Goal: Task Accomplishment & Management: Manage account settings

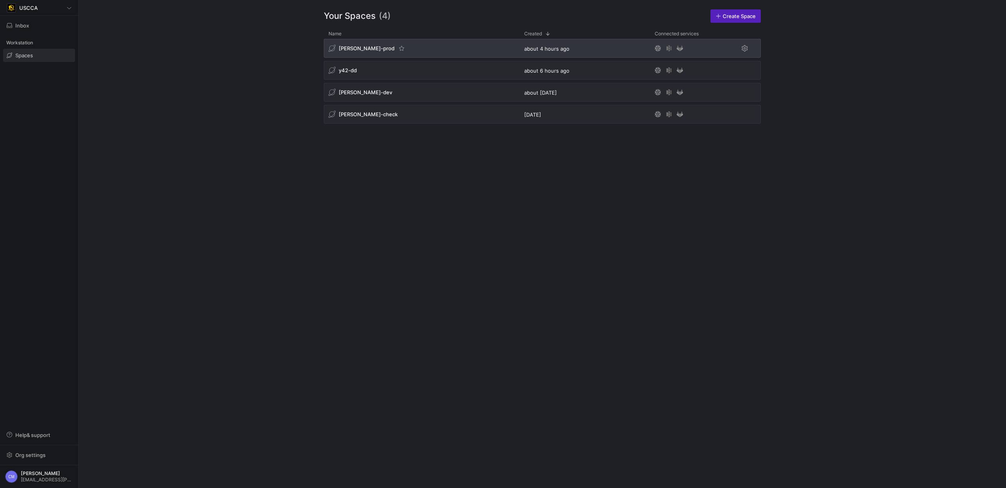
click at [424, 55] on div "[PERSON_NAME]-prod" at bounding box center [422, 48] width 196 height 19
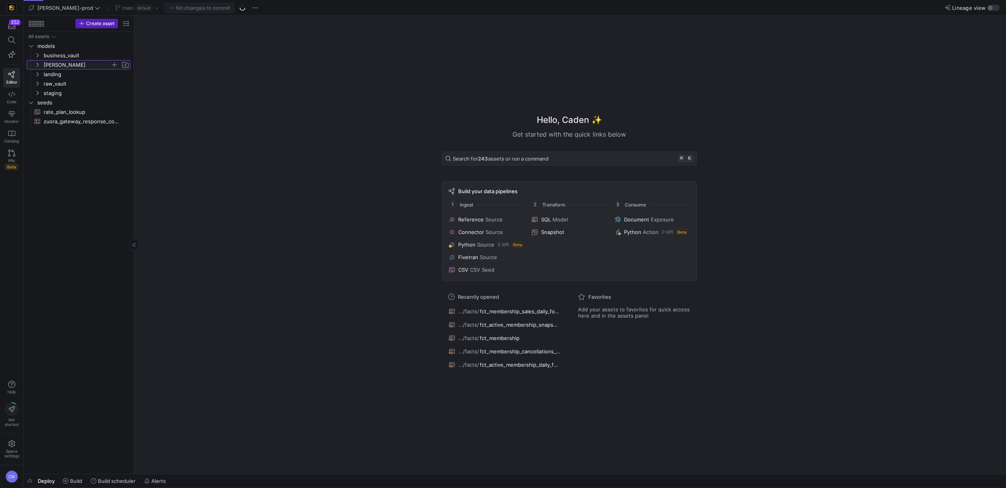
click at [77, 66] on span "edw" at bounding box center [77, 64] width 67 height 9
click at [77, 73] on span "dimensions" at bounding box center [80, 74] width 60 height 9
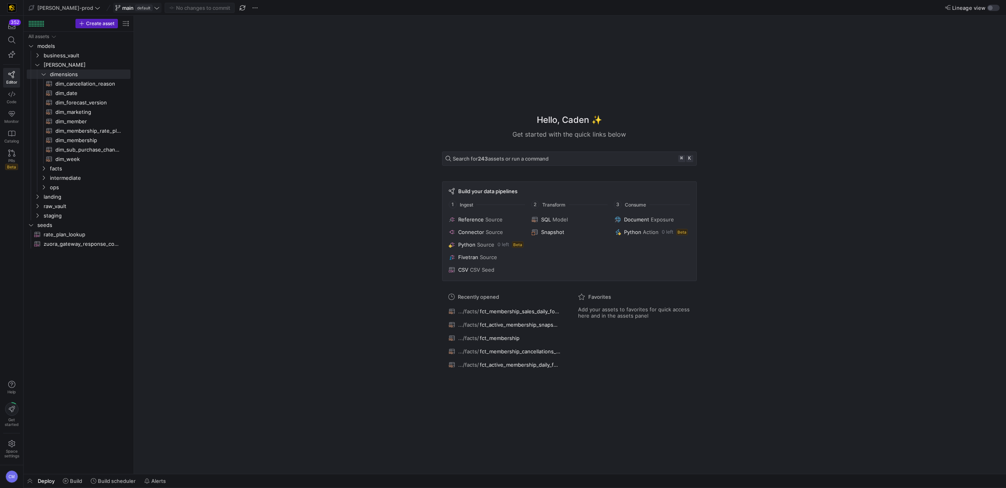
click at [154, 10] on icon at bounding box center [156, 7] width 5 height 5
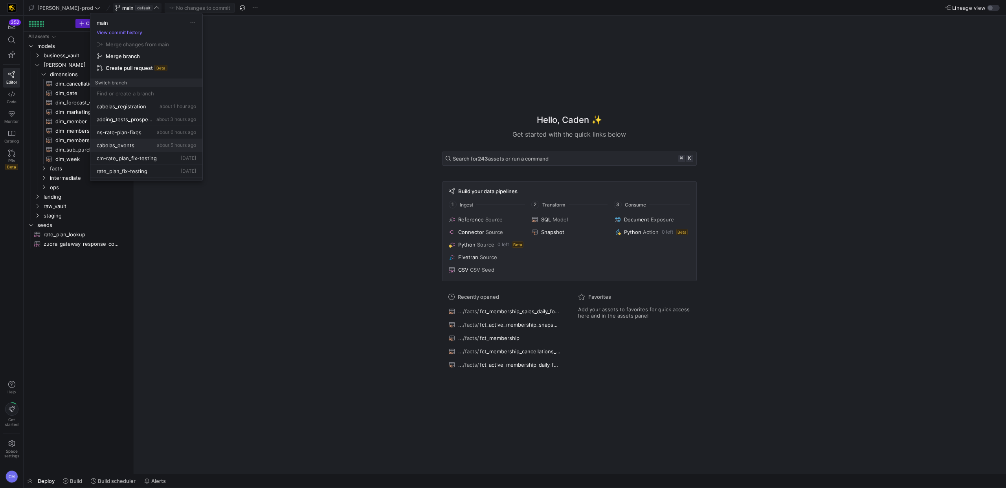
scroll to position [20, 0]
click at [176, 171] on span "Delete" at bounding box center [186, 173] width 55 height 6
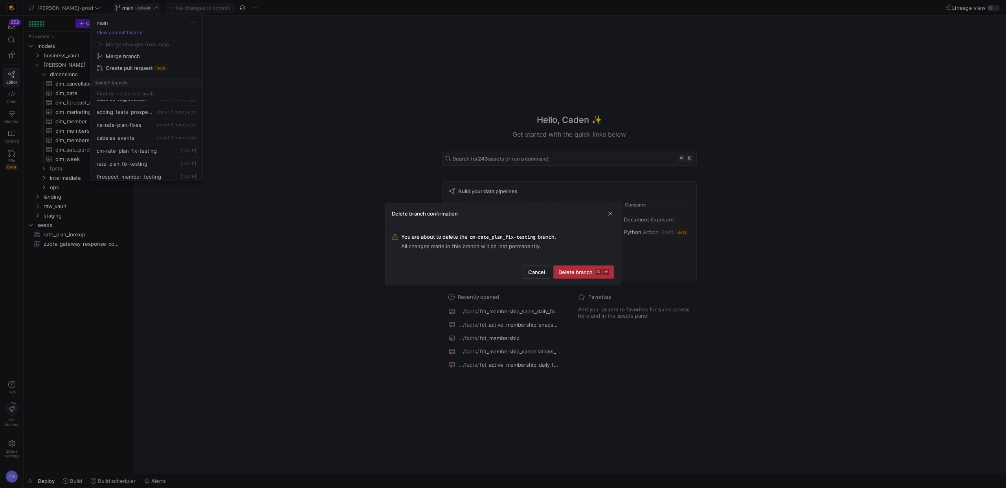
click at [570, 272] on span "Delete branch ⌘ ⏎" at bounding box center [583, 272] width 51 height 6
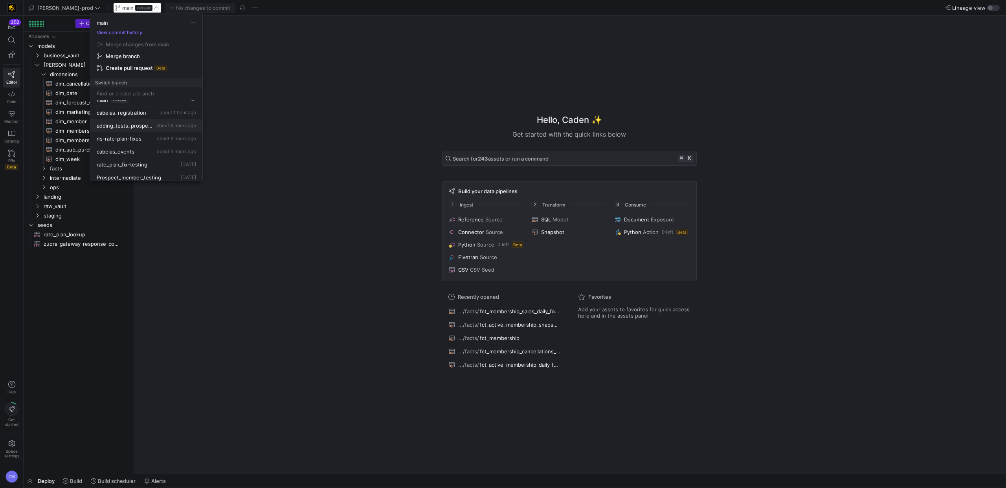
scroll to position [0, 0]
click at [173, 90] on div at bounding box center [146, 93] width 99 height 13
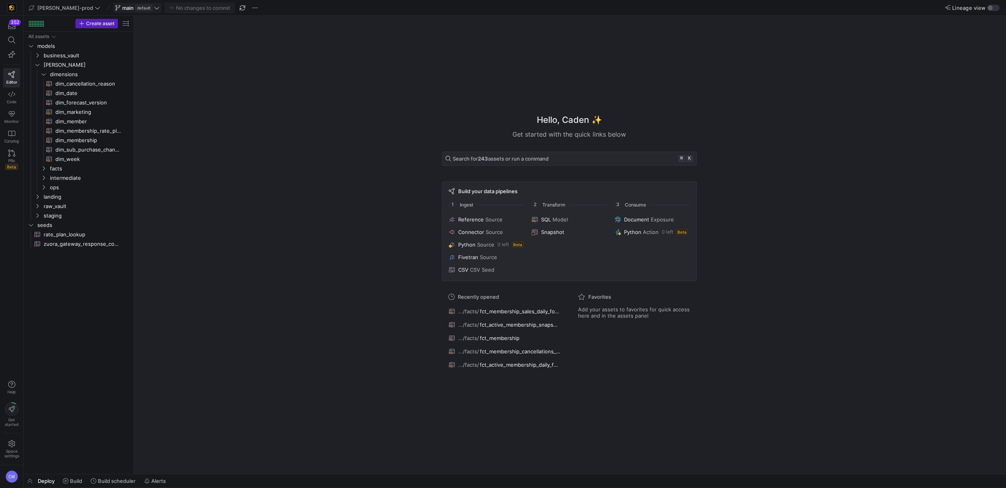
click at [122, 11] on span at bounding box center [138, 7] width 48 height 9
type input "cm-broken_join"
click at [154, 110] on span "Create branch cm-broken_join from 'main'" at bounding box center [146, 114] width 103 height 22
click at [131, 13] on y42-top-nav "edw-dv-prod cm-broken_join Publish branch Lineage view" at bounding box center [515, 8] width 982 height 16
click at [134, 10] on span "cm-broken_join" at bounding box center [141, 8] width 38 height 6
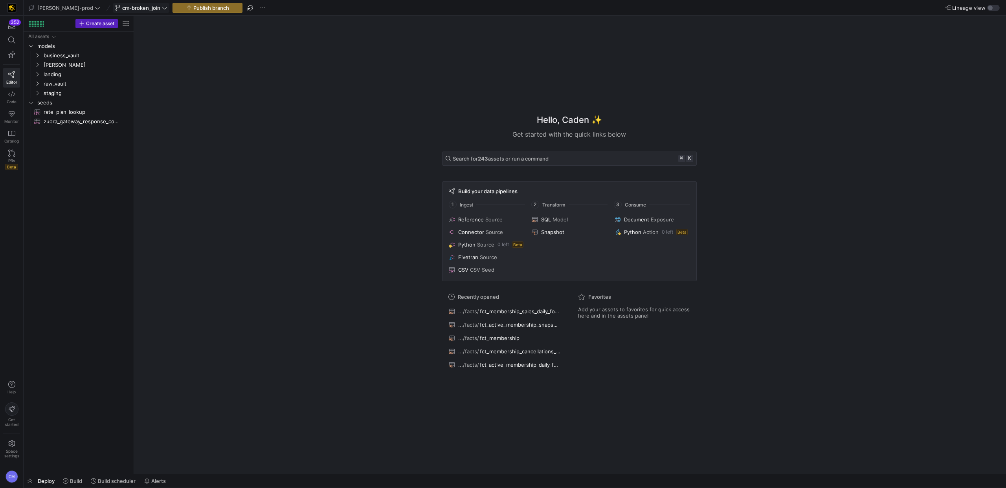
click at [162, 7] on icon at bounding box center [164, 7] width 5 height 5
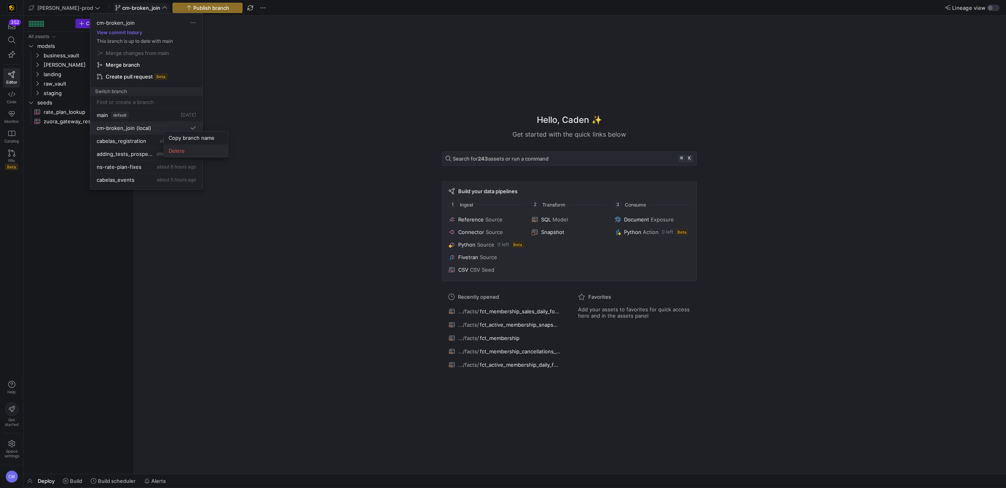
click at [184, 147] on button "Delete" at bounding box center [196, 151] width 64 height 13
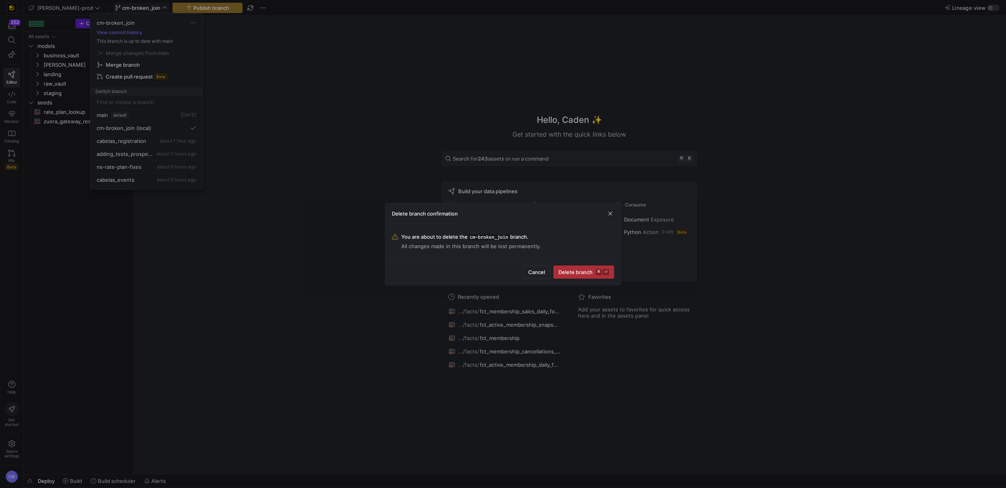
click at [583, 271] on span "Delete branch ⌘ ⏎" at bounding box center [583, 272] width 51 height 6
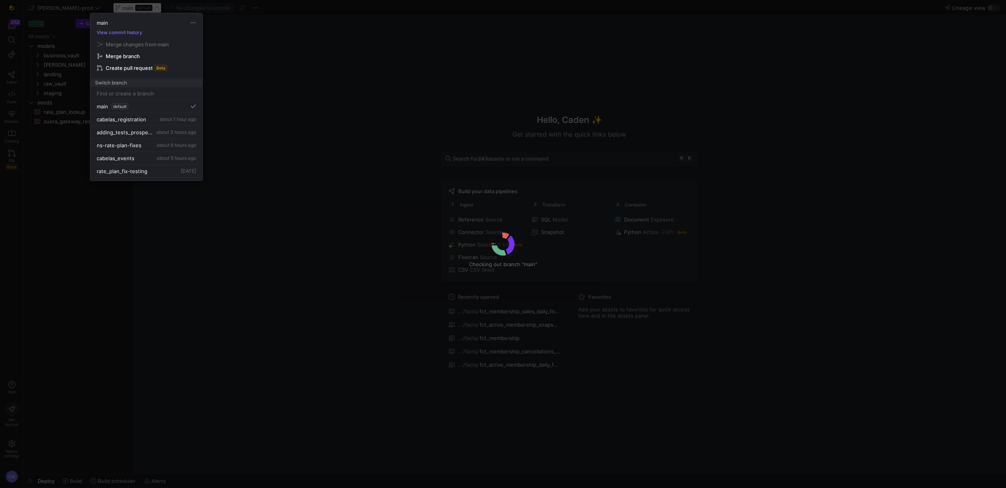
click at [289, 73] on div at bounding box center [503, 244] width 1006 height 488
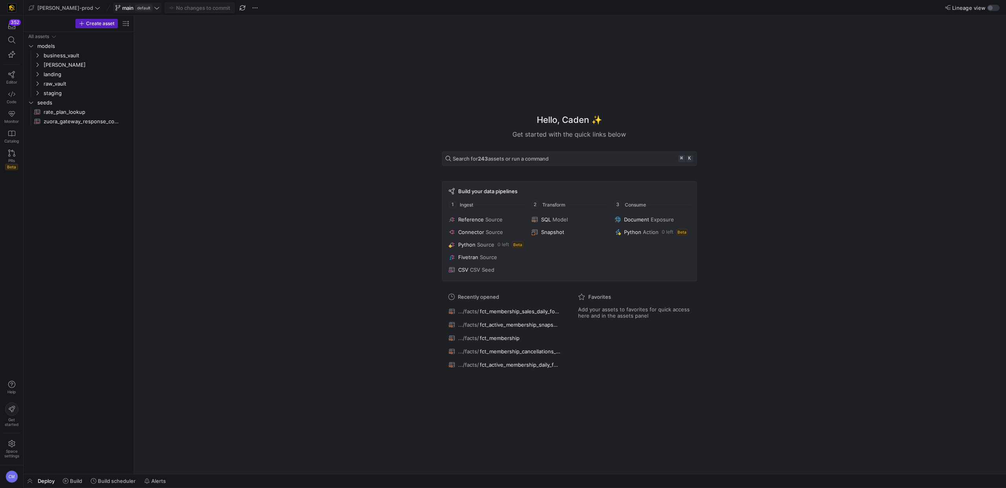
click at [154, 9] on icon at bounding box center [156, 7] width 5 height 5
type input "cm-broken_join"
click at [125, 115] on div "cm-broken_join" at bounding box center [114, 114] width 38 height 6
click at [162, 6] on icon at bounding box center [164, 7] width 5 height 5
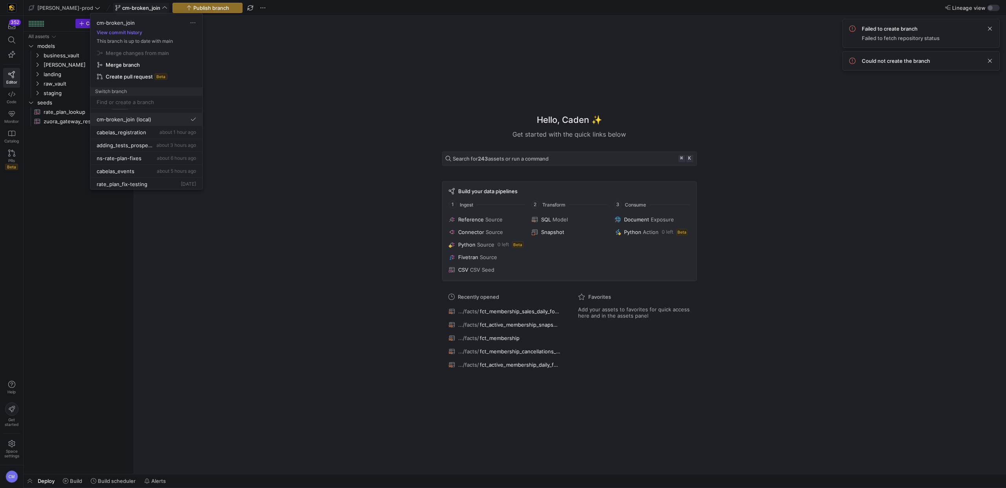
scroll to position [9, 0]
click at [164, 101] on input at bounding box center [146, 102] width 99 height 6
click at [299, 41] on div at bounding box center [503, 244] width 1006 height 488
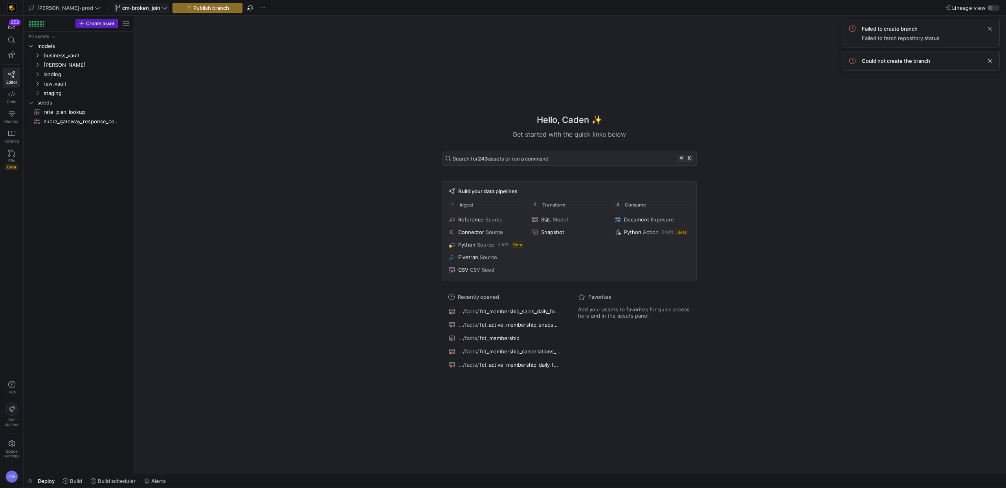
click at [162, 7] on icon at bounding box center [164, 7] width 5 height 5
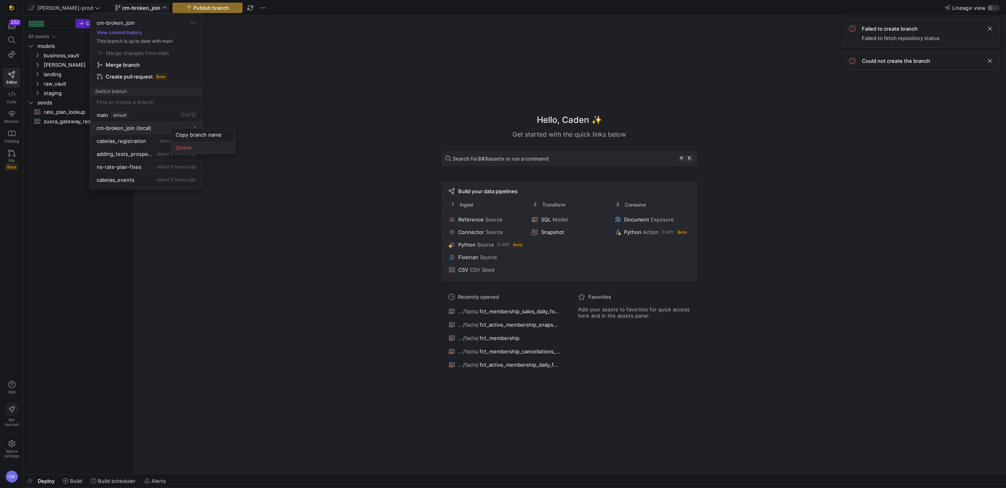
click at [206, 150] on span "Delete" at bounding box center [203, 148] width 55 height 6
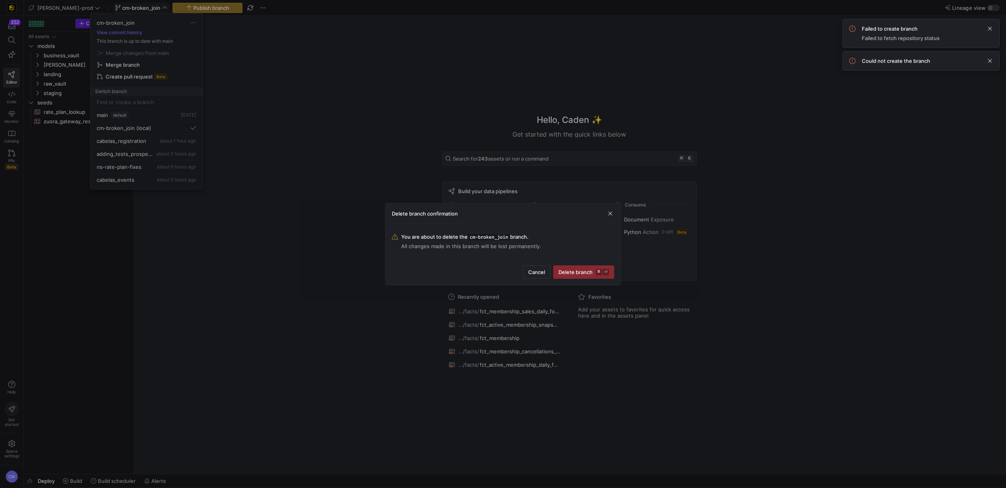
click at [599, 279] on div "Cancel Delete branch ⌘ ⏎" at bounding box center [502, 272] width 235 height 26
click at [586, 272] on span "Delete branch ⌘ ⏎" at bounding box center [583, 272] width 51 height 6
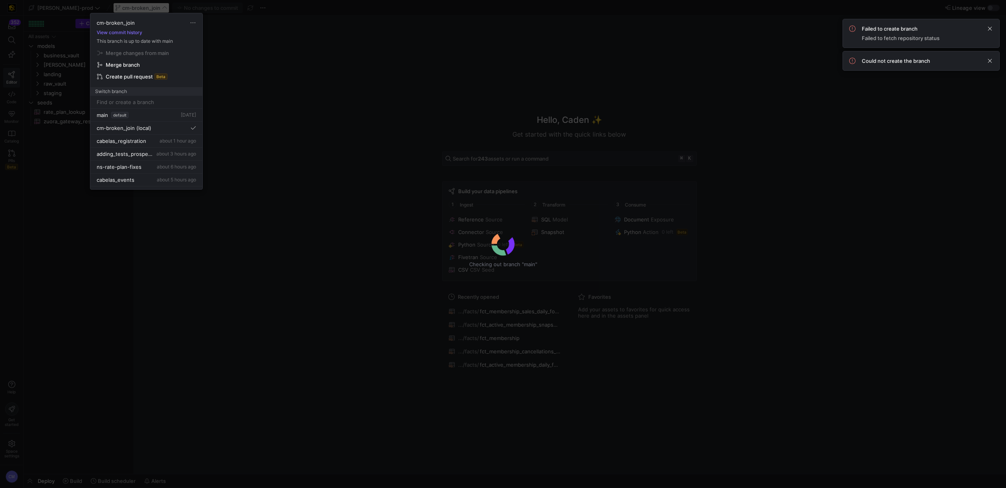
click at [391, 148] on div at bounding box center [503, 244] width 1006 height 488
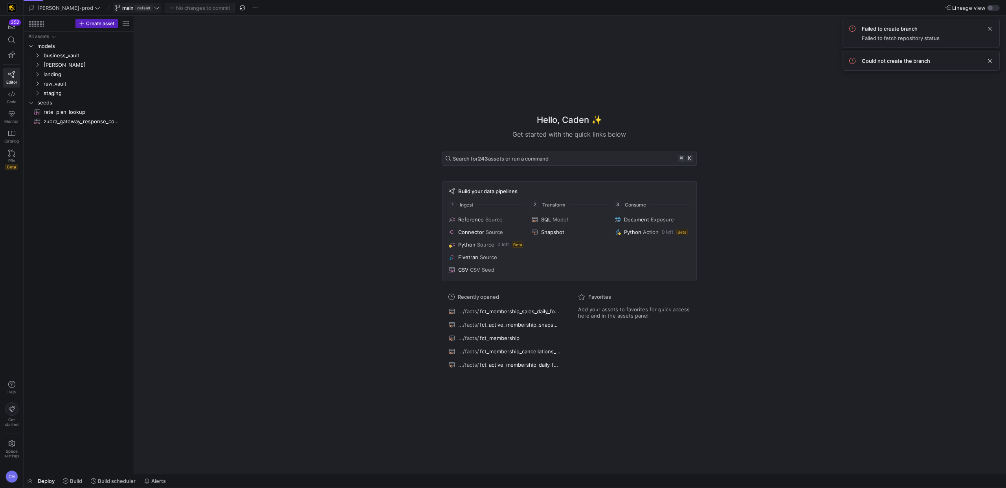
click at [958, 36] on span at bounding box center [955, 33] width 5 height 5
click at [986, 64] on span at bounding box center [989, 60] width 9 height 9
click at [990, 31] on span at bounding box center [989, 28] width 9 height 9
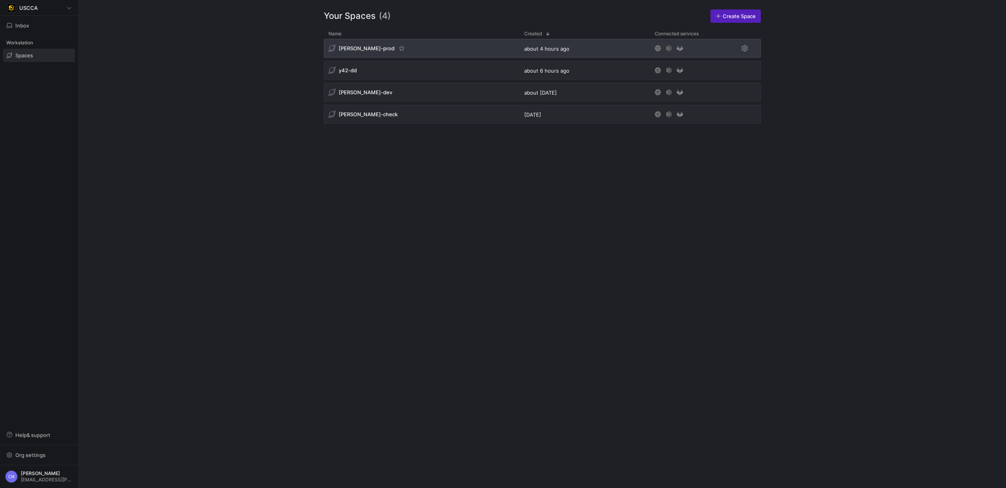
click at [348, 49] on span "[PERSON_NAME]-prod" at bounding box center [367, 48] width 56 height 6
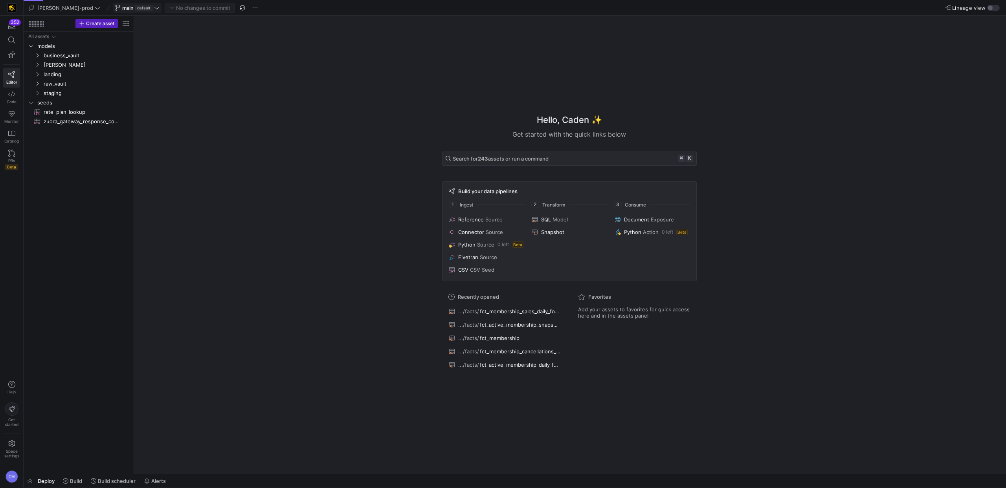
click at [132, 10] on span "main default" at bounding box center [137, 8] width 44 height 6
type input "broken_join-cm"
click at [122, 112] on div "broken_join-cm" at bounding box center [114, 114] width 38 height 6
click at [124, 8] on span "broken_join-cm" at bounding box center [141, 8] width 38 height 6
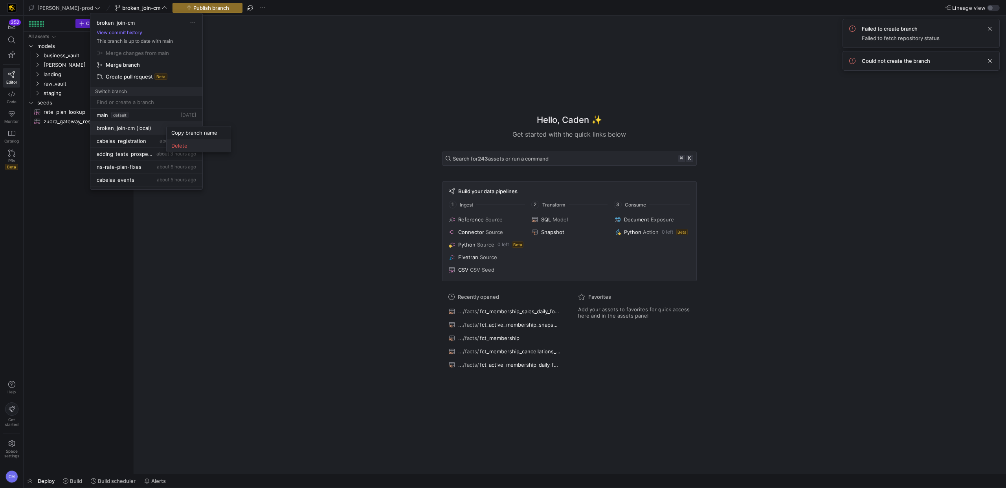
click at [185, 148] on span "Delete" at bounding box center [198, 146] width 55 height 6
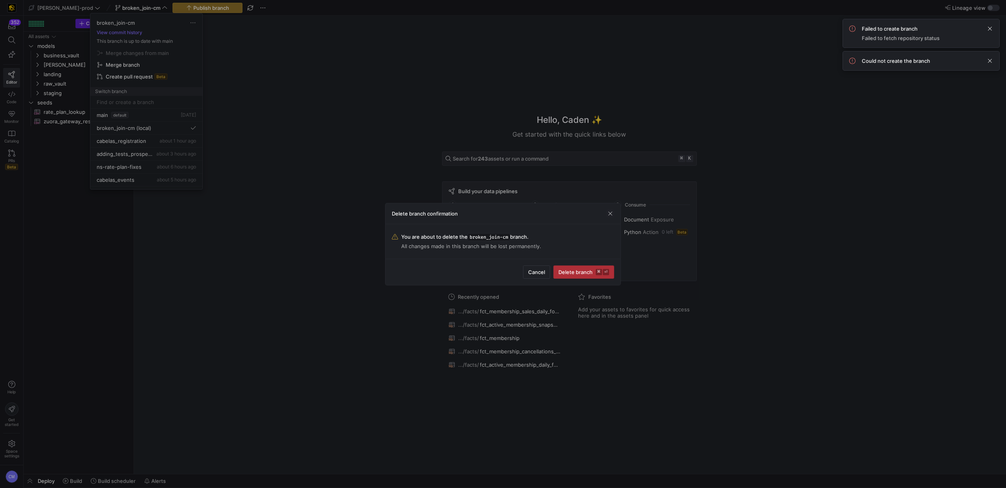
click at [588, 270] on span "Delete branch ⌘ ⏎" at bounding box center [583, 272] width 51 height 6
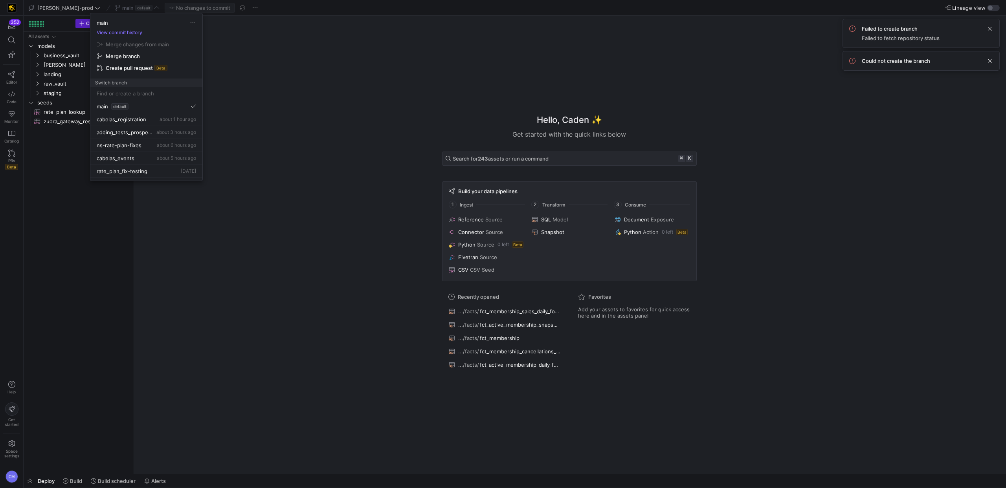
click at [341, 85] on div at bounding box center [503, 244] width 1006 height 488
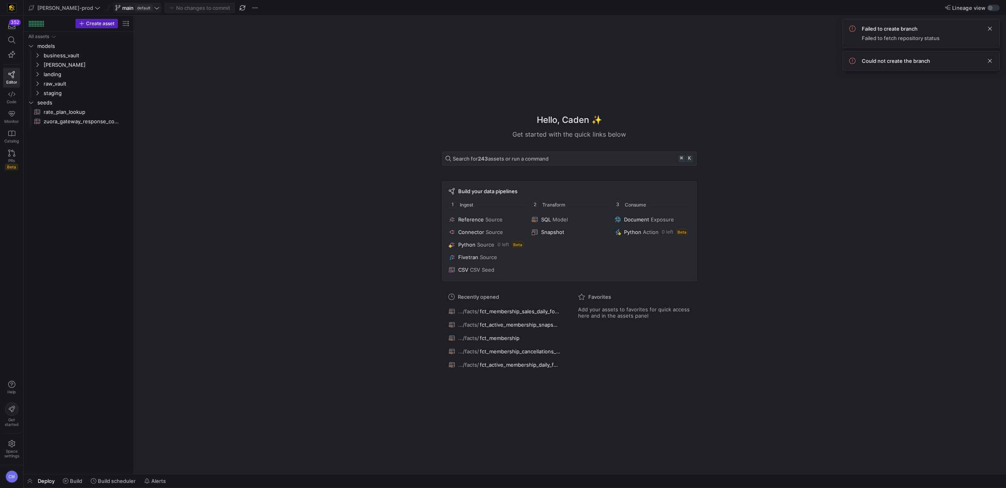
click at [135, 10] on span "default" at bounding box center [143, 8] width 17 height 6
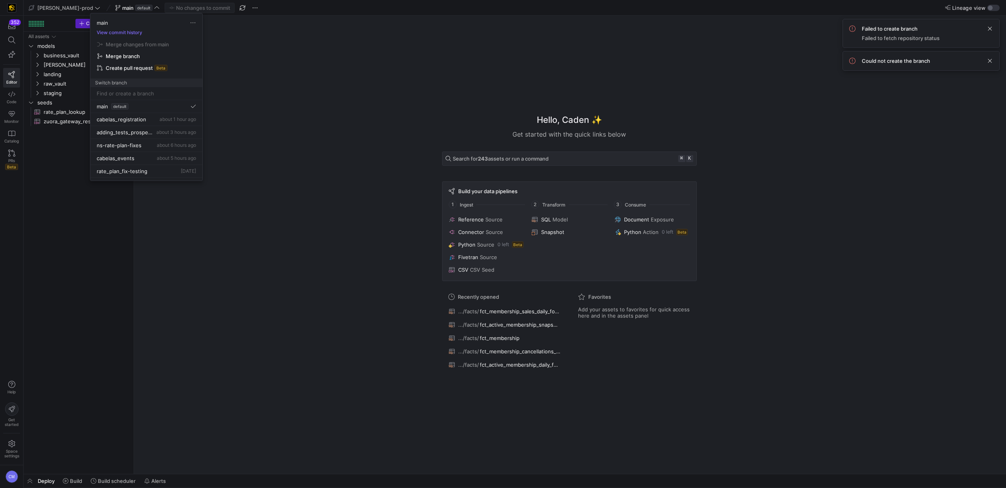
click at [468, 121] on div at bounding box center [503, 244] width 1006 height 488
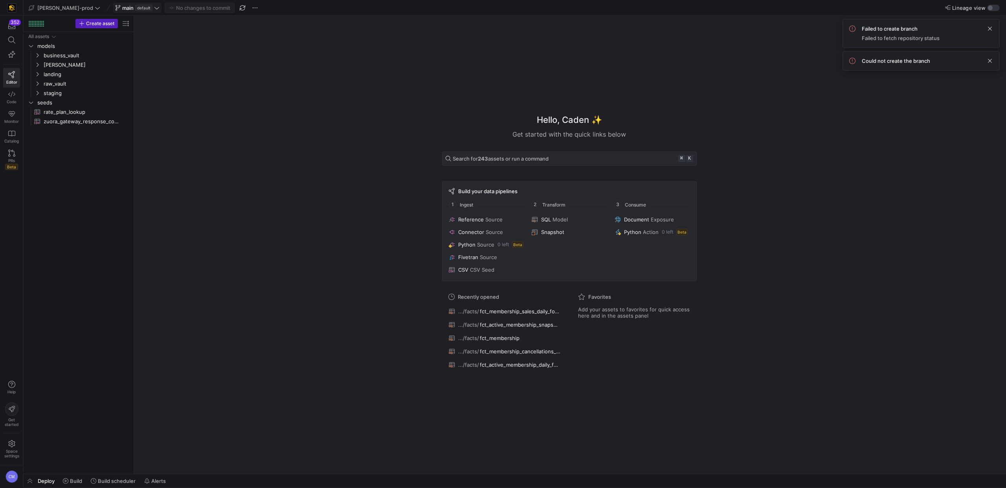
click at [122, 7] on span "main" at bounding box center [127, 8] width 11 height 6
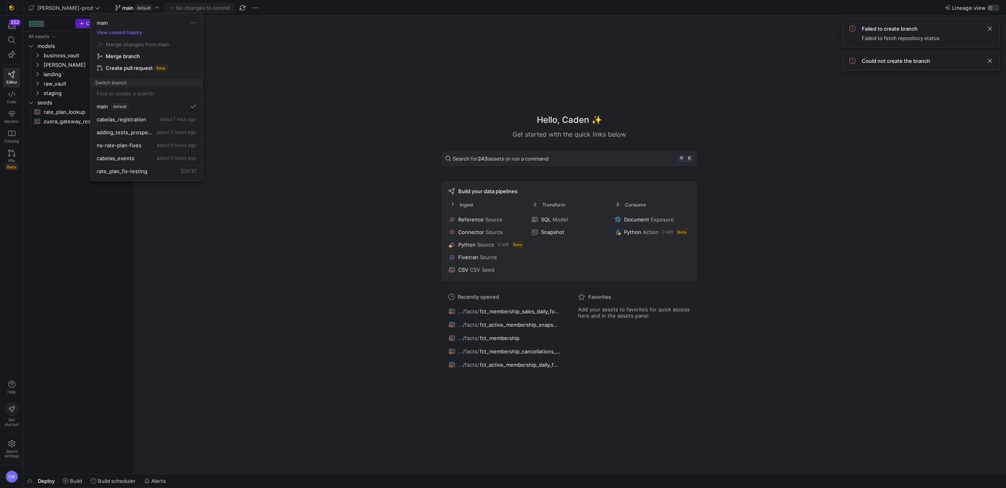
click at [296, 73] on div at bounding box center [503, 244] width 1006 height 488
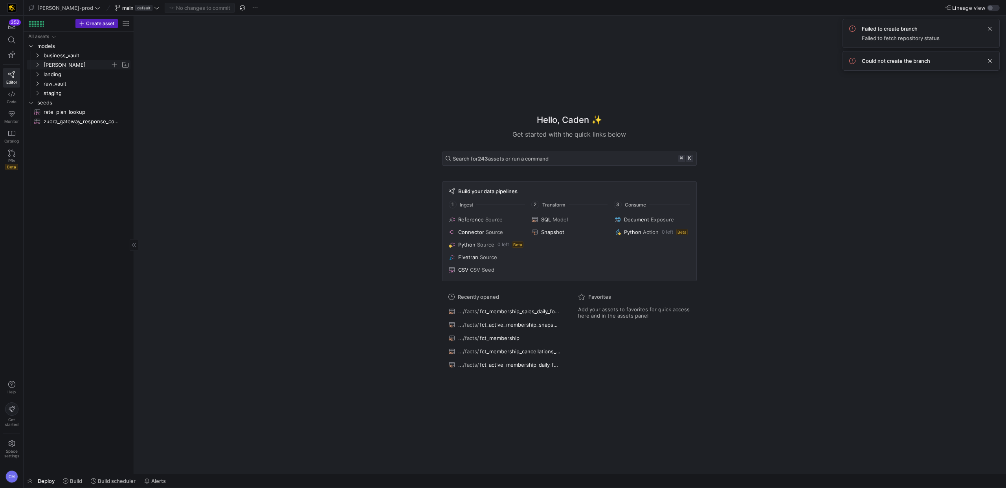
click at [62, 67] on span "edw" at bounding box center [77, 64] width 67 height 9
click at [114, 3] on span at bounding box center [138, 7] width 48 height 9
type input "broken_join-cm"
click at [173, 123] on span "Create branch broken_join-cm from 'main'" at bounding box center [146, 114] width 103 height 22
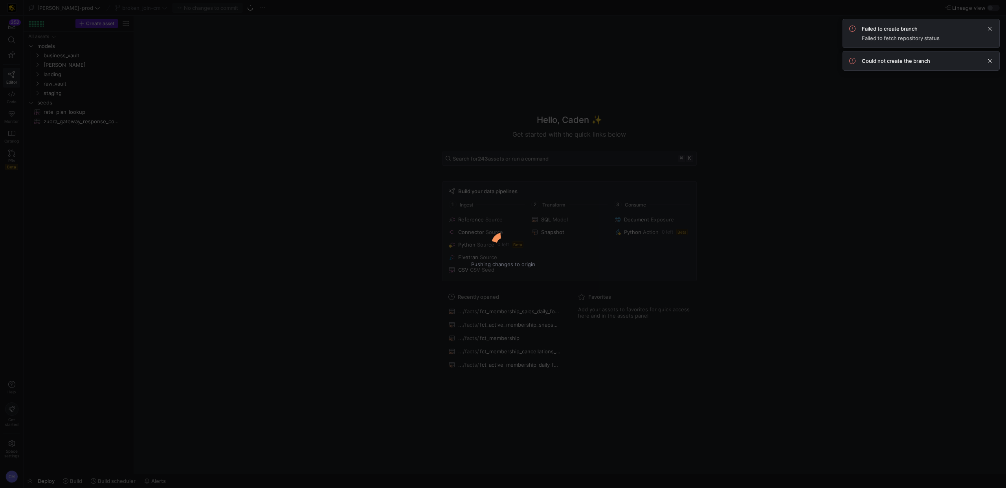
click at [902, 34] on div "Failed to create branch Failed to fetch repository status" at bounding box center [906, 34] width 90 height 16
click at [990, 27] on span at bounding box center [989, 28] width 9 height 9
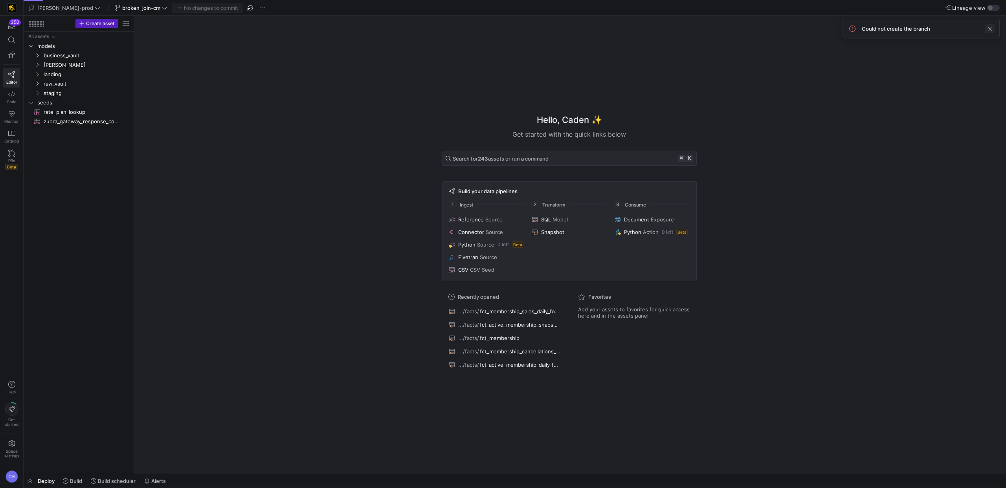
click at [989, 27] on span at bounding box center [989, 28] width 9 height 9
click at [141, 13] on button "broken_join-cm" at bounding box center [141, 8] width 56 height 10
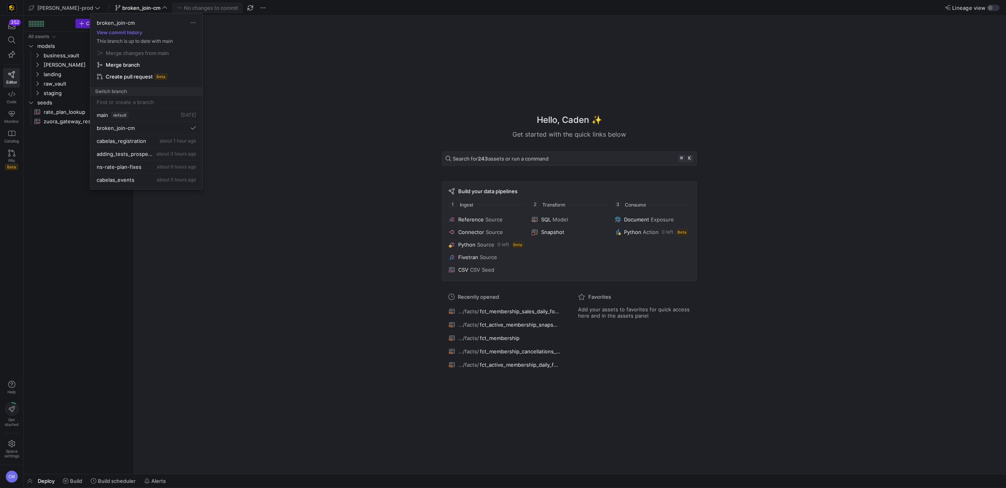
click at [255, 99] on div at bounding box center [503, 244] width 1006 height 488
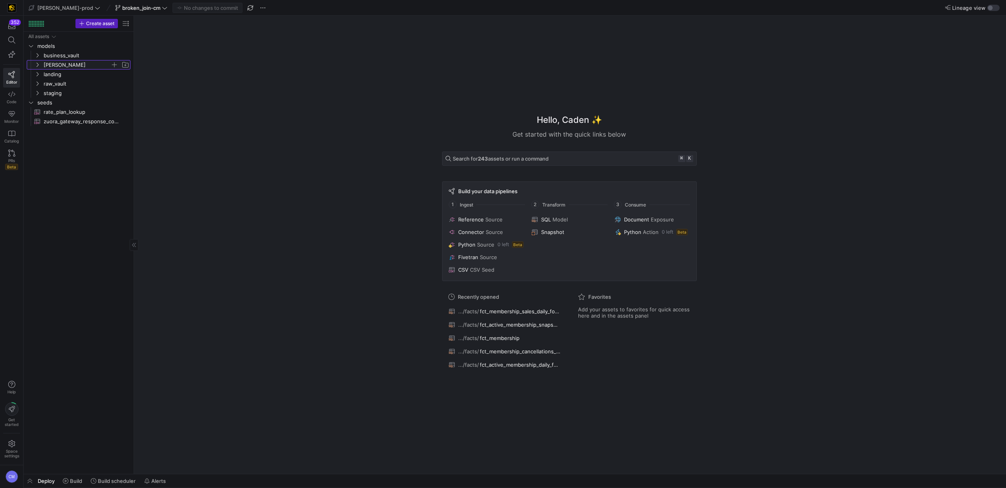
click at [57, 65] on span "[PERSON_NAME]" at bounding box center [77, 64] width 67 height 9
click at [62, 72] on span "dimensions" at bounding box center [80, 74] width 60 height 9
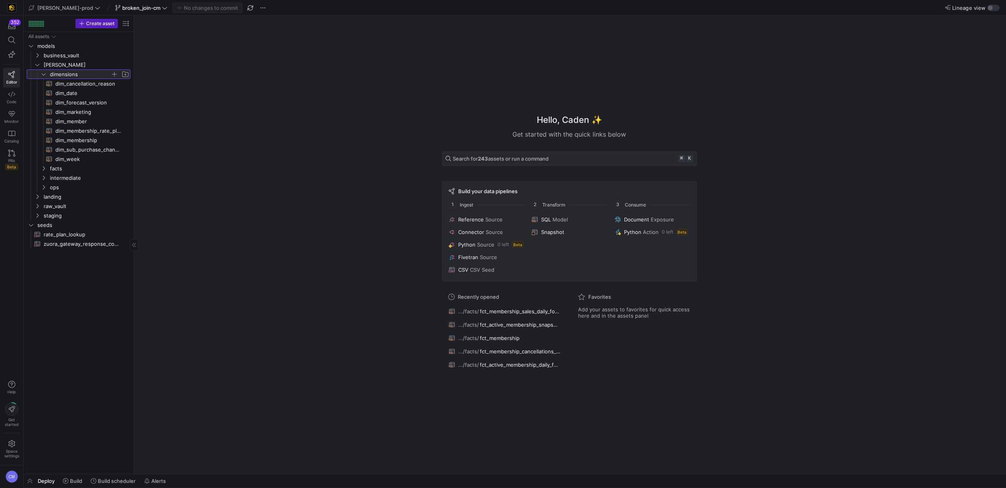
click at [64, 73] on span "dimensions" at bounding box center [80, 74] width 60 height 9
click at [64, 82] on span "facts" at bounding box center [80, 83] width 60 height 9
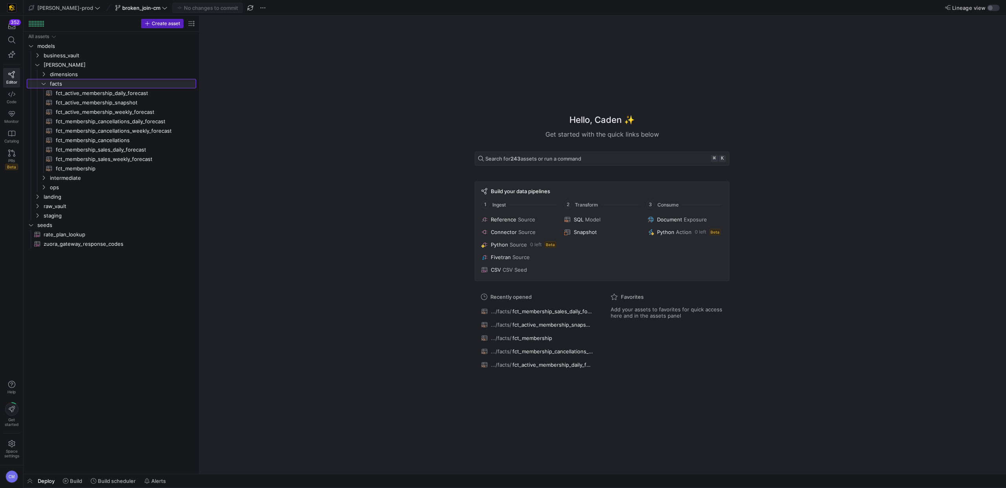
drag, startPoint x: 133, startPoint y: 136, endPoint x: 218, endPoint y: 143, distance: 86.0
click at [152, 138] on span "fct_membership_cancellations​​​​​​​​​​" at bounding box center [128, 140] width 144 height 9
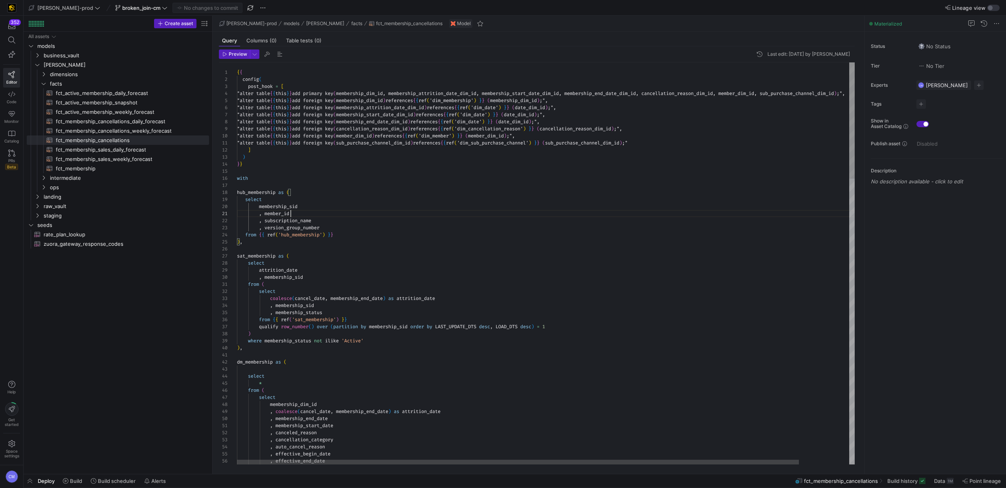
scroll to position [0, 54]
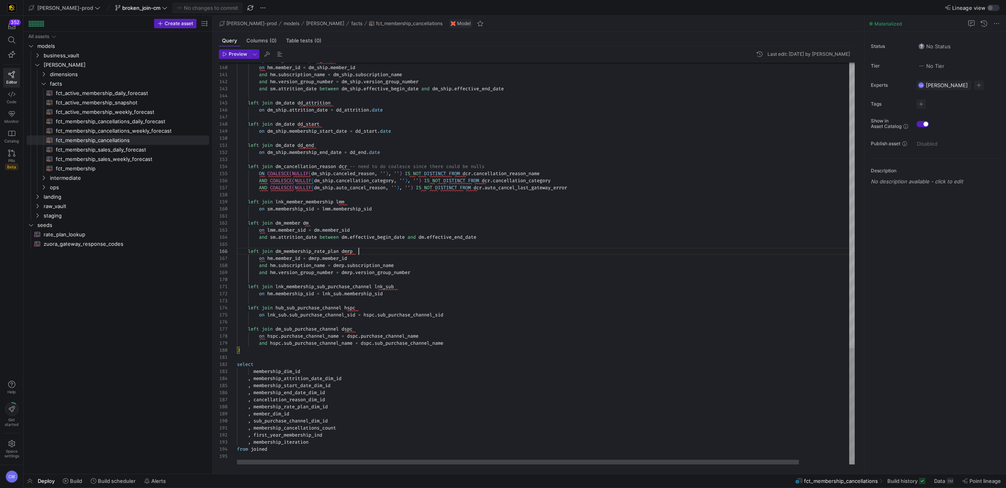
type textarea "{{ config( post_hook = [ "alter table {{ this }} add primary key (membership_di…"
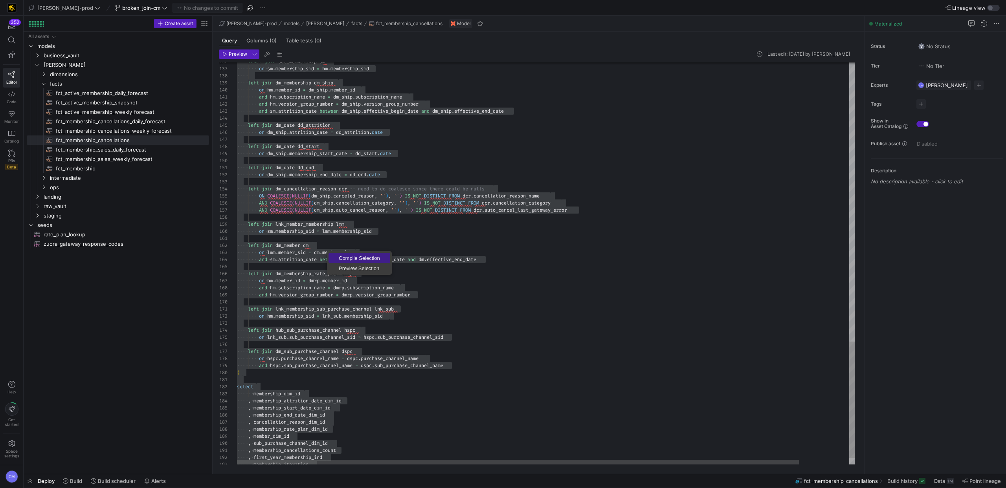
click at [359, 258] on span "Compile Selection" at bounding box center [359, 258] width 62 height 5
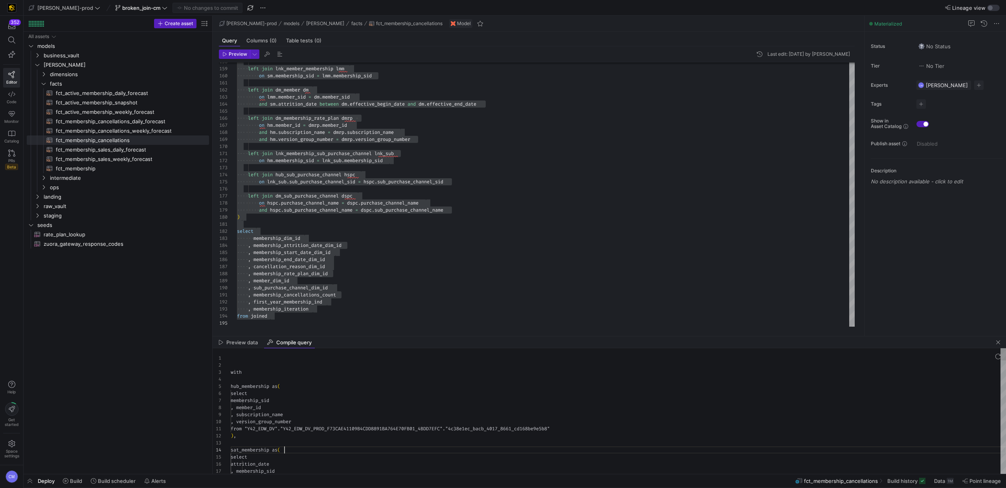
scroll to position [21, 54]
type textarea "with hub_membership as ( select membership_sid , member_id , subscription_name …"
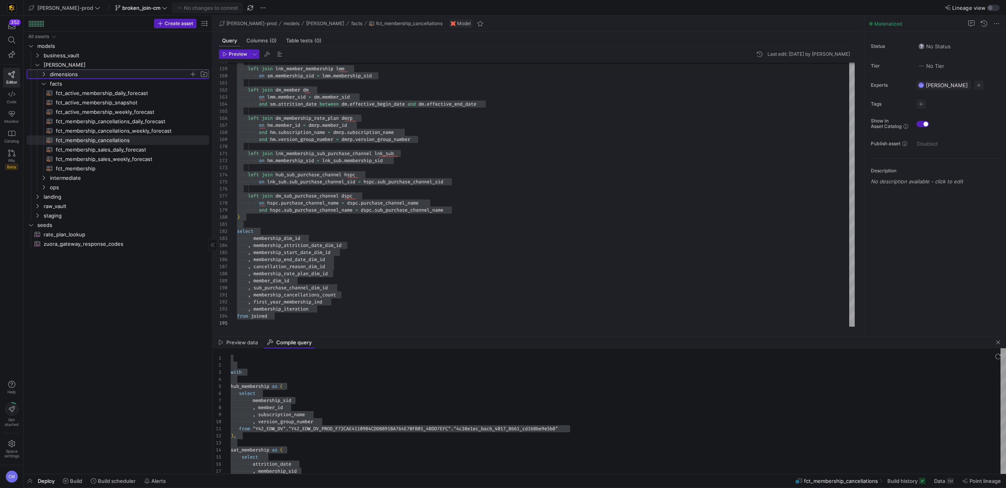
click at [90, 75] on span "dimensions" at bounding box center [119, 74] width 139 height 9
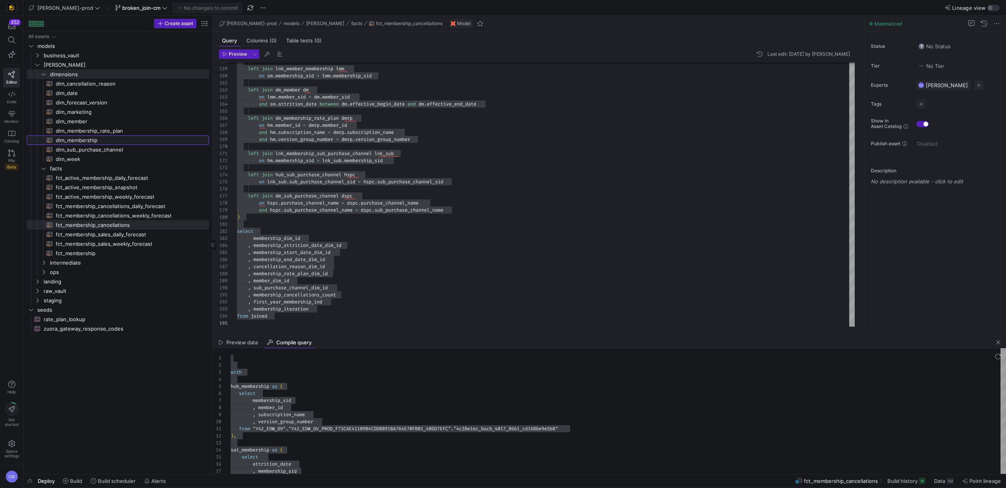
click at [101, 141] on span "dim_membership​​​​​​​​​​" at bounding box center [128, 140] width 144 height 9
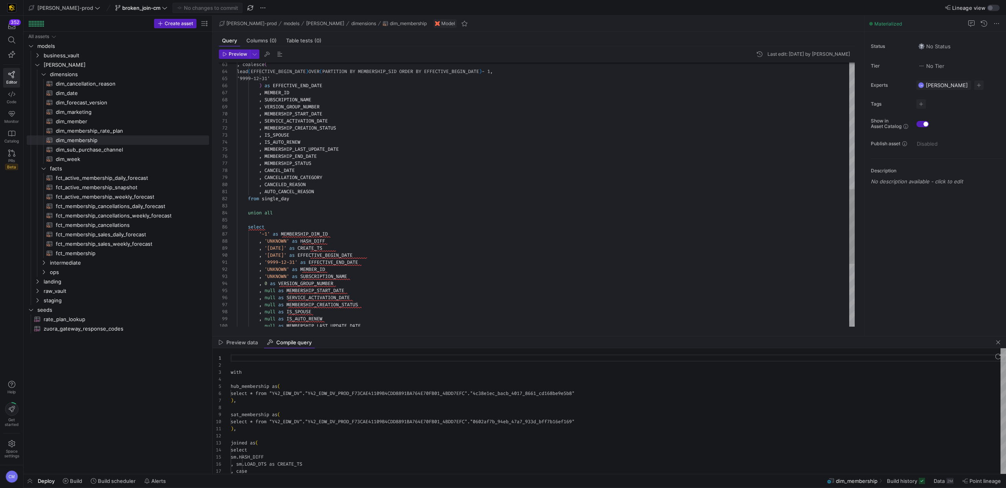
scroll to position [71, 0]
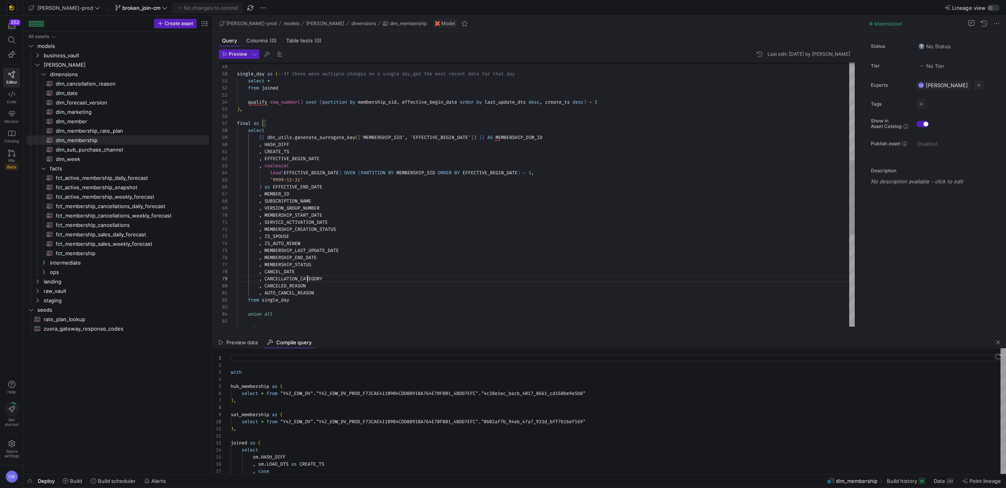
click at [308, 280] on div ", VERSION_GROUP_NUMBER , MEMBERSHIP_START_DATE , SUBSCRIPTION_NAME , MEMBER_ID …" at bounding box center [546, 184] width 618 height 933
click at [286, 285] on div ", VERSION_GROUP_NUMBER , MEMBERSHIP_START_DATE , SUBSCRIPTION_NAME , MEMBER_ID …" at bounding box center [546, 184] width 618 height 933
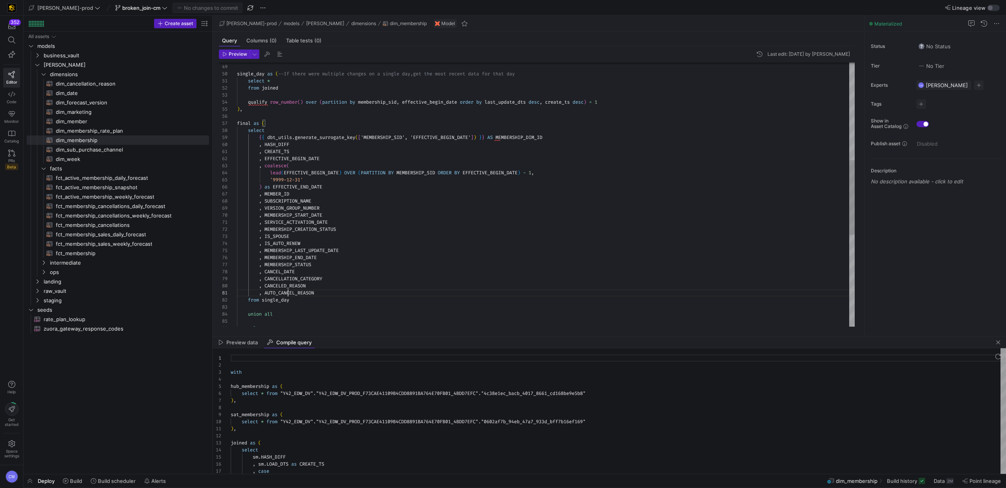
click at [288, 292] on div ", VERSION_GROUP_NUMBER , MEMBERSHIP_START_DATE , SUBSCRIPTION_NAME , MEMBER_ID …" at bounding box center [546, 184] width 618 height 933
click at [301, 288] on div ", VERSION_GROUP_NUMBER , MEMBERSHIP_START_DATE , SUBSCRIPTION_NAME , MEMBER_ID …" at bounding box center [546, 184] width 618 height 933
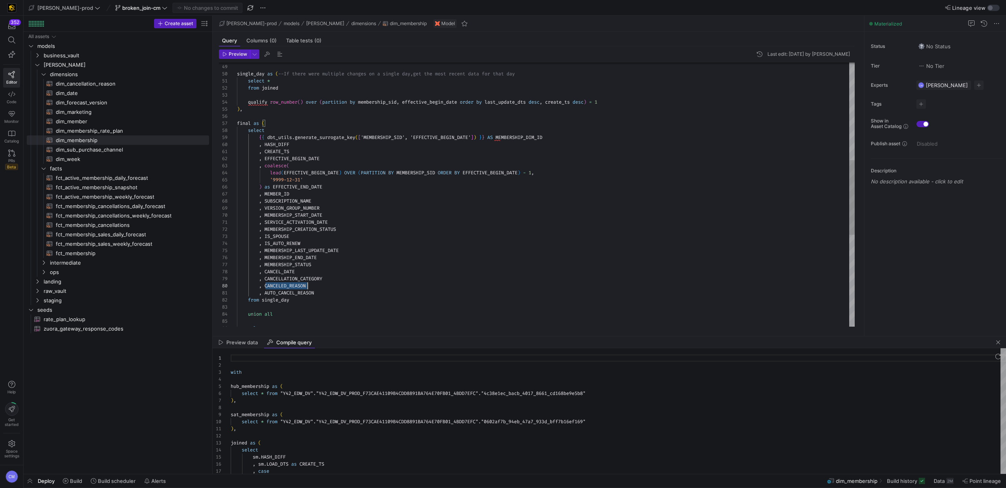
scroll to position [64, 71]
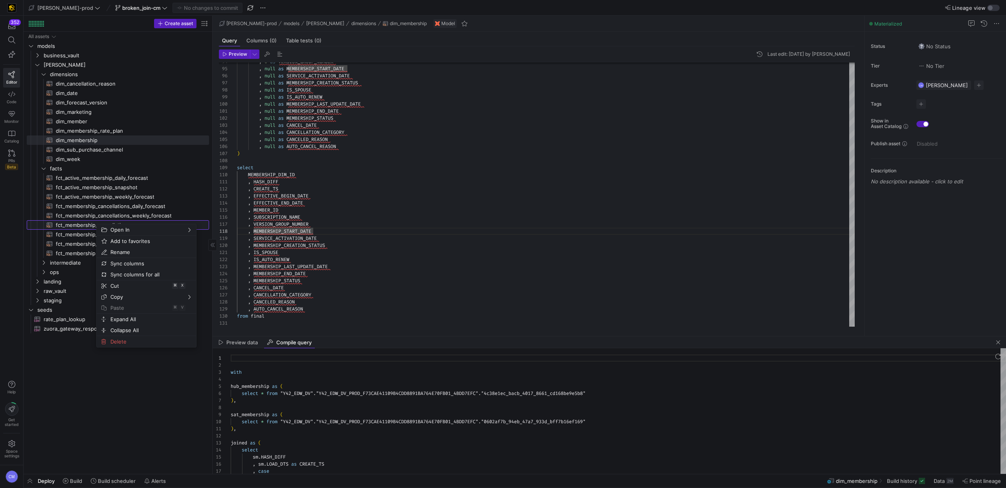
click at [82, 225] on span "fct_membership_cancellations​​​​​​​​​​" at bounding box center [128, 225] width 144 height 9
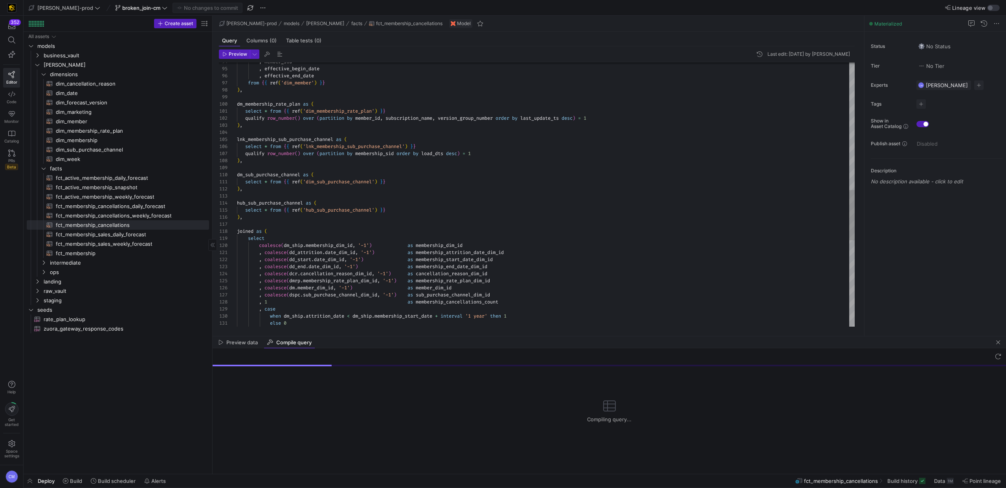
scroll to position [4, 0]
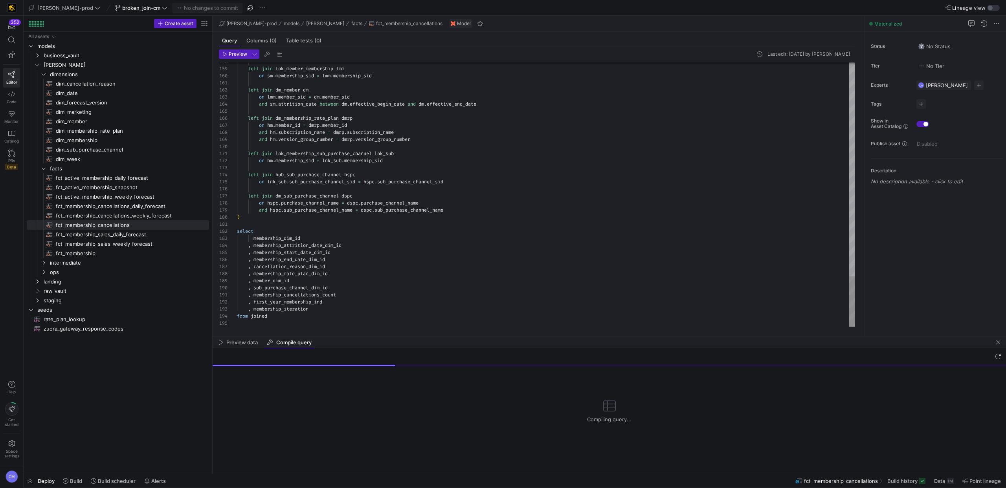
type textarea "select membership_dim_id , membership_attrition_date_dim_id , membership_start_…"
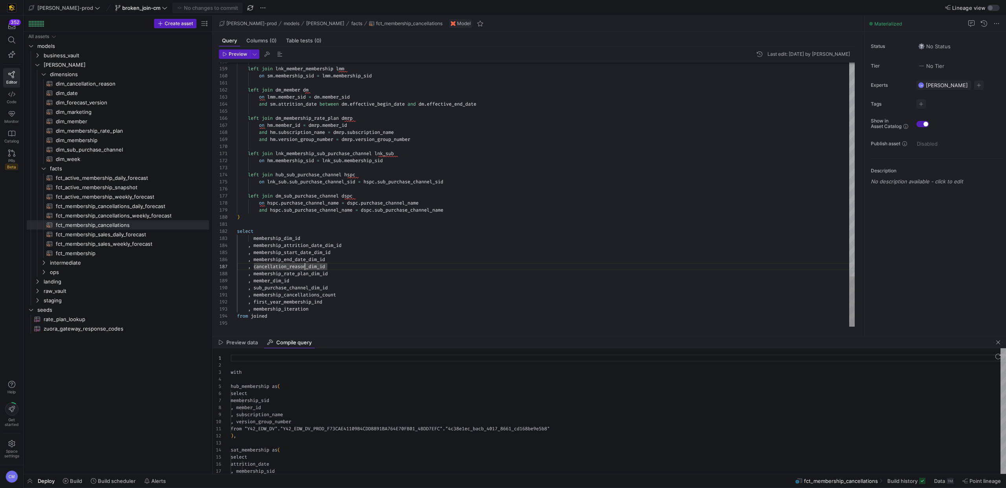
scroll to position [71, 0]
click at [123, 9] on span "broken_join-cm" at bounding box center [141, 8] width 38 height 6
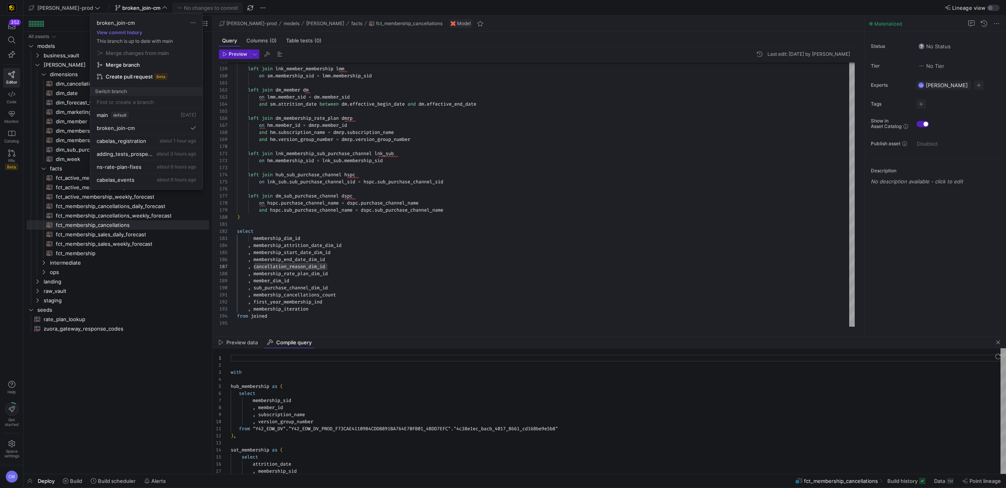
click at [59, 10] on div at bounding box center [503, 244] width 1006 height 488
click at [59, 10] on span "[PERSON_NAME]-prod" at bounding box center [65, 8] width 56 height 6
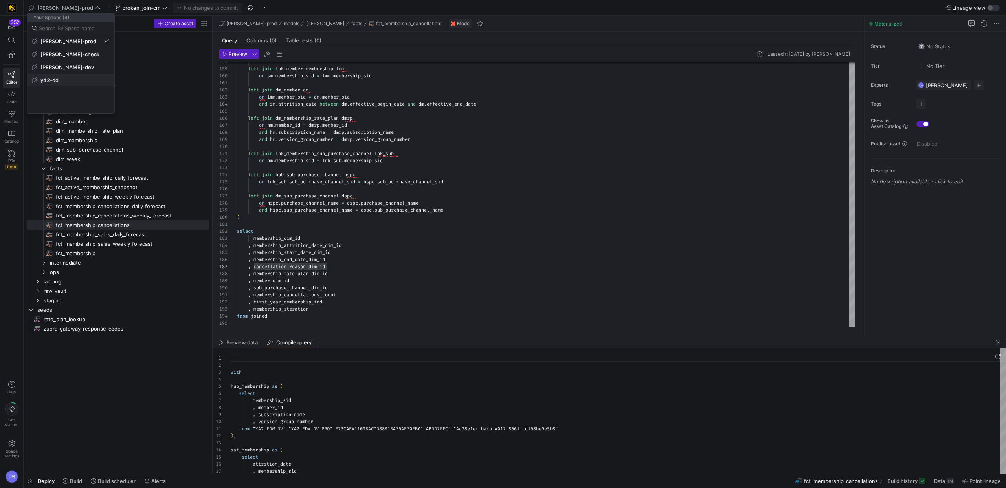
click at [43, 75] on button "y42-dd" at bounding box center [70, 80] width 87 height 13
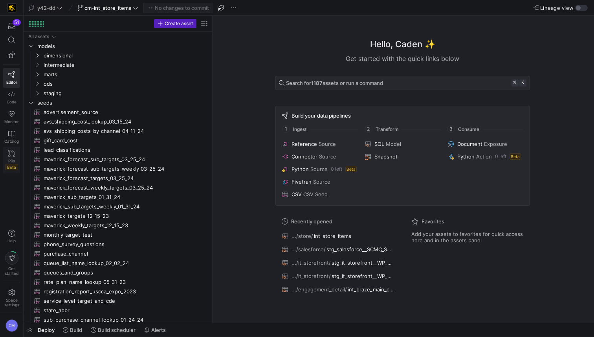
click at [7, 153] on link "PRs Beta" at bounding box center [11, 160] width 17 height 27
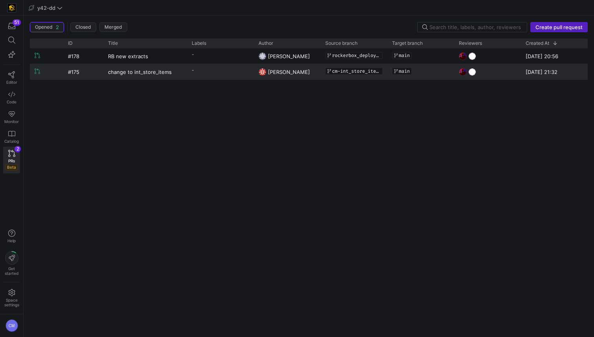
click at [213, 70] on y42-pull-request-list-view-label-cell-renderer "-" at bounding box center [220, 69] width 57 height 11
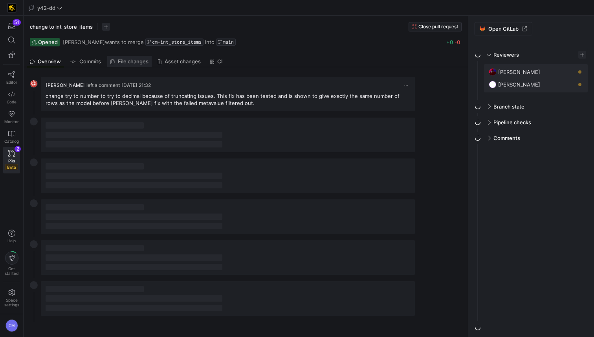
click at [126, 61] on span "File changes" at bounding box center [133, 61] width 31 height 5
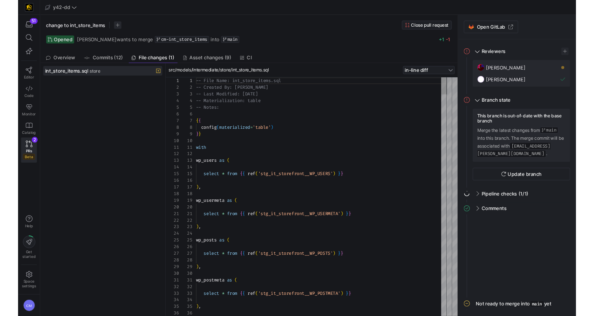
scroll to position [71, 0]
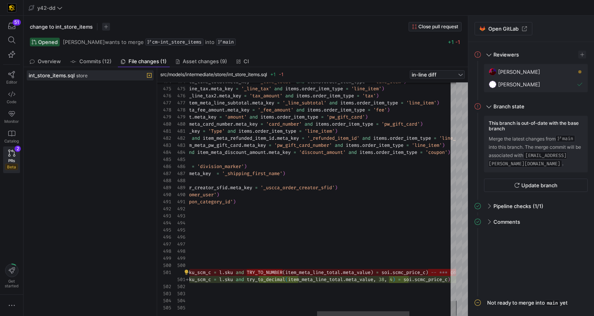
click at [10, 75] on icon at bounding box center [11, 74] width 7 height 7
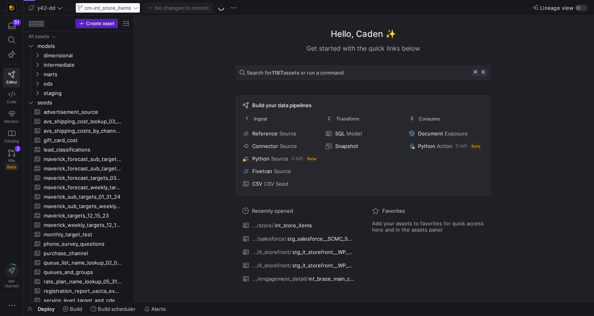
click at [98, 6] on div "cm-int_store_items" at bounding box center [107, 8] width 65 height 10
click at [116, 7] on span "cm-int_store_items" at bounding box center [107, 8] width 47 height 6
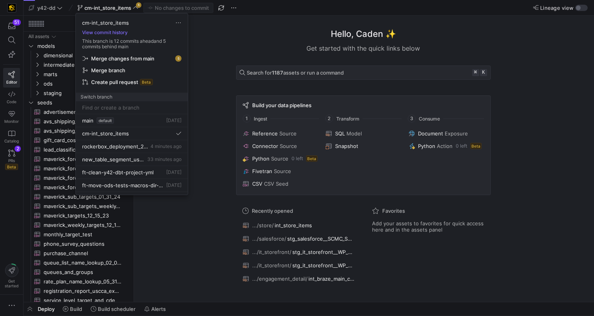
click at [136, 57] on span "Merge changes from main" at bounding box center [122, 58] width 63 height 6
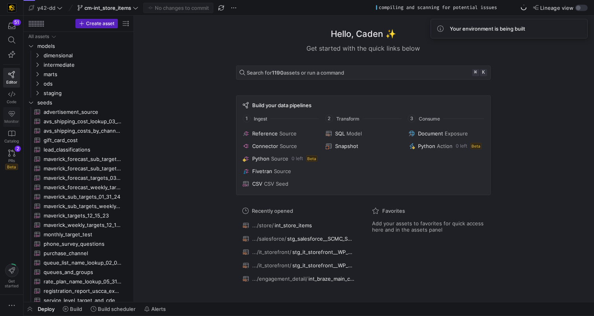
click at [15, 112] on icon at bounding box center [11, 113] width 7 height 7
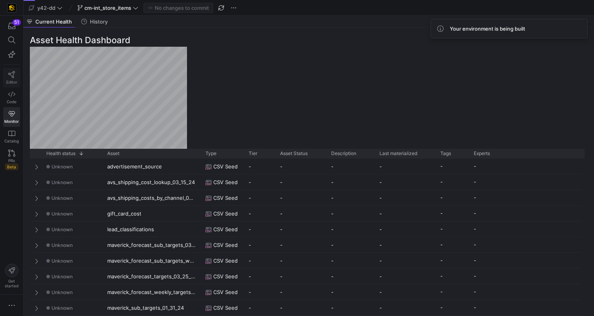
click at [14, 76] on icon at bounding box center [11, 74] width 7 height 7
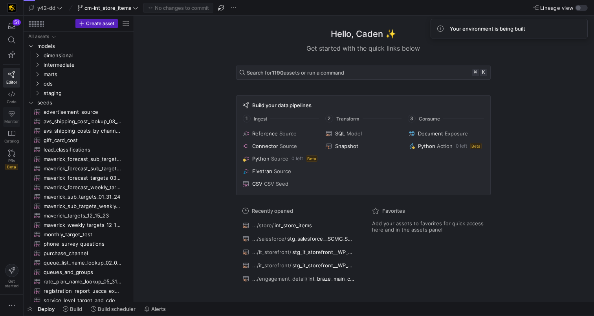
click at [13, 113] on icon at bounding box center [11, 113] width 7 height 7
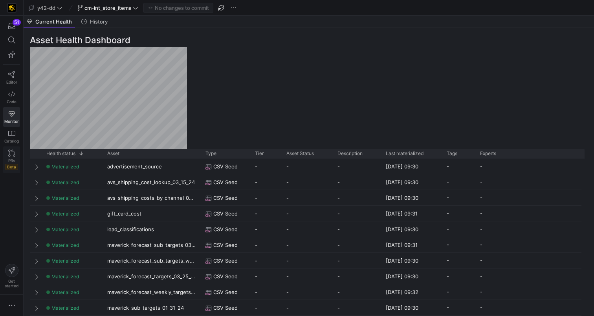
click at [7, 160] on div "PRs Beta" at bounding box center [11, 164] width 13 height 12
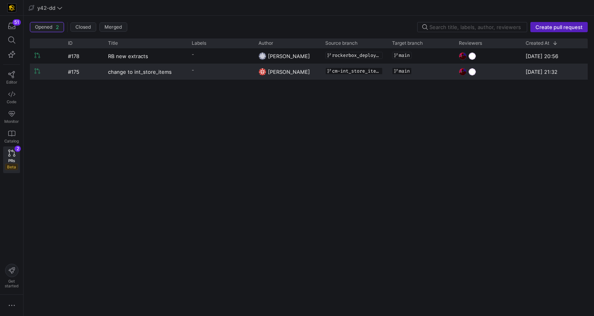
click at [204, 71] on y42-pull-request-list-view-label-cell-renderer "-" at bounding box center [220, 69] width 57 height 11
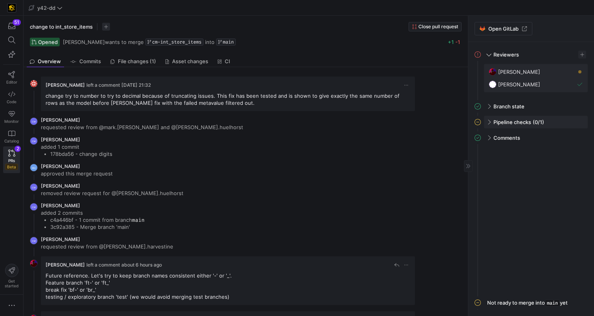
click at [492, 120] on div "Pipeline checks (0/1)" at bounding box center [536, 122] width 104 height 13
click at [581, 140] on span "button" at bounding box center [578, 139] width 8 height 8
click at [400, 139] on div at bounding box center [297, 158] width 594 height 316
click at [160, 65] on link "File changes (1)" at bounding box center [144, 61] width 52 height 11
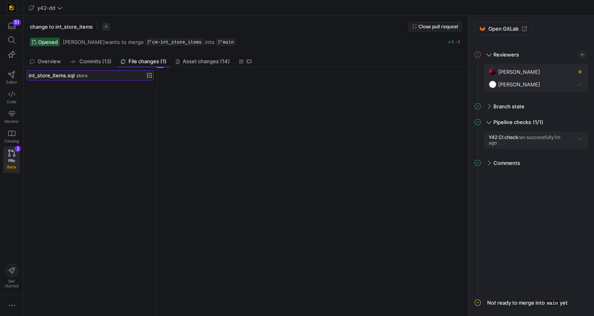
click at [71, 77] on span "int_store_items.sql" at bounding box center [52, 75] width 46 height 6
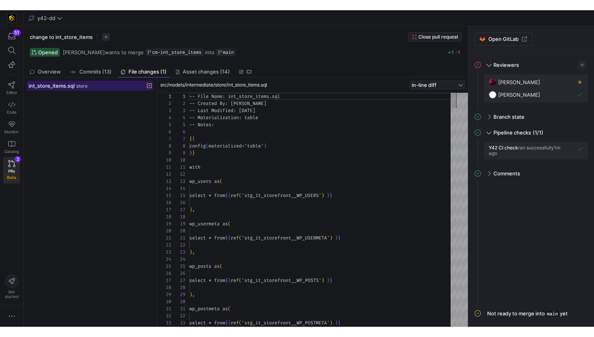
scroll to position [71, 0]
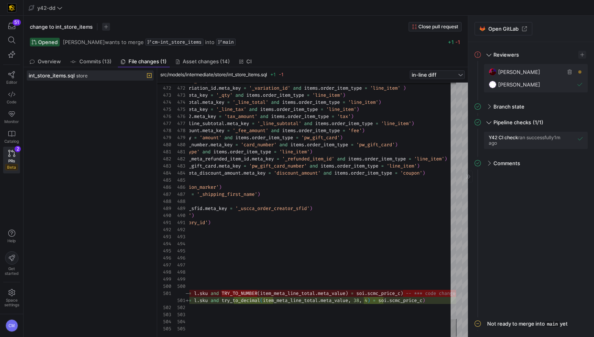
click at [569, 72] on span "button" at bounding box center [570, 72] width 8 height 8
click at [581, 54] on span "button" at bounding box center [582, 55] width 8 height 8
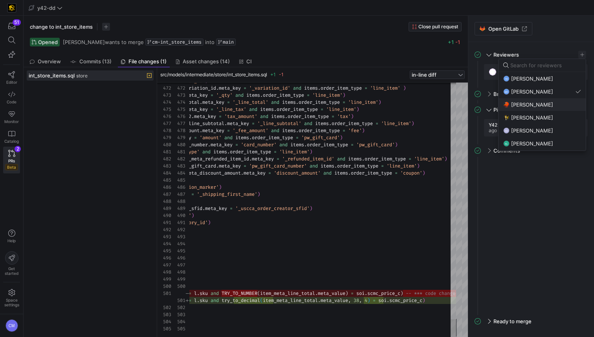
scroll to position [77, 0]
click at [541, 118] on span "[PERSON_NAME]" at bounding box center [532, 118] width 42 height 6
click at [367, 141] on div at bounding box center [297, 168] width 594 height 337
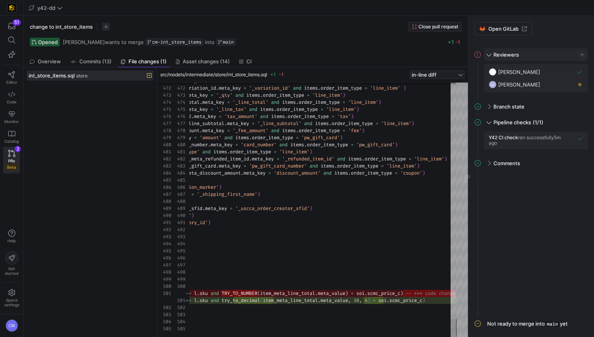
click at [500, 55] on span "Reviewers" at bounding box center [506, 54] width 26 height 6
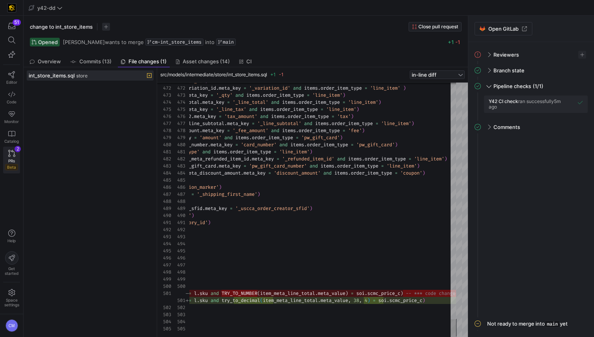
click at [12, 158] on span "PRs" at bounding box center [11, 160] width 7 height 5
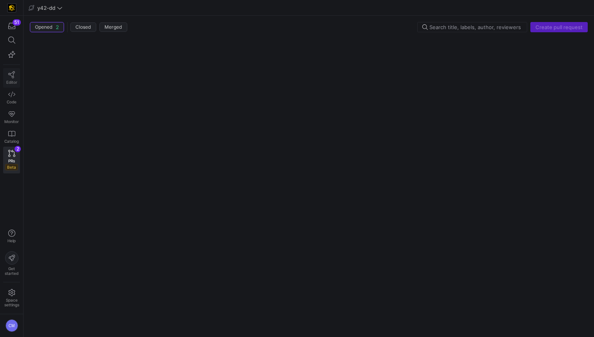
click at [13, 80] on span "Editor" at bounding box center [11, 82] width 11 height 5
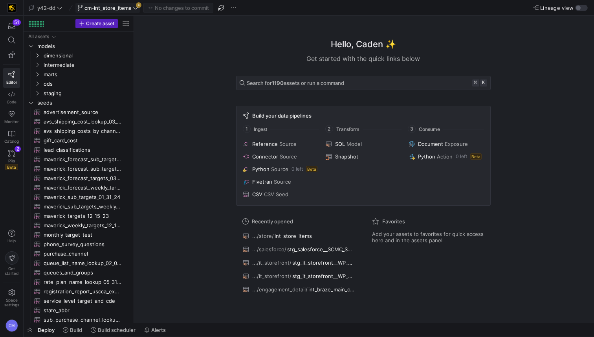
click at [129, 7] on span "cm-int_store_items" at bounding box center [107, 8] width 47 height 6
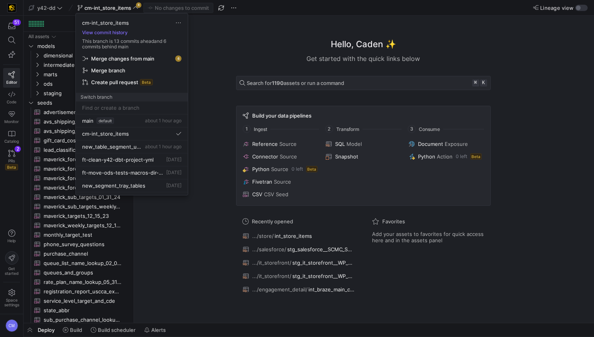
click at [143, 59] on span "Merge changes from main" at bounding box center [122, 58] width 63 height 6
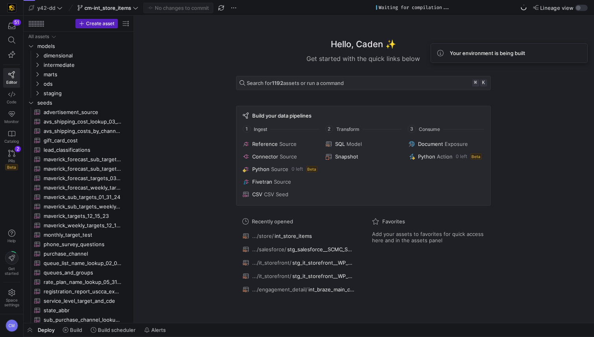
click at [155, 68] on div "Hello, Caden ✨ Get started with the quick links below Search for 1192 assets or…" at bounding box center [363, 169] width 452 height 307
click at [14, 117] on icon at bounding box center [11, 113] width 7 height 7
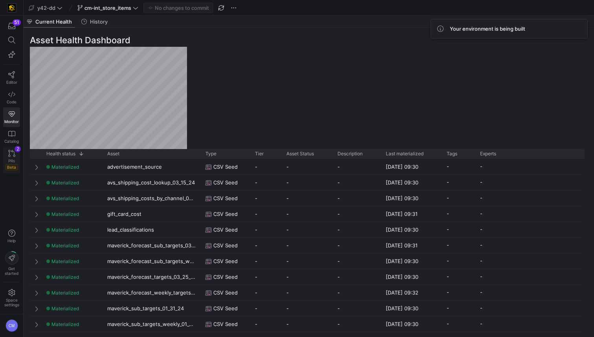
click at [13, 150] on icon at bounding box center [11, 153] width 7 height 7
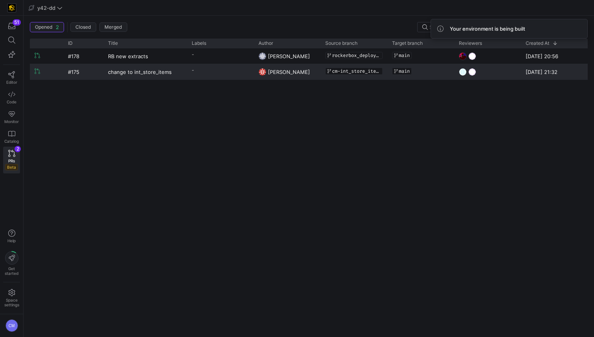
click at [305, 71] on y42-pull-request-list-view-author-cell-renderer "[PERSON_NAME]" at bounding box center [286, 71] width 57 height 15
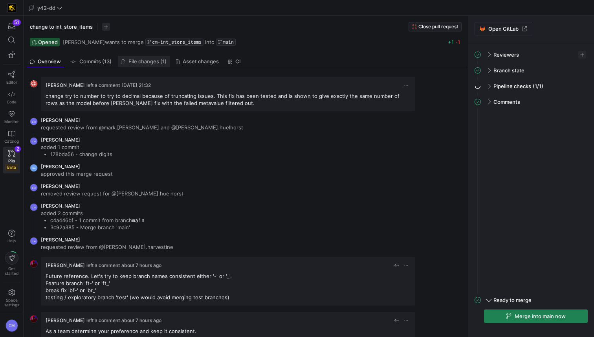
click at [145, 61] on span "File changes (1)" at bounding box center [147, 61] width 38 height 5
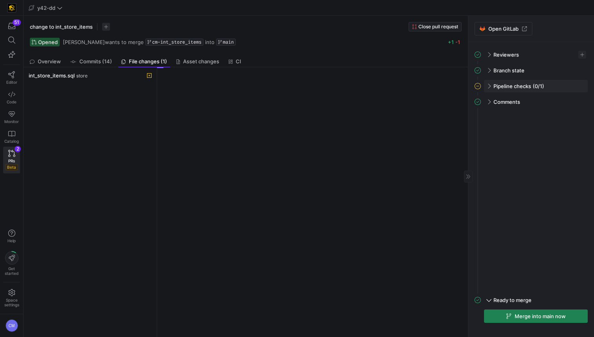
click at [489, 84] on span at bounding box center [488, 86] width 6 height 4
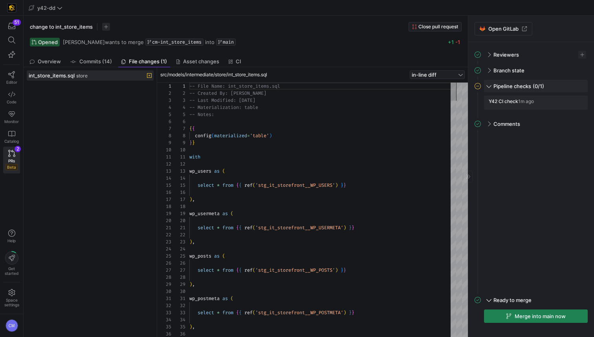
scroll to position [71, 0]
click at [576, 102] on span "button" at bounding box center [578, 103] width 8 height 8
click at [549, 112] on span "Open" at bounding box center [549, 113] width 55 height 6
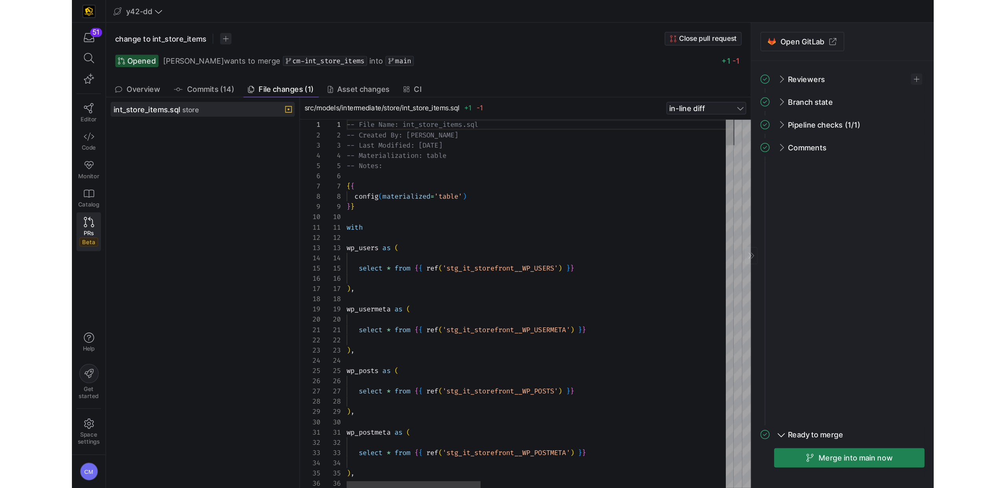
scroll to position [71, 0]
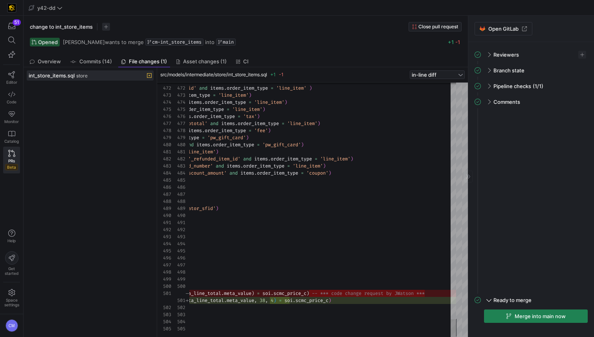
click at [539, 317] on span "Merge into main now" at bounding box center [540, 316] width 51 height 6
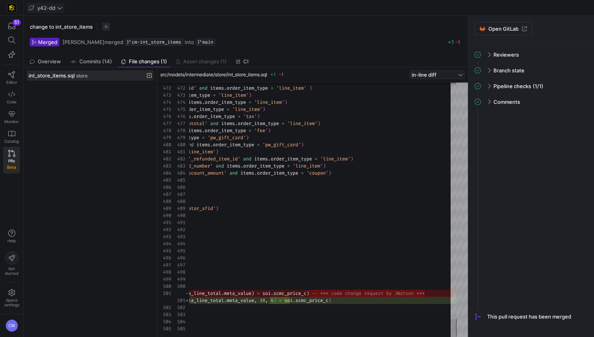
click at [49, 10] on span "y42-dd" at bounding box center [46, 8] width 18 height 6
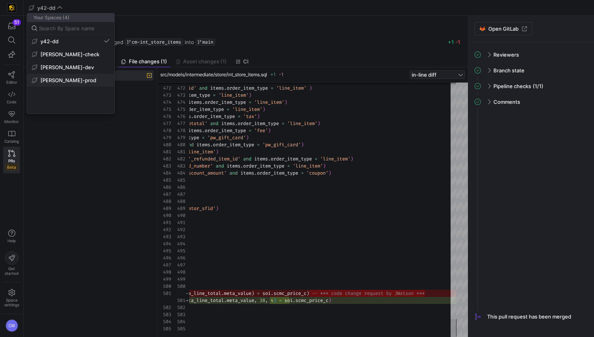
click at [92, 82] on span "[PERSON_NAME]-prod" at bounding box center [71, 80] width 78 height 6
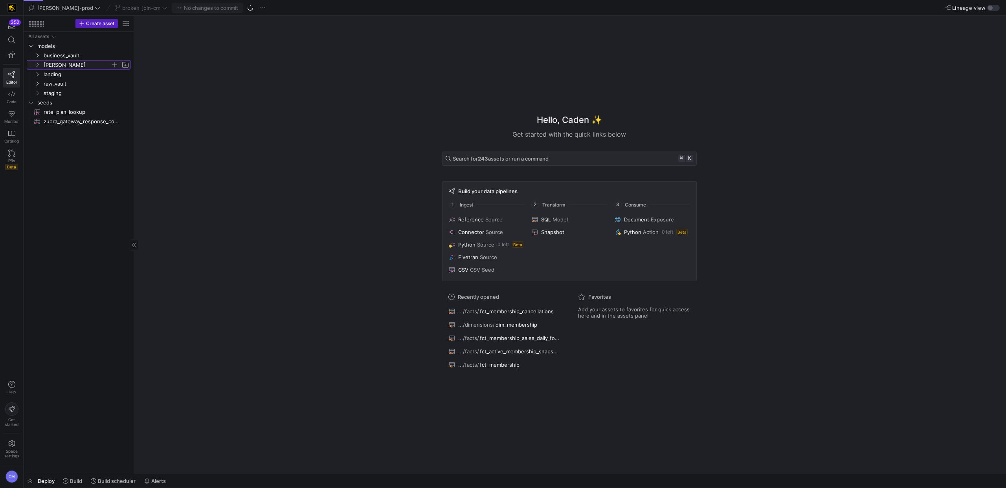
click at [59, 63] on span "[PERSON_NAME]" at bounding box center [77, 64] width 67 height 9
click at [81, 76] on span "dimensions" at bounding box center [80, 74] width 60 height 9
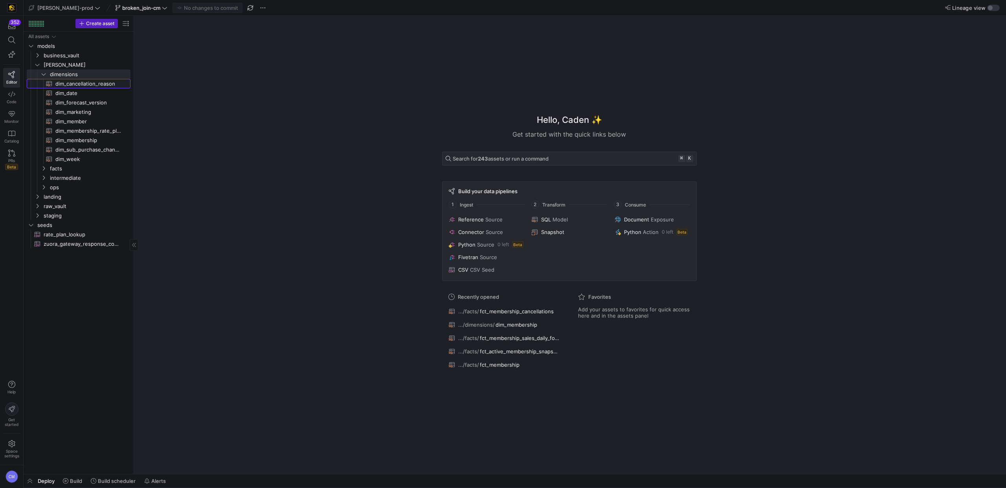
click at [93, 83] on span "dim_cancellation_reason​​​​​​​​​​" at bounding box center [88, 83] width 66 height 9
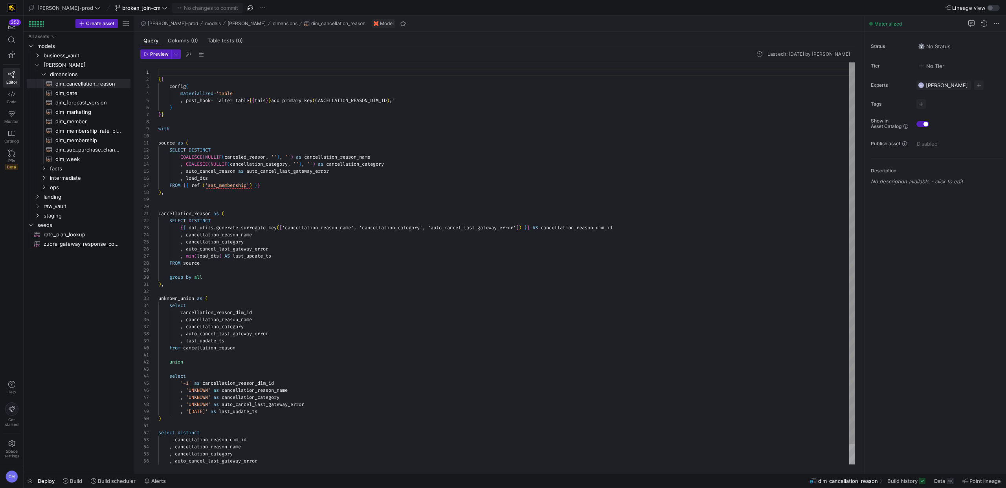
scroll to position [28, 175]
click at [362, 172] on div "{ { config ( materialized = 'table' , post_hook = "alter table { { this } } add…" at bounding box center [506, 273] width 696 height 423
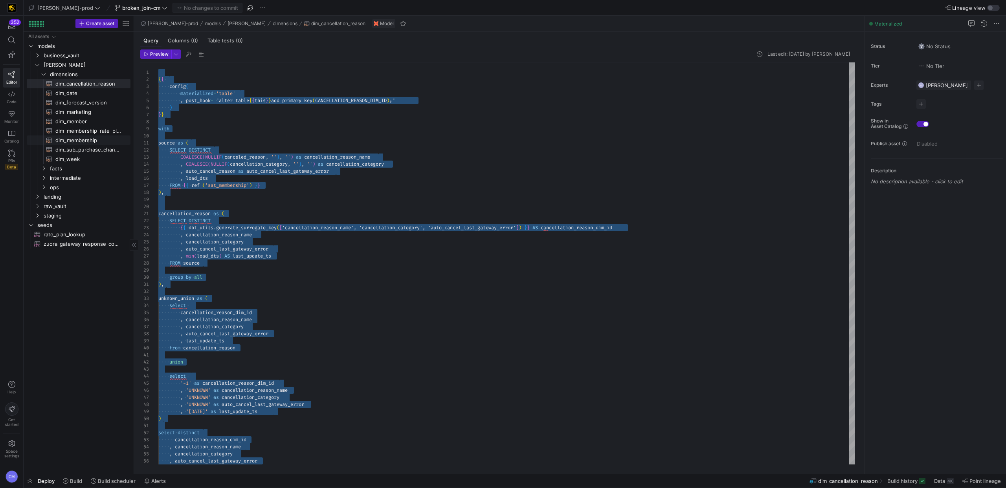
click at [100, 141] on span "dim_membership​​​​​​​​​​" at bounding box center [88, 140] width 66 height 9
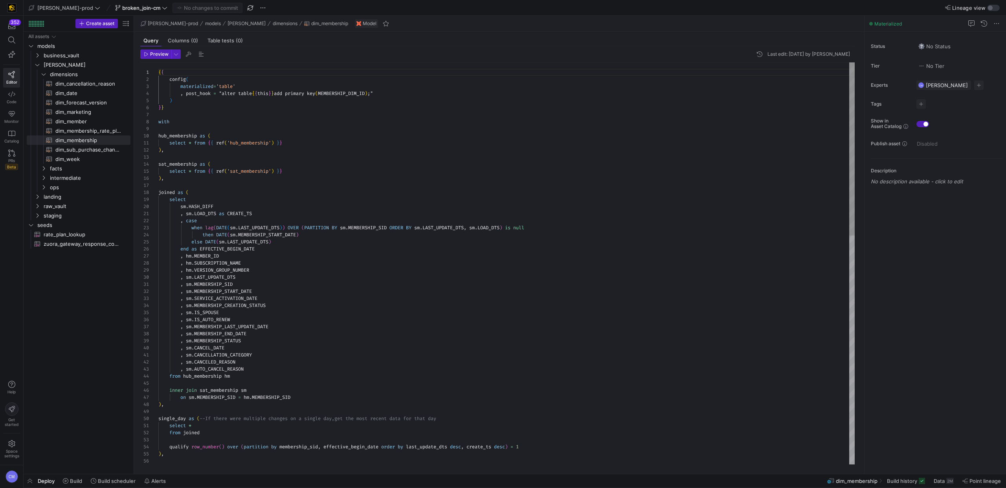
scroll to position [64, 57]
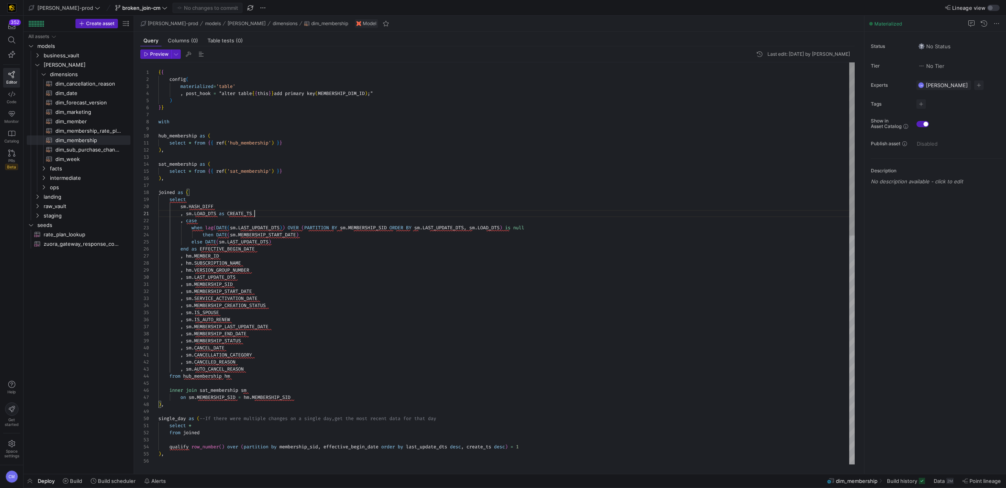
scroll to position [0, 96]
click at [74, 167] on span "facts" at bounding box center [80, 168] width 60 height 9
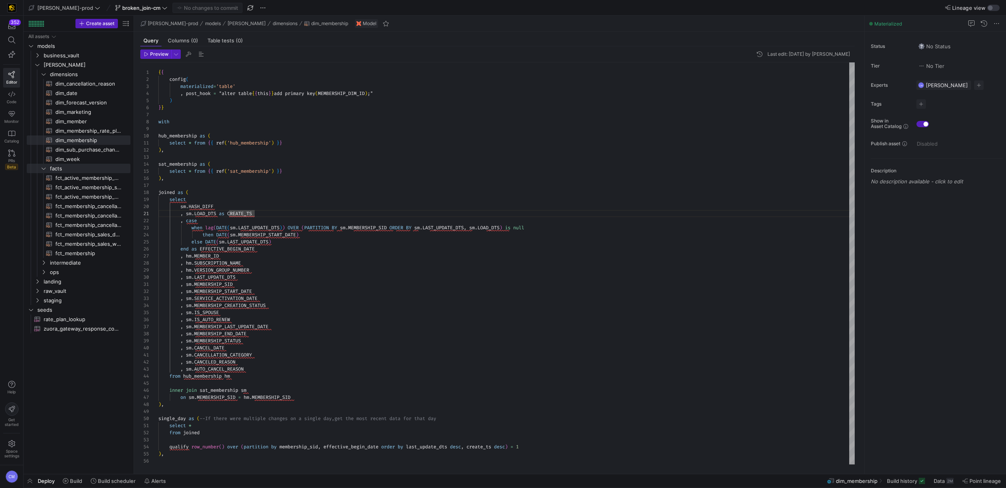
click at [135, 212] on div "Preview Last edit: Wednesday 16 July 2025 by Caden Miller 1 2 3 4 5 6 7 8 9 10 …" at bounding box center [497, 256] width 727 height 421
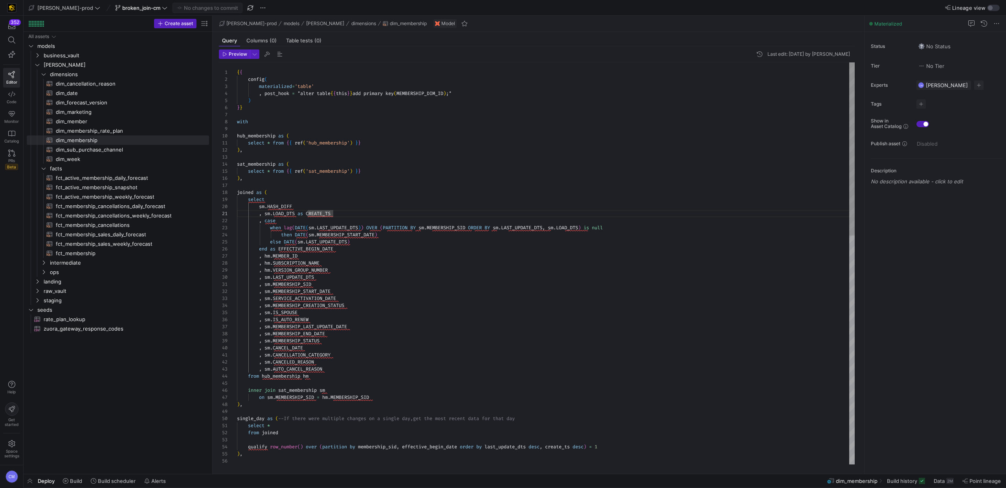
drag, startPoint x: 133, startPoint y: 212, endPoint x: 218, endPoint y: 221, distance: 85.7
click at [218, 221] on as-split "Create asset Drag here to set row groups Drag here to set column labels Group 1…" at bounding box center [515, 245] width 982 height 458
click at [147, 224] on span "fct_membership_cancellations​​​​​​​​​​" at bounding box center [128, 225] width 144 height 9
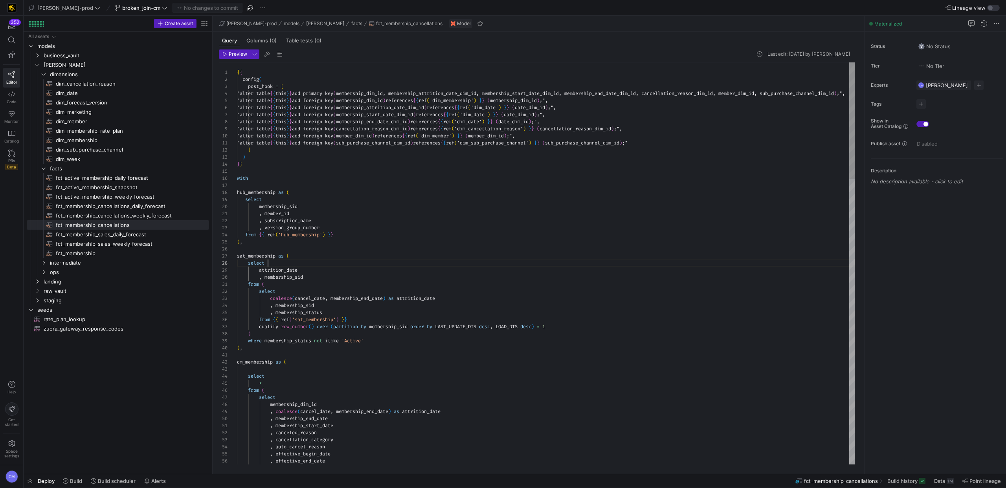
scroll to position [49, 31]
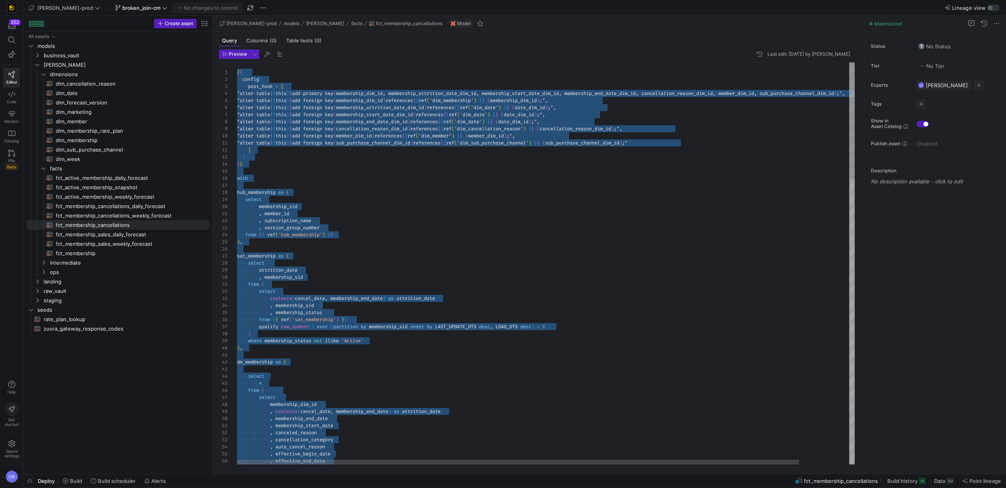
scroll to position [14, 11]
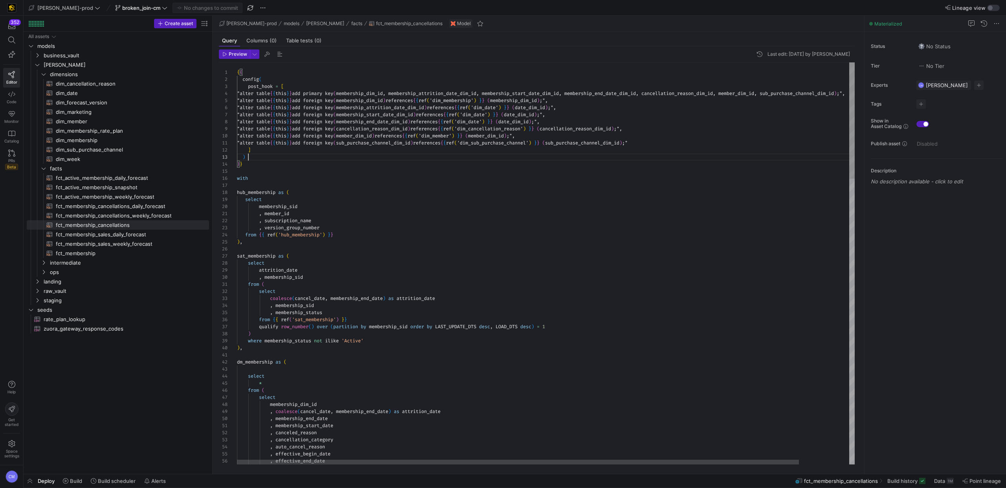
type textarea "{{ config( post_hook = [ "alter table {{ this }} add primary key (membership_di…"
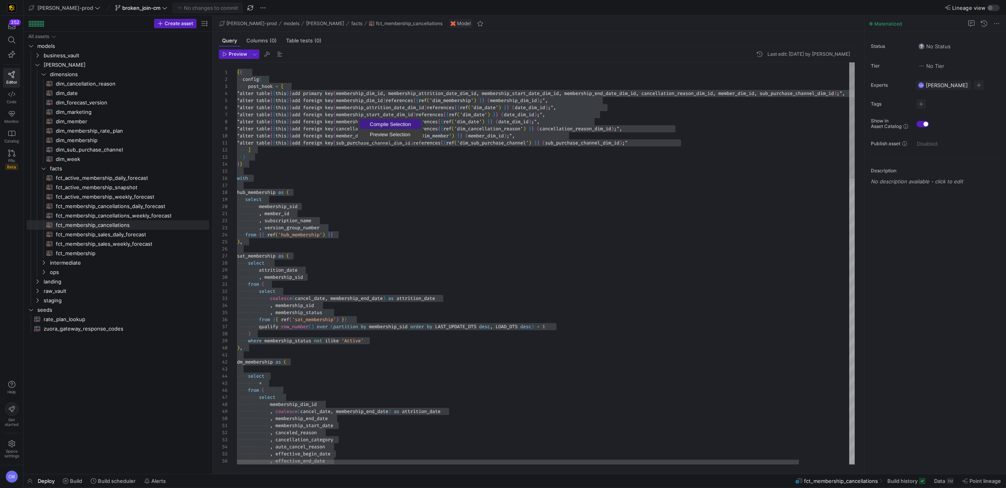
click at [379, 122] on span "Compile Selection" at bounding box center [390, 124] width 62 height 5
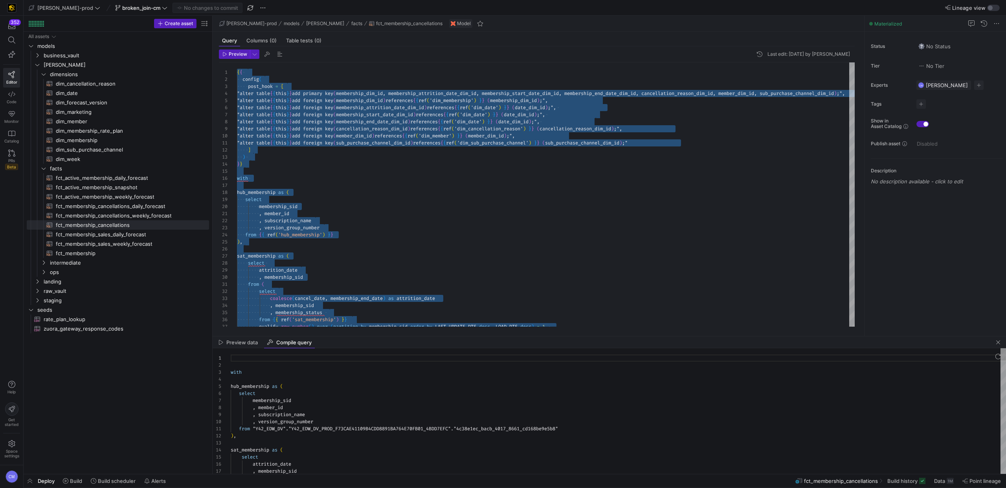
scroll to position [42, 62]
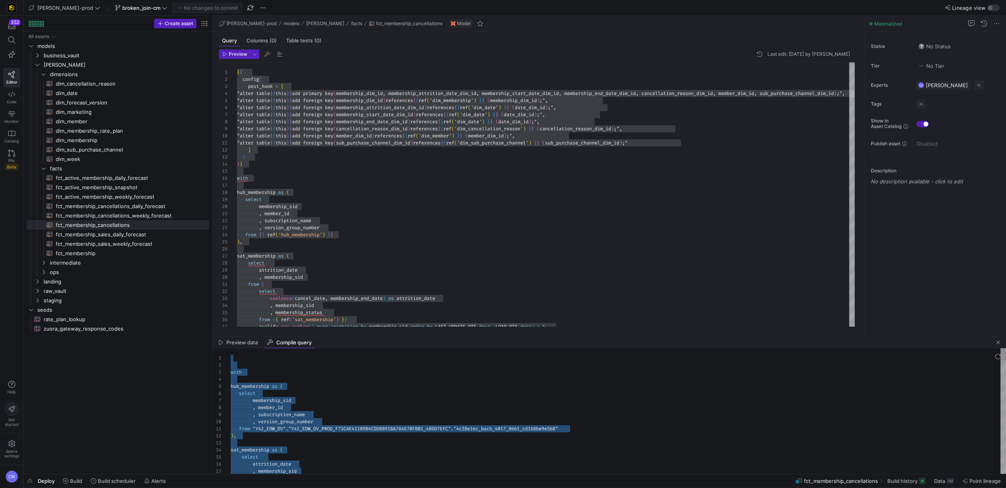
scroll to position [64, 84]
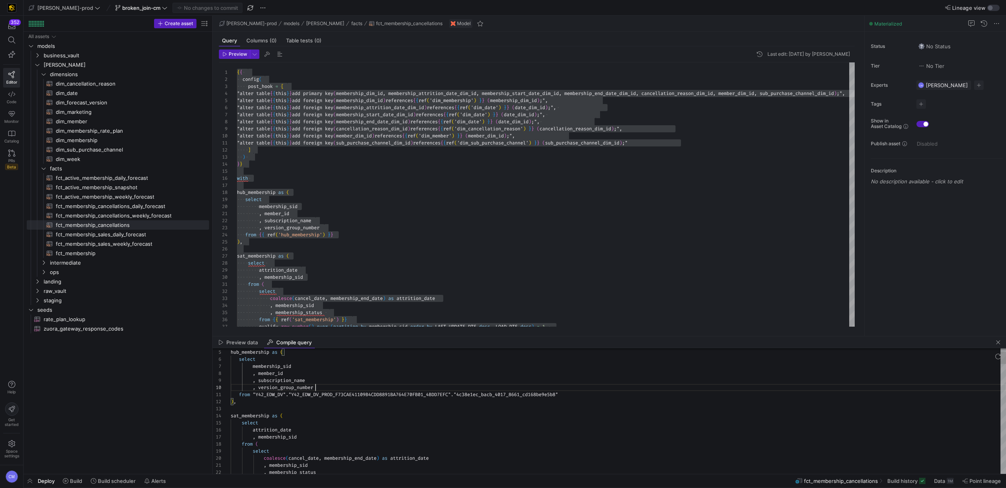
type textarea "with hub_membership as ( select membership_sid , member_id , subscription_name …"
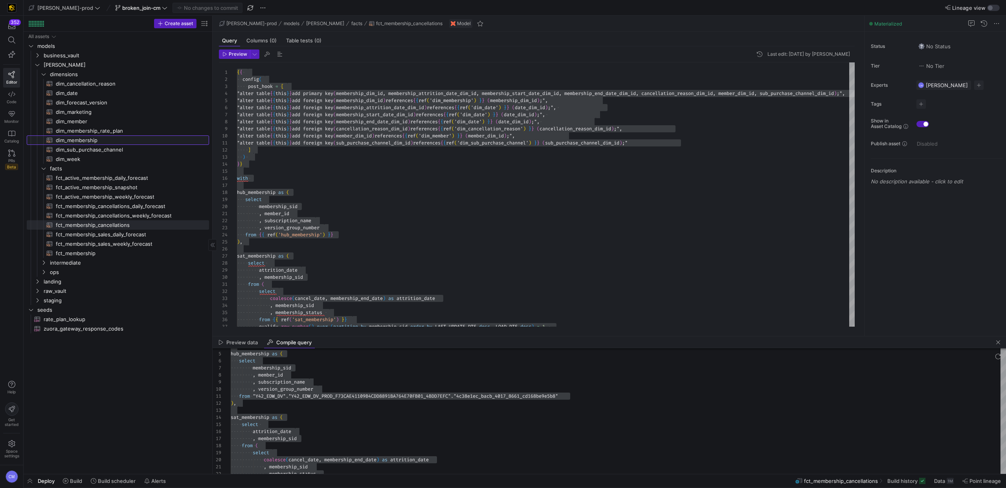
click at [77, 137] on span "dim_membership​​​​​​​​​​" at bounding box center [128, 140] width 144 height 9
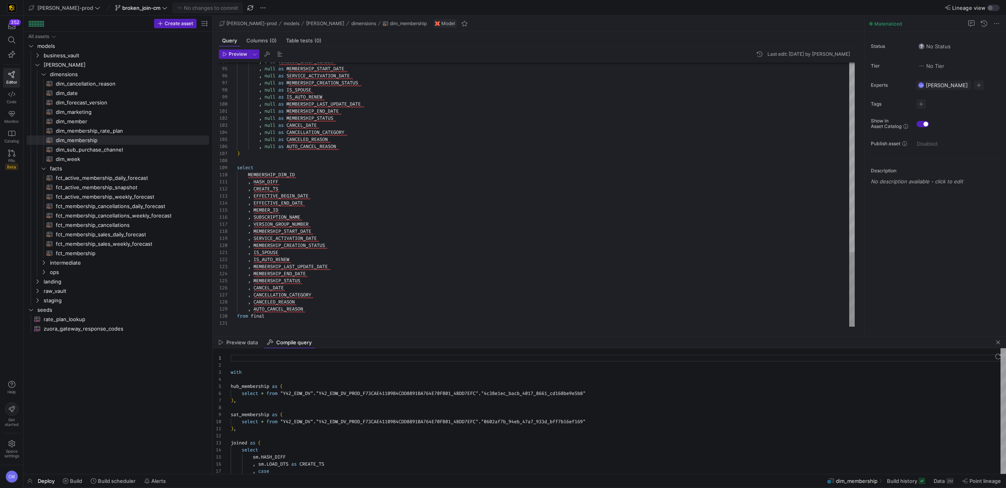
scroll to position [64, 90]
click at [117, 88] on link "dim_date​​​​​​​​​​" at bounding box center [118, 92] width 182 height 9
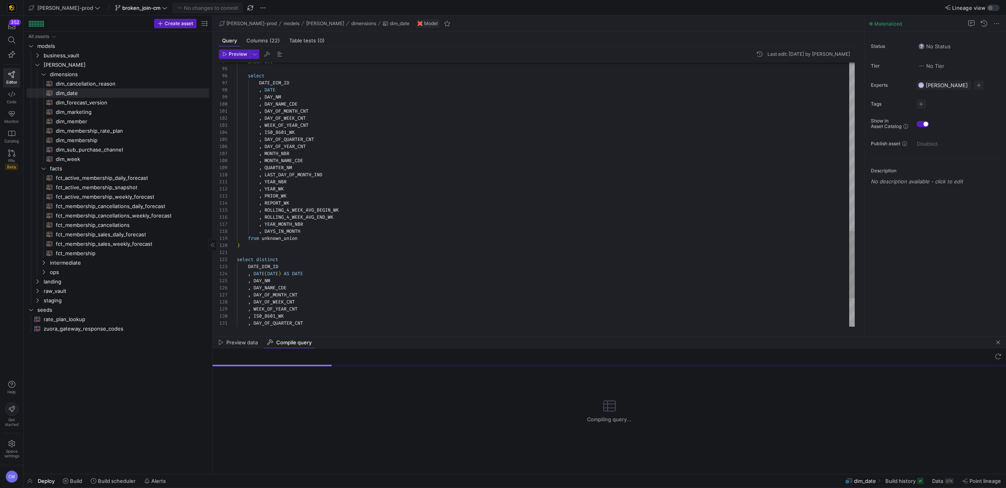
scroll to position [4, 0]
click at [118, 83] on span "dim_cancellation_reason​​​​​​​​​​" at bounding box center [128, 83] width 144 height 9
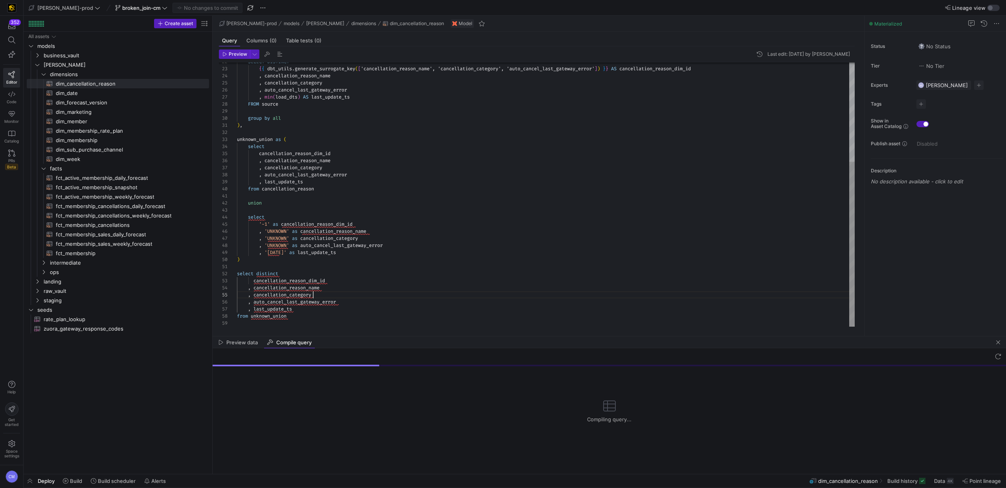
click at [323, 293] on div "SELECT DISTINCT { { dbt_utils . generate_surrogate_key ( [ 'cancellation_reason…" at bounding box center [546, 114] width 618 height 423
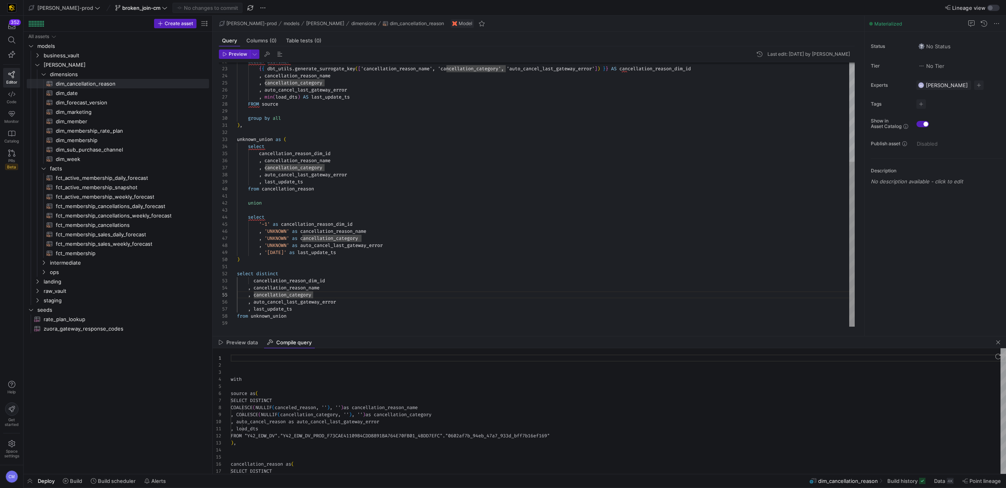
scroll to position [71, 0]
click at [321, 305] on div "SELECT DISTINCT { { dbt_utils . generate_surrogate_key ( [ 'cancellation_reason…" at bounding box center [546, 114] width 618 height 423
click at [301, 298] on div "SELECT DISTINCT { { dbt_utils . generate_surrogate_key ( [ 'cancellation_reason…" at bounding box center [546, 114] width 618 height 423
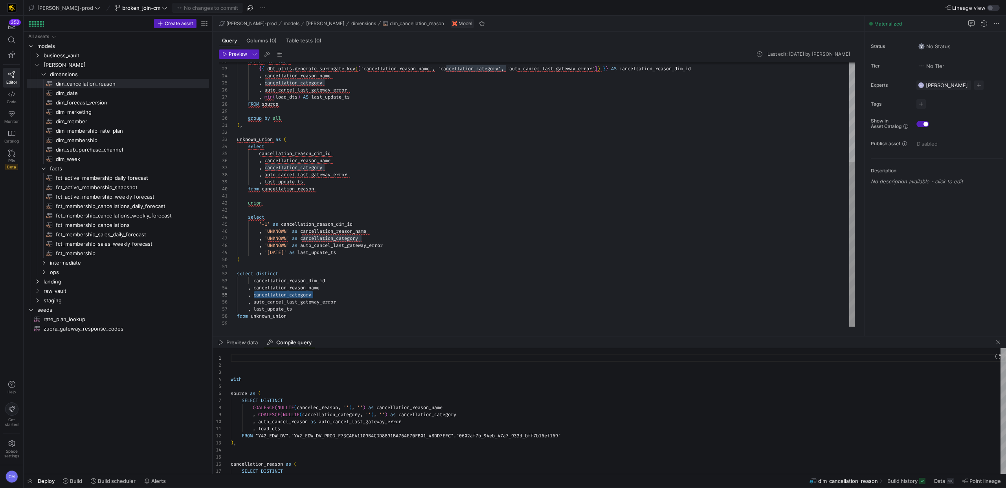
click at [301, 291] on div "SELECT DISTINCT { { dbt_utils . generate_surrogate_key ( [ 'cancellation_reason…" at bounding box center [546, 114] width 618 height 423
click at [308, 281] on div "SELECT DISTINCT { { dbt_utils . generate_surrogate_key ( [ 'cancellation_reason…" at bounding box center [546, 114] width 618 height 423
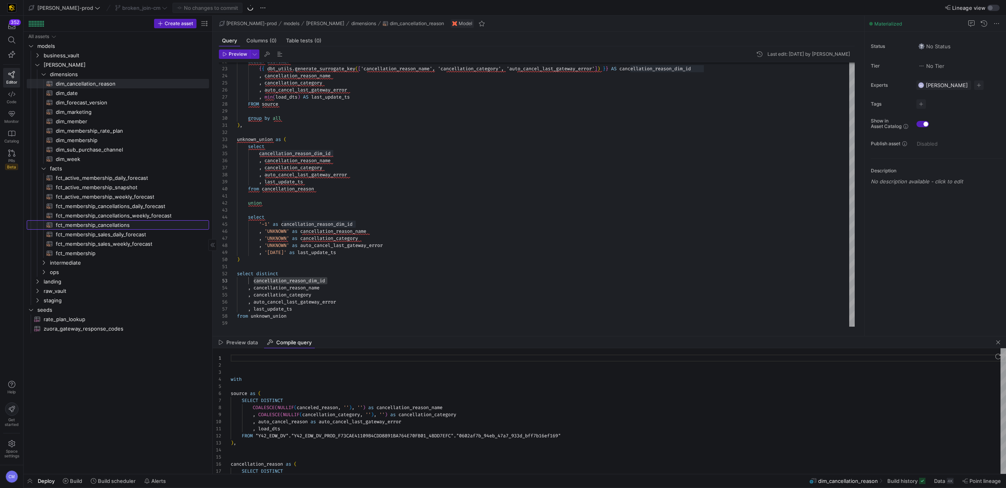
click at [143, 229] on span "fct_membership_cancellations​​​​​​​​​​" at bounding box center [128, 225] width 144 height 9
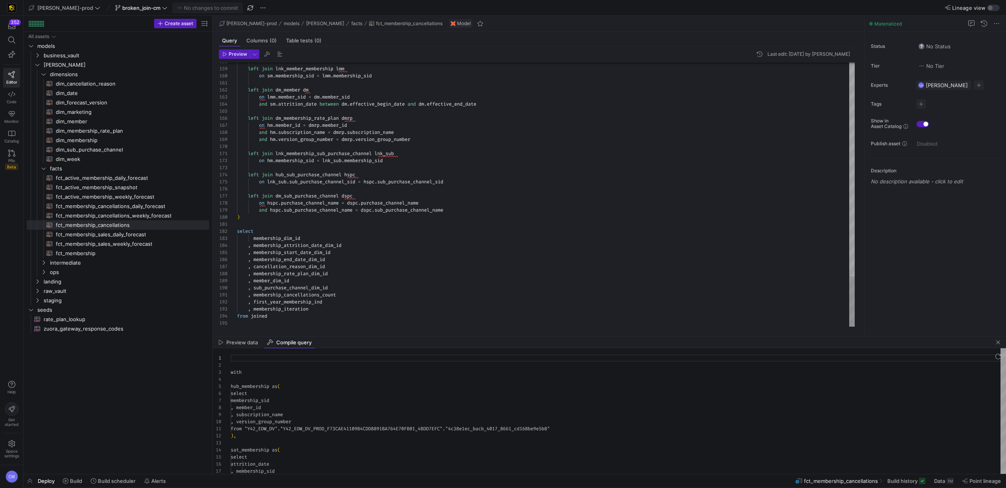
scroll to position [71, 0]
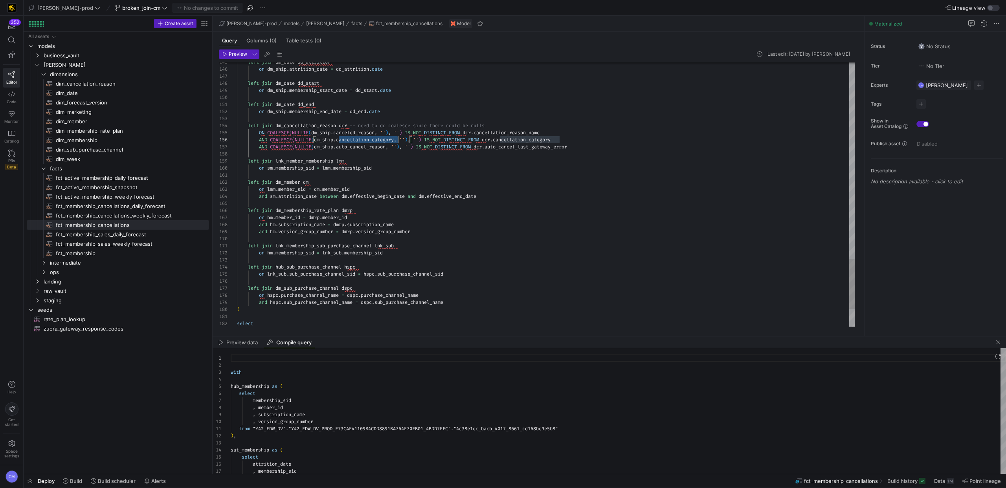
drag, startPoint x: 582, startPoint y: 138, endPoint x: 210, endPoint y: 133, distance: 372.0
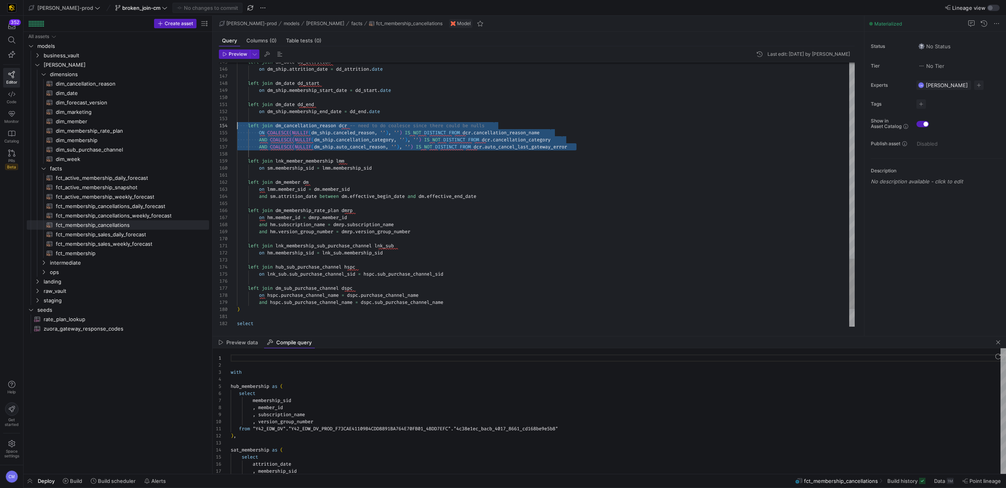
scroll to position [28, 0]
drag, startPoint x: 588, startPoint y: 149, endPoint x: 217, endPoint y: 133, distance: 370.8
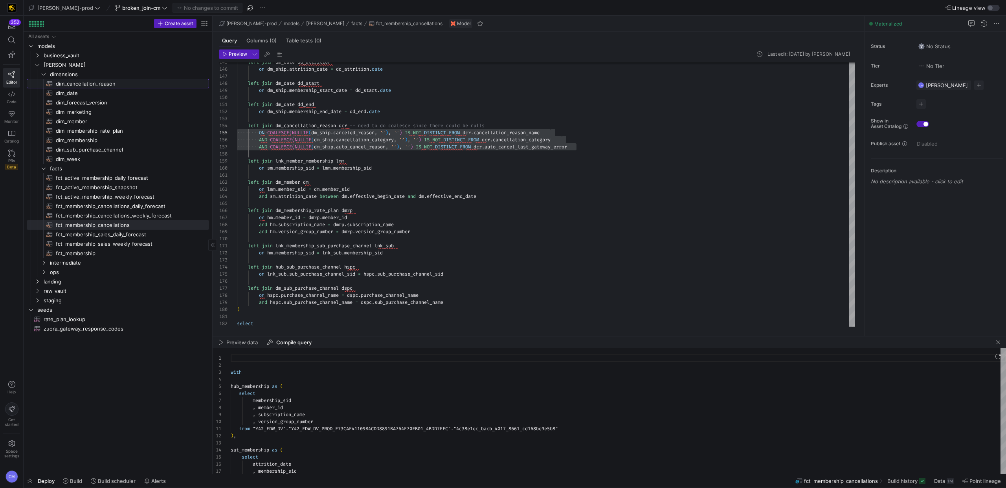
click at [100, 86] on span "dim_cancellation_reason​​​​​​​​​​" at bounding box center [128, 83] width 144 height 9
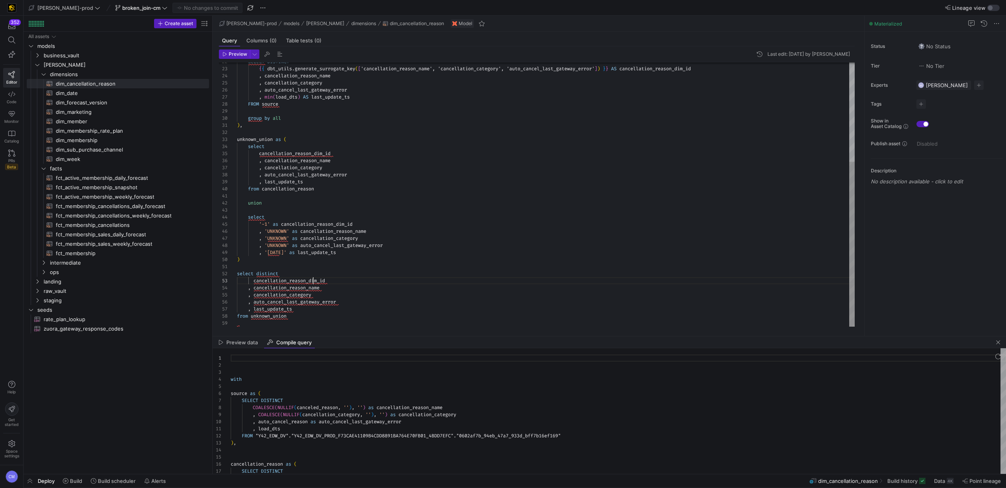
scroll to position [14, 90]
click at [312, 282] on div "SELECT DISTINCT { { dbt_utils . generate_surrogate_key ( [ 'cancellation_reason…" at bounding box center [546, 114] width 618 height 423
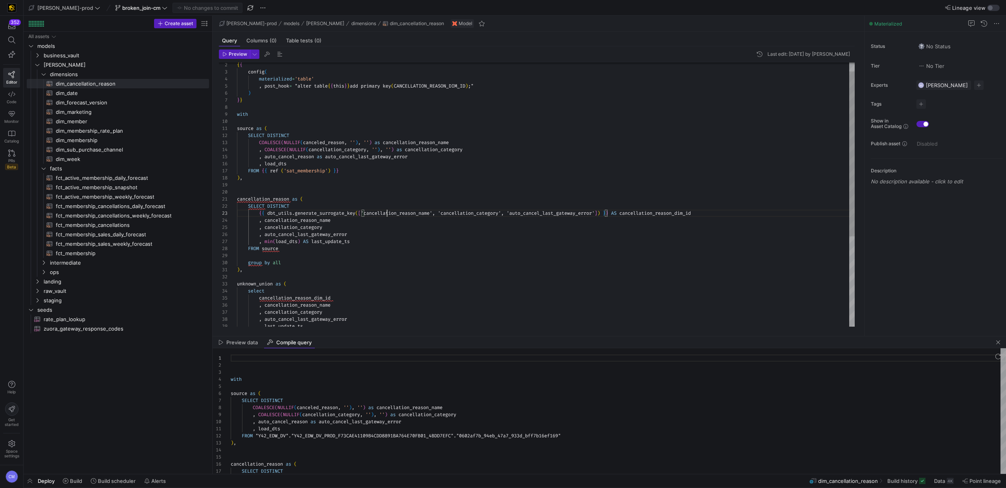
click at [387, 213] on div "SELECT DISTINCT { { dbt_utils . generate_surrogate_key ( [ 'cancellation_reason…" at bounding box center [546, 259] width 618 height 423
click at [463, 214] on div "SELECT DISTINCT { { dbt_utils . generate_surrogate_key ( [ 'cancellation_reason…" at bounding box center [546, 259] width 618 height 423
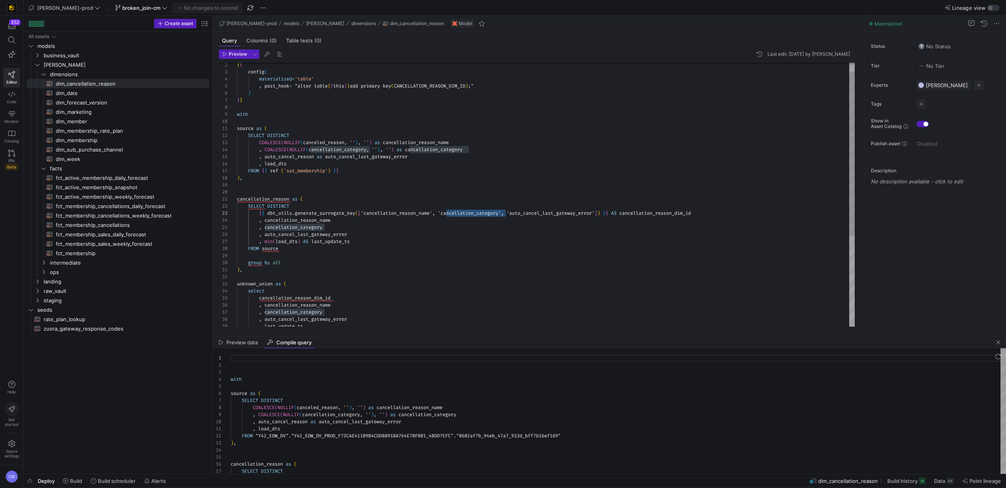
click at [545, 211] on div "SELECT DISTINCT { { dbt_utils . generate_surrogate_key ( [ 'cancellation_reason…" at bounding box center [546, 259] width 618 height 423
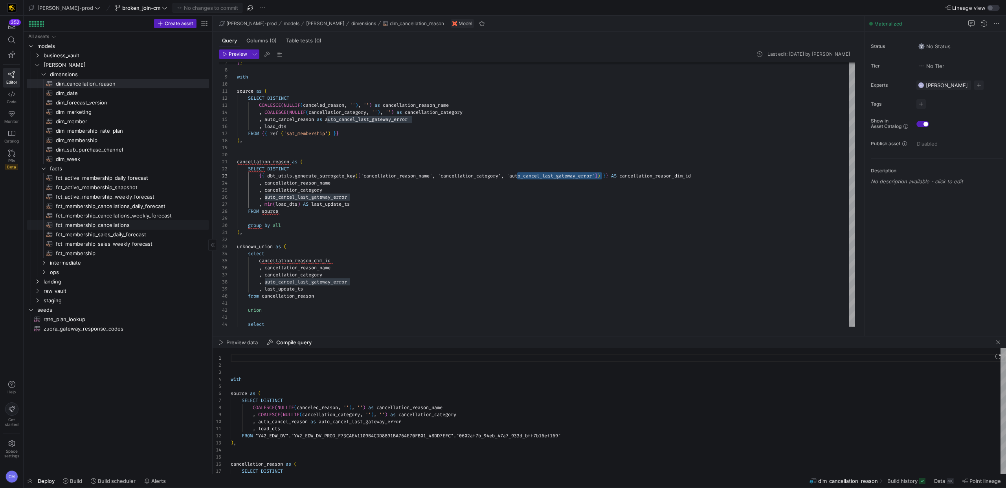
click at [152, 227] on span "fct_membership_cancellations​​​​​​​​​​" at bounding box center [128, 225] width 144 height 9
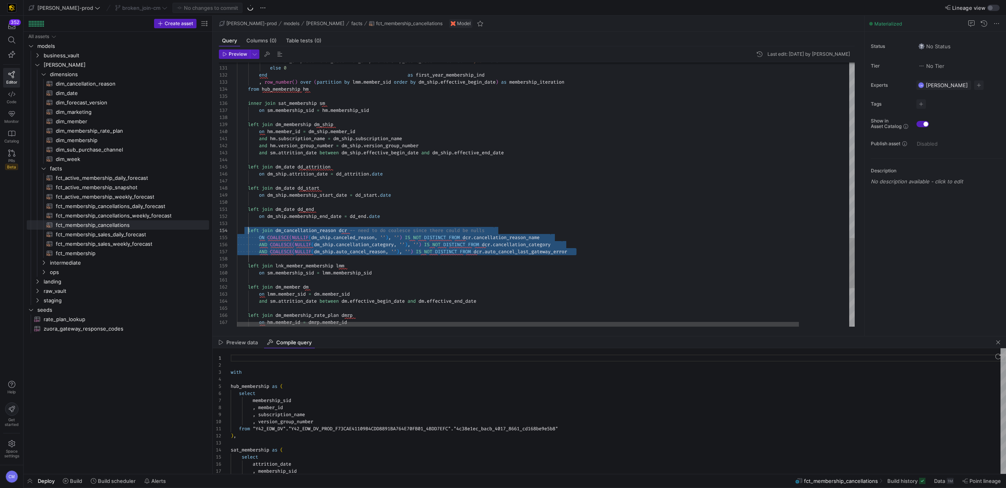
scroll to position [21, 0]
drag, startPoint x: 592, startPoint y: 252, endPoint x: 232, endPoint y: 232, distance: 360.7
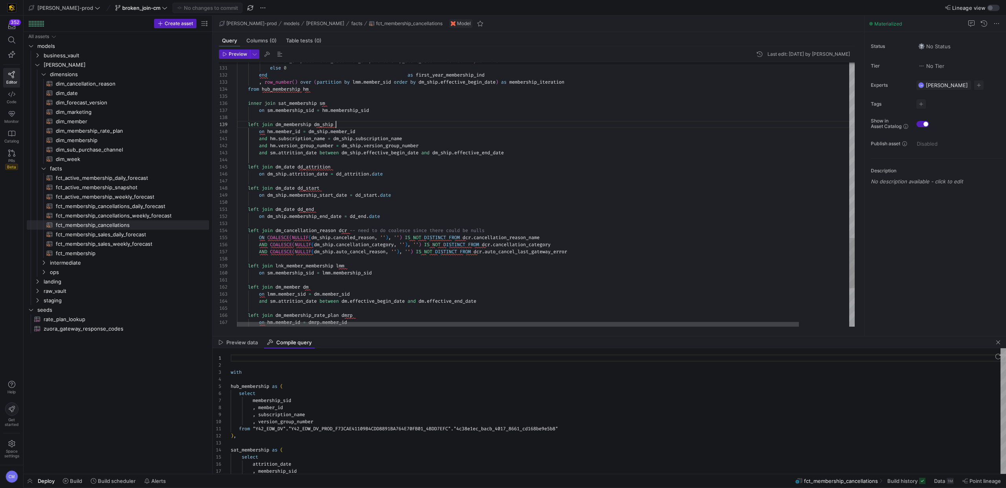
scroll to position [57, 99]
type textarea "{{ config( post_hook = [ "alter table {{ this }} add primary key (membership_di…"
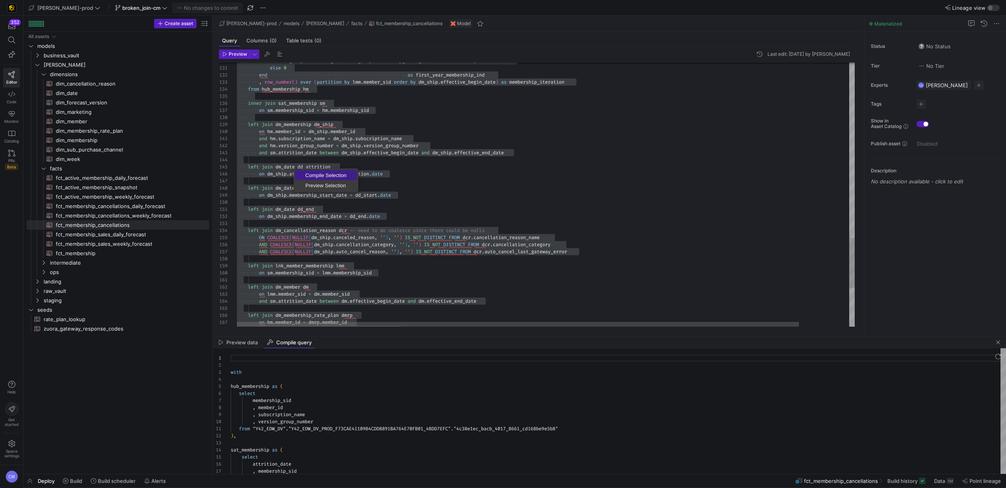
click at [328, 174] on span "Compile Selection" at bounding box center [326, 175] width 62 height 5
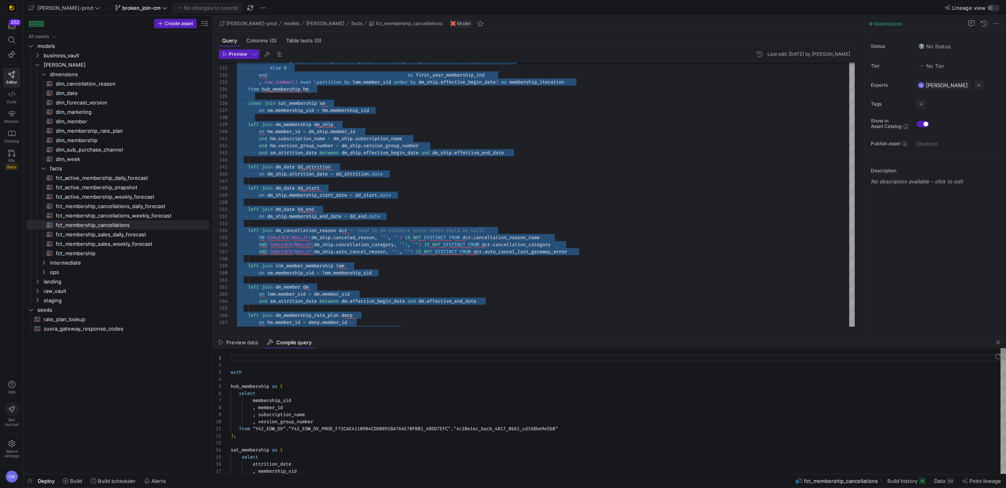
scroll to position [64, 82]
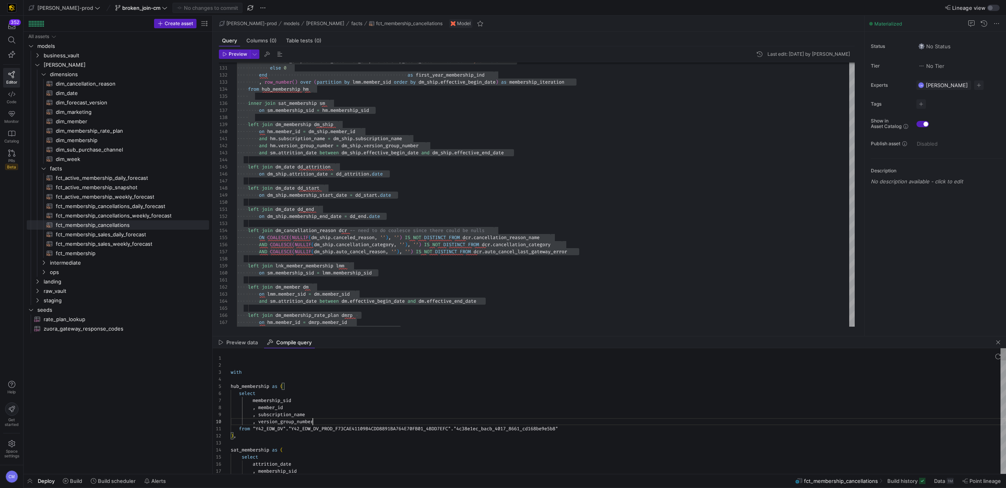
type textarea "with hub_membership as ( select membership_sid , member_id , subscription_name …"
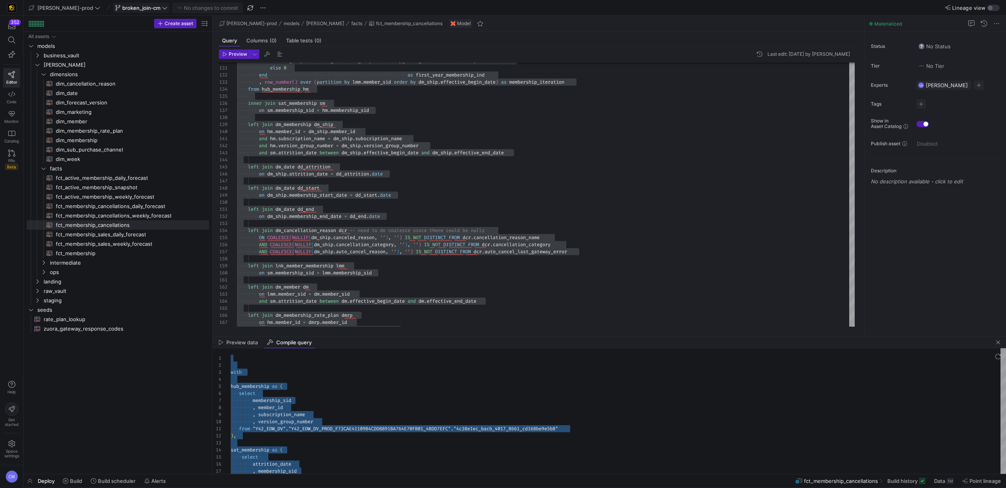
click at [122, 10] on span "broken_join-cm" at bounding box center [141, 8] width 38 height 6
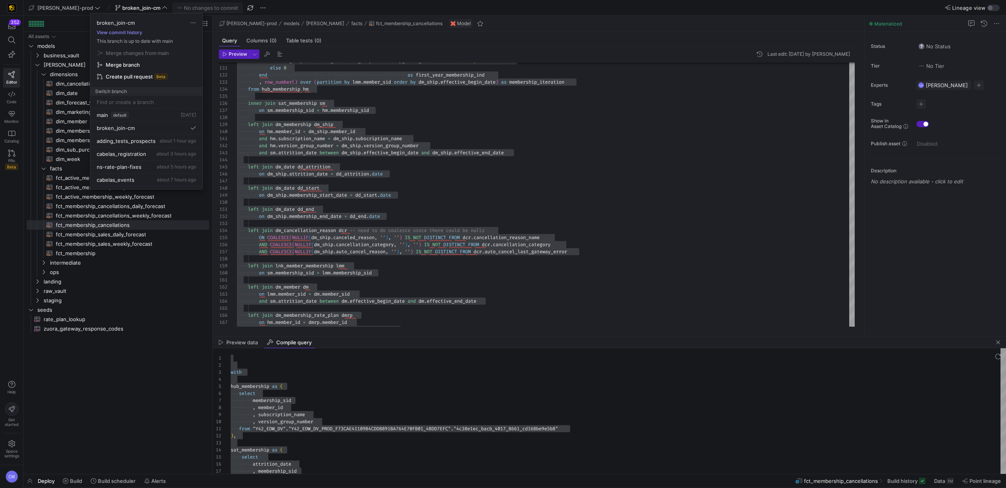
click at [131, 30] on button "View commit history" at bounding box center [119, 32] width 58 height 5
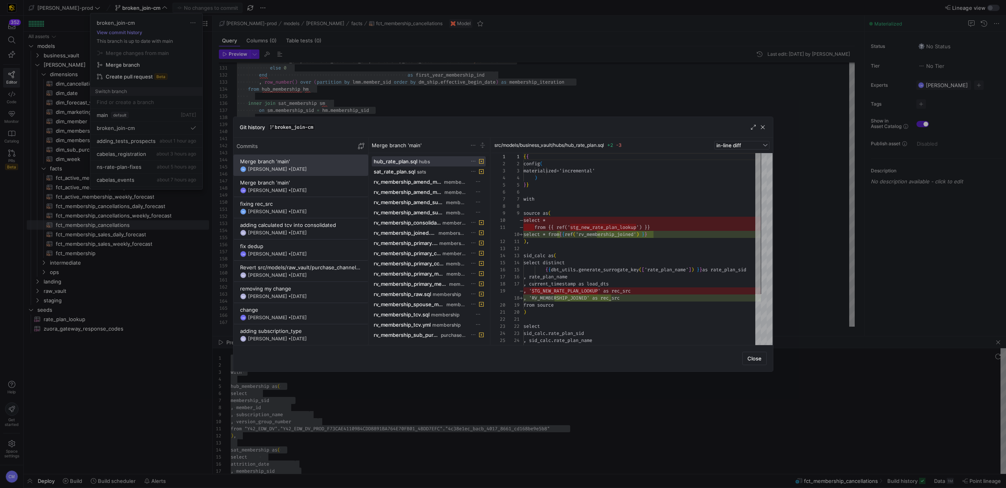
scroll to position [71, 0]
click at [482, 84] on div at bounding box center [503, 244] width 1006 height 488
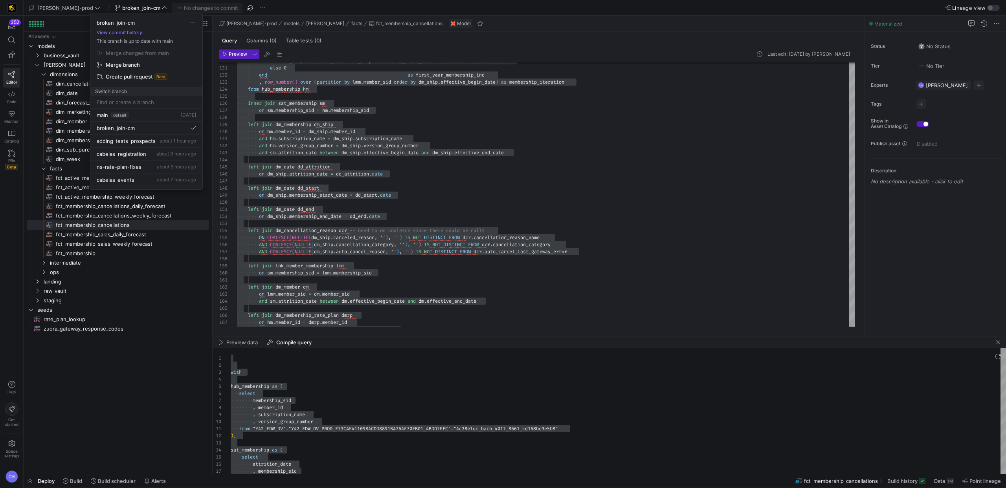
click at [482, 84] on div at bounding box center [503, 244] width 1006 height 488
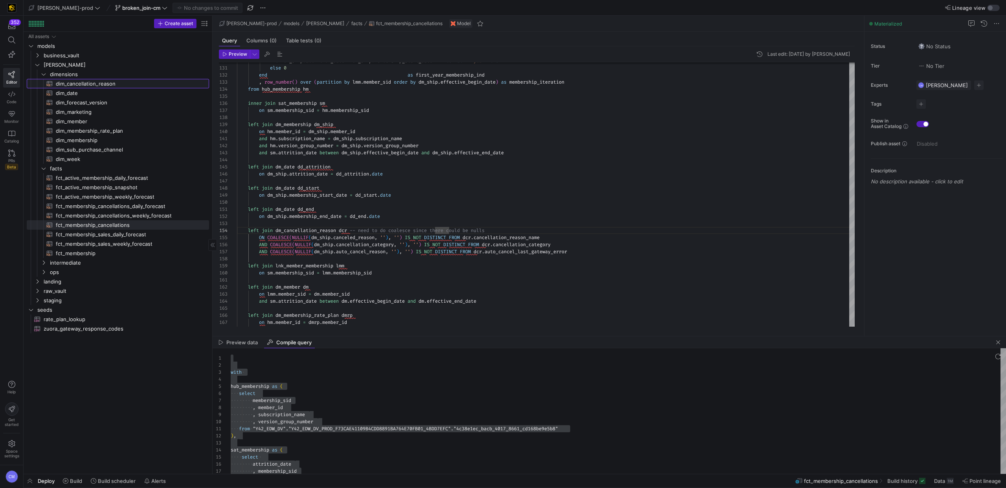
click at [121, 87] on span "dim_cancellation_reason​​​​​​​​​​" at bounding box center [128, 83] width 144 height 9
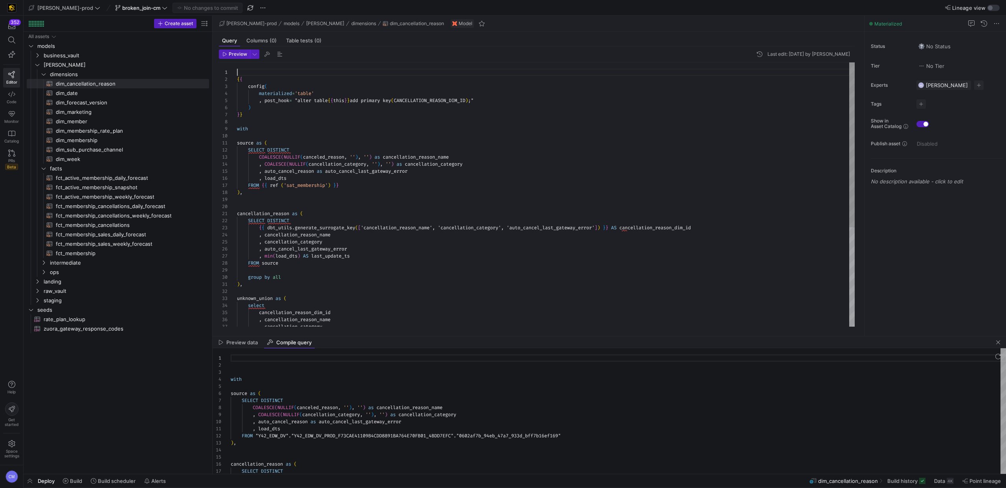
type textarea "source as ( SELECT DISTINCT COALESCE(NULLIF(canceled_reason, ''), '') as cancel…"
drag, startPoint x: 259, startPoint y: 157, endPoint x: 467, endPoint y: 157, distance: 207.8
click at [467, 157] on div "{ { dbt_utils . generate_surrogate_key ( [ 'cancellation_reason_name', 'cancell…" at bounding box center [546, 273] width 618 height 423
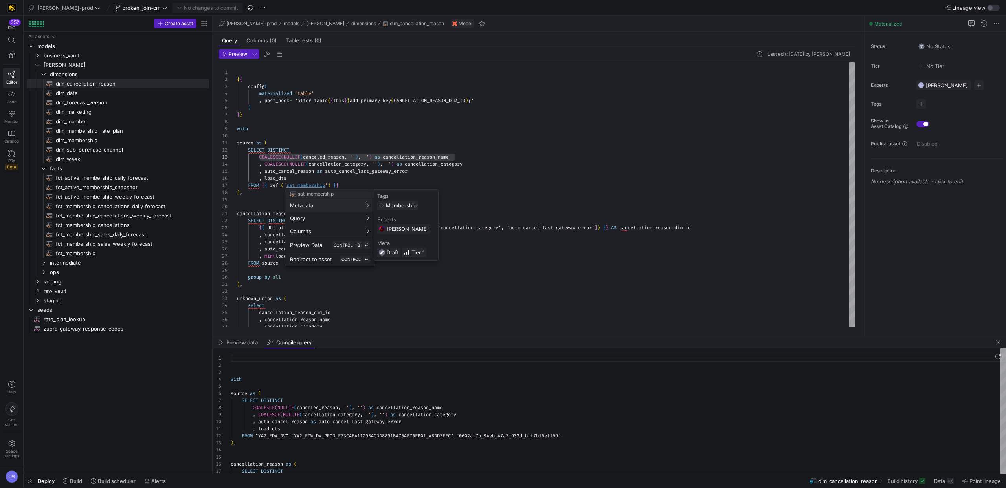
click at [434, 167] on div at bounding box center [503, 244] width 1006 height 488
click at [477, 166] on div "{ { dbt_utils . generate_surrogate_key ( [ 'cancellation_reason_name', 'cancell…" at bounding box center [546, 273] width 618 height 423
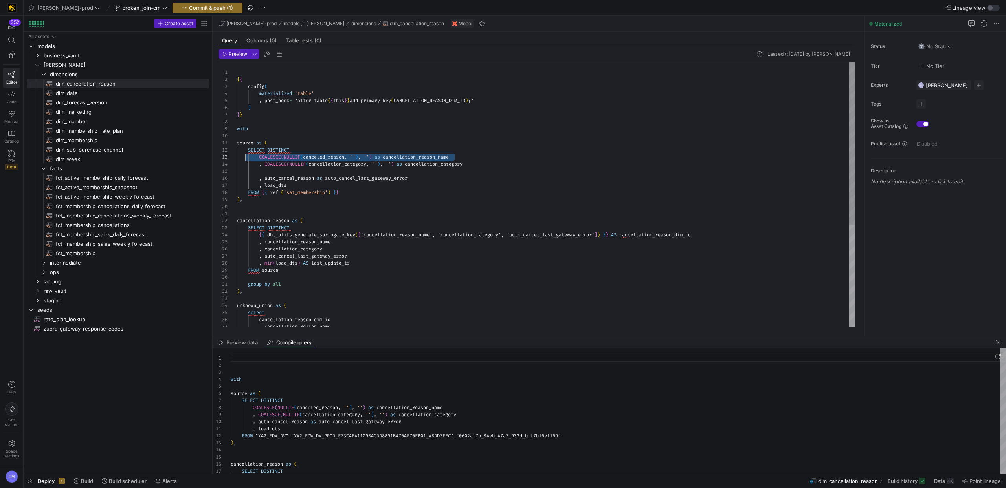
scroll to position [14, 23]
drag, startPoint x: 459, startPoint y: 156, endPoint x: 259, endPoint y: 157, distance: 199.9
click at [259, 157] on div "{ { dbt_utils . generate_surrogate_key ( [ 'cancellation_reason_name', 'cancell…" at bounding box center [546, 277] width 618 height 431
click at [288, 170] on div "{ { dbt_utils . generate_surrogate_key ( [ 'cancellation_reason_name', 'cancell…" at bounding box center [546, 277] width 618 height 431
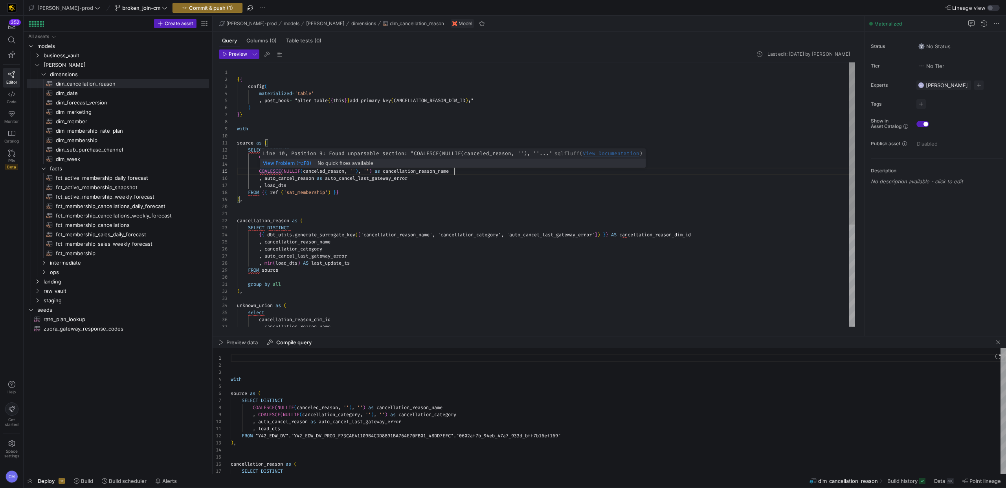
scroll to position [28, 23]
drag, startPoint x: 260, startPoint y: 172, endPoint x: 270, endPoint y: 172, distance: 10.2
click at [301, 180] on div "{ { dbt_utils . generate_surrogate_key ( [ 'cancellation_reason_name', 'cancell…" at bounding box center [546, 277] width 618 height 431
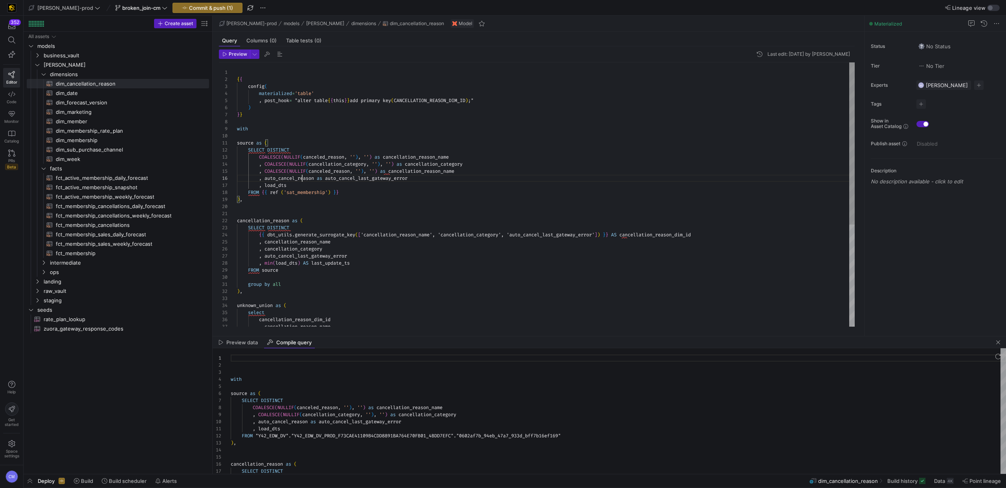
click at [301, 180] on div "{ { dbt_utils . generate_surrogate_key ( [ 'cancellation_reason_name', 'cancell…" at bounding box center [546, 277] width 618 height 431
click at [332, 171] on div "{ { dbt_utils . generate_surrogate_key ( [ 'cancellation_reason_name', 'cancell…" at bounding box center [546, 277] width 618 height 431
click at [435, 172] on div "{ { dbt_utils . generate_surrogate_key ( [ 'cancellation_reason_name', 'cancell…" at bounding box center [546, 277] width 618 height 431
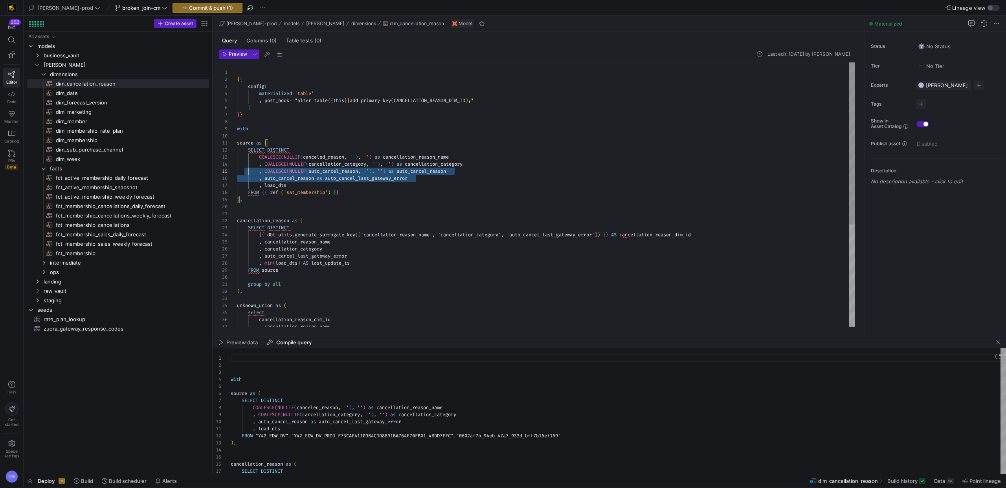
scroll to position [35, 0]
drag, startPoint x: 420, startPoint y: 180, endPoint x: 196, endPoint y: 178, distance: 223.5
click at [196, 178] on as-split "Create asset Drag here to set row groups Drag here to set column labels Group 1…" at bounding box center [515, 245] width 982 height 458
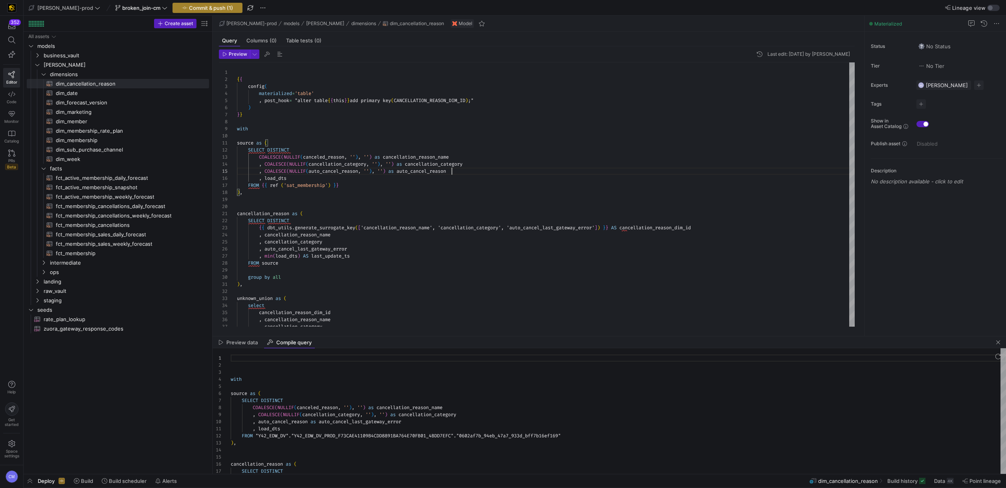
type textarea "source as ( SELECT DISTINCT COALESCE(NULLIF(canceled_reason, ''), '') as cancel…"
click at [207, 7] on span "Commit & push (1)" at bounding box center [211, 8] width 44 height 6
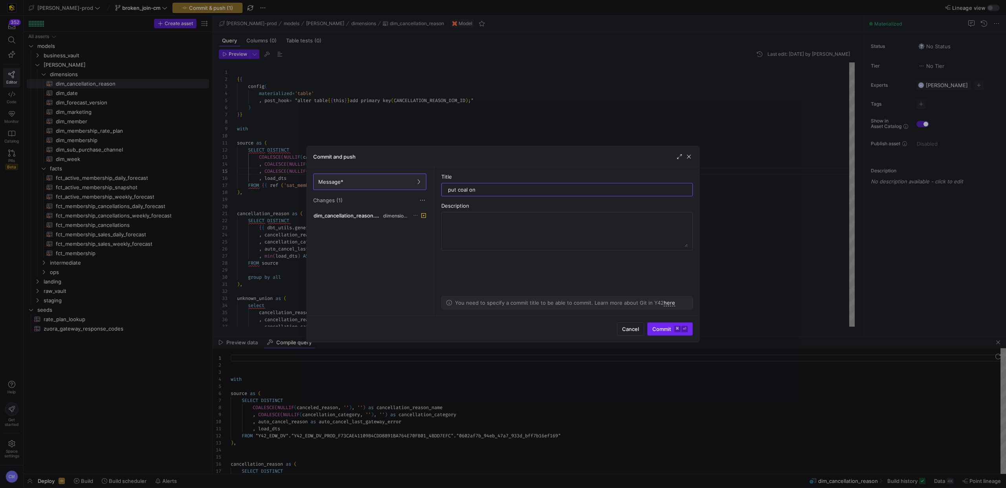
type input "put coal on"
click at [594, 327] on kbd "⌘" at bounding box center [677, 329] width 6 height 6
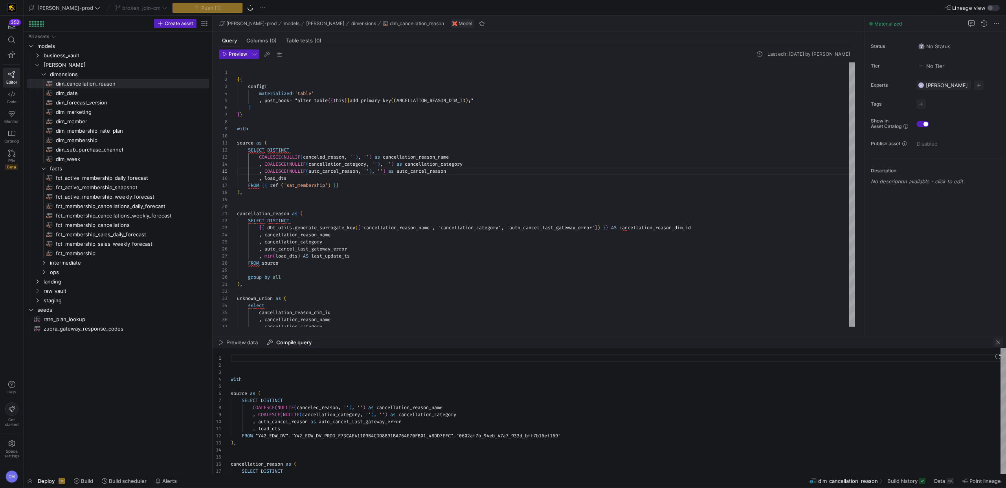
click at [594, 336] on span "button" at bounding box center [997, 342] width 9 height 9
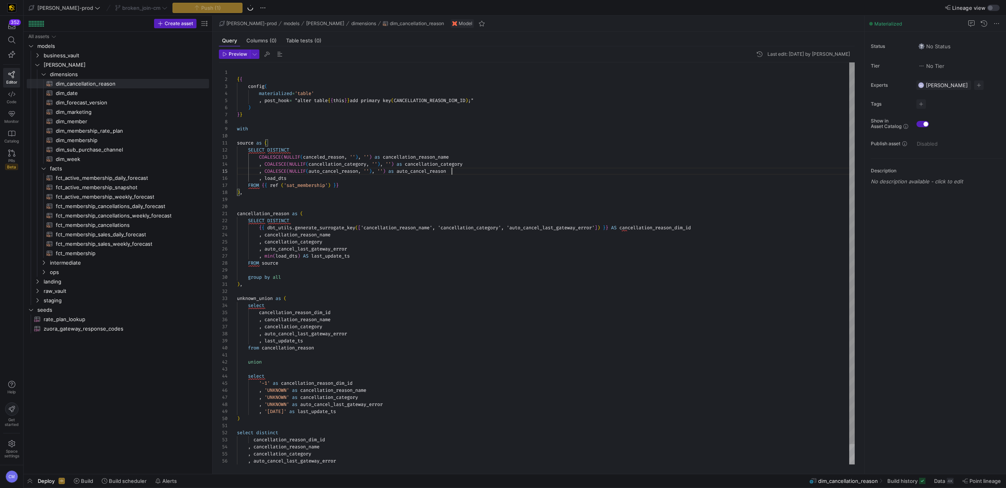
type textarea "cancellation_reason as ( SELECT DISTINCT {{ dbt_utils.generate_surrogate_key(['…"
click at [594, 239] on div "{ { dbt_utils . generate_surrogate_key ( [ 'cancellation_reason_name', 'cancell…" at bounding box center [546, 273] width 618 height 423
click at [29, 336] on span "button" at bounding box center [30, 481] width 13 height 13
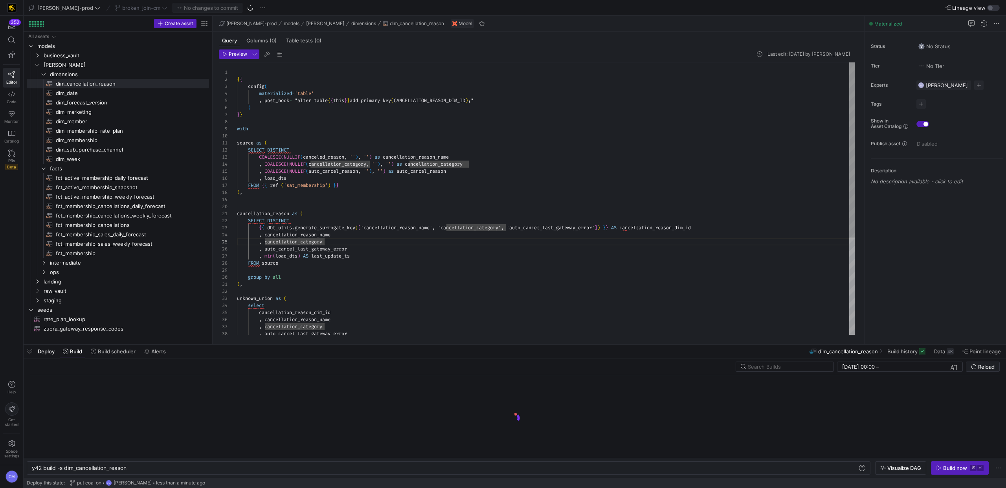
scroll to position [0, 96]
click at [114, 336] on div "y42 build -s dim_cancellation_reason" at bounding box center [444, 468] width 825 height 6
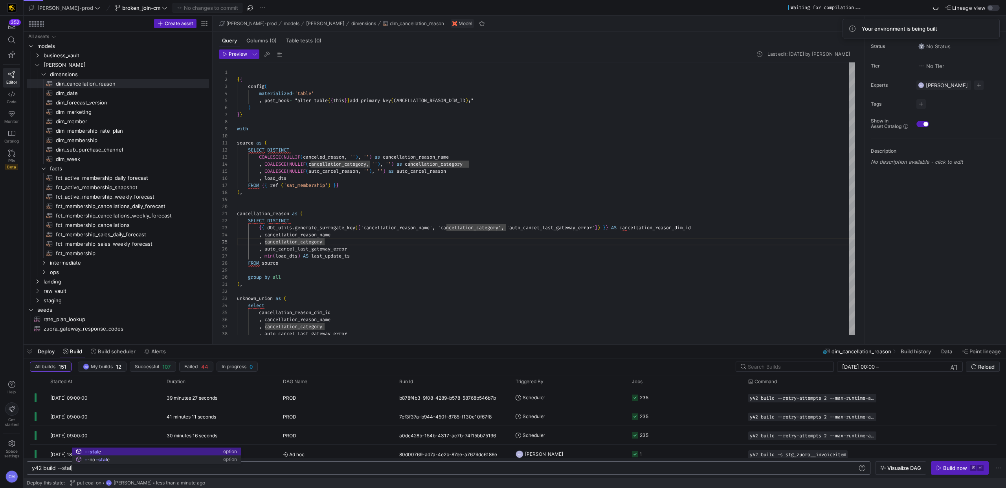
scroll to position [0, 43]
type textarea "y42 build --stale"
type textarea "), unknown_union as ( select cancellation_reason_dim_id , cancellation_reason_n…"
click at [412, 289] on div at bounding box center [546, 291] width 618 height 7
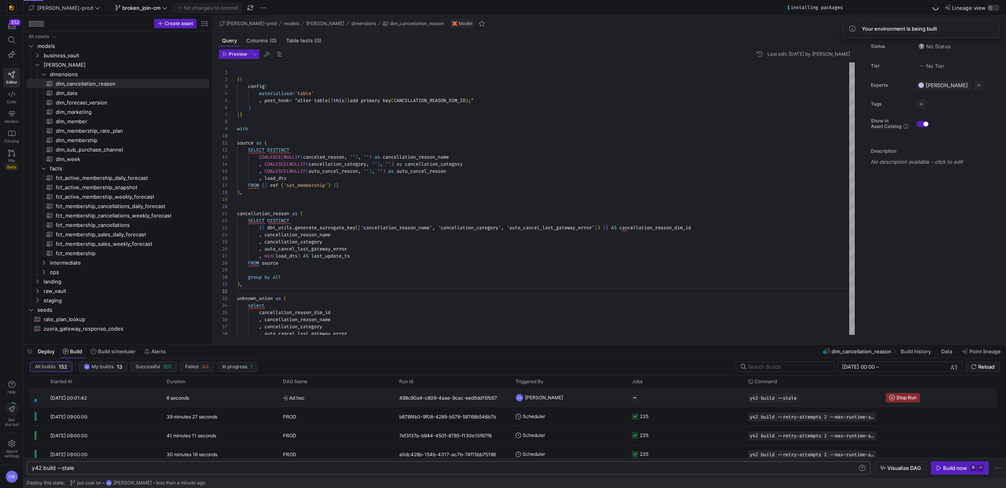
click at [311, 336] on span "Ad hoc" at bounding box center [336, 398] width 107 height 18
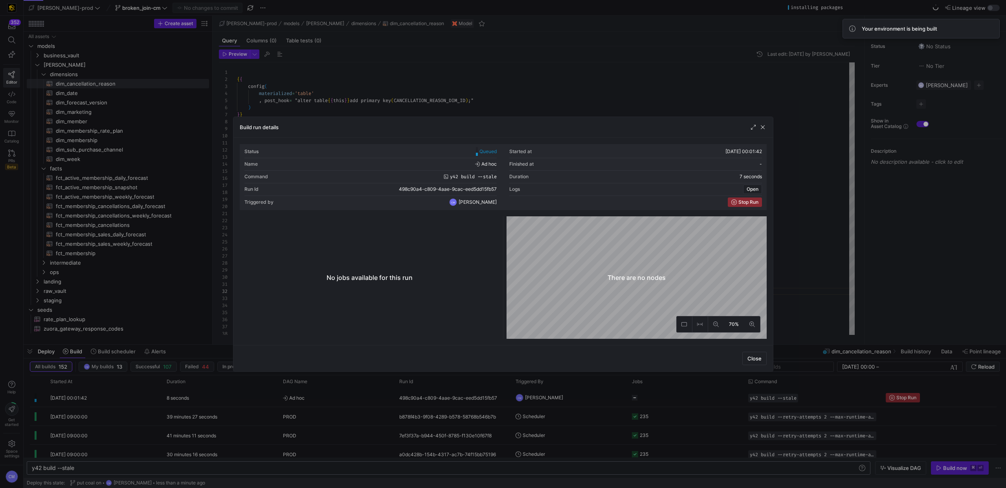
click at [311, 336] on div at bounding box center [503, 244] width 1006 height 488
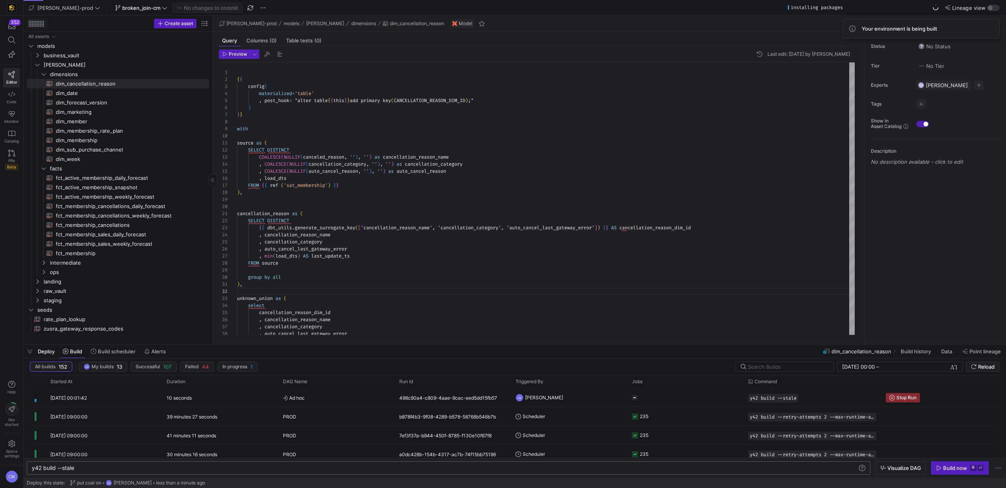
click at [31, 22] on div at bounding box center [30, 22] width 1 height 1
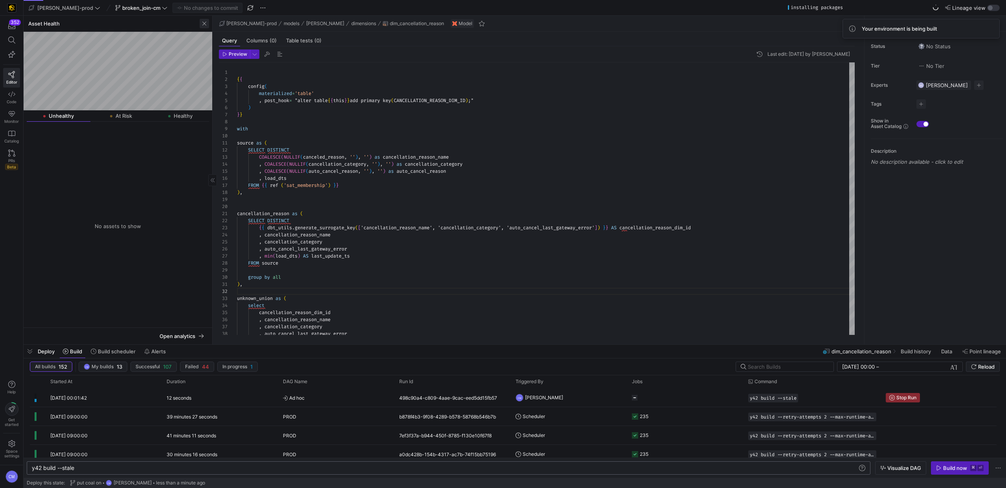
click at [204, 22] on span "button" at bounding box center [204, 23] width 9 height 9
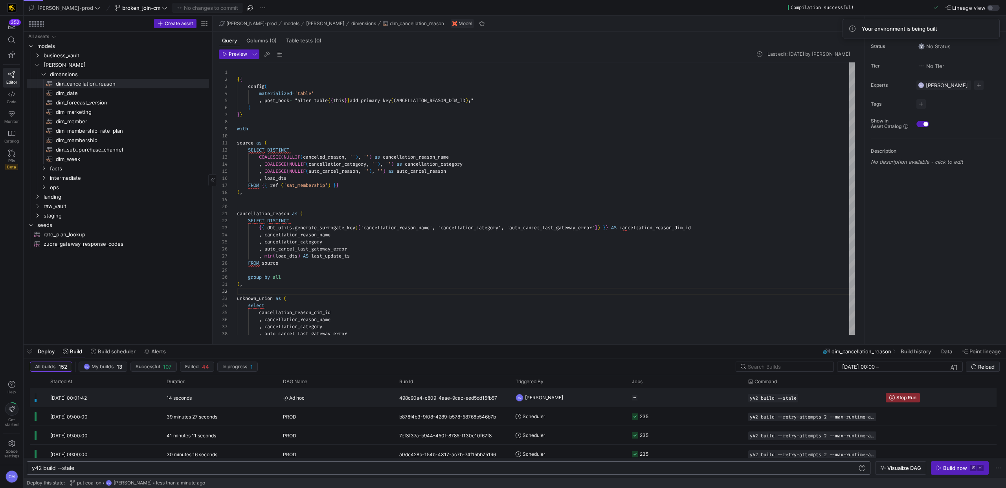
click at [379, 336] on span "Ad hoc" at bounding box center [336, 398] width 107 height 18
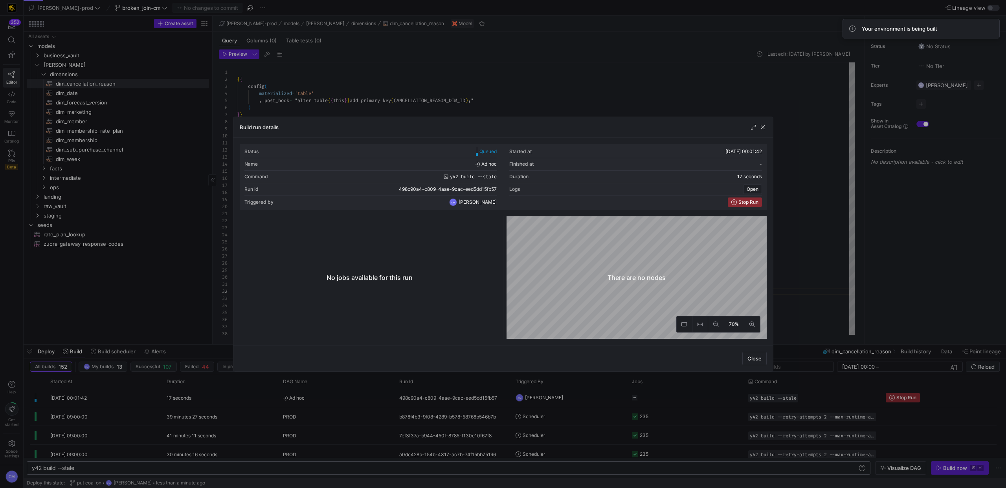
click at [366, 336] on div at bounding box center [503, 244] width 1006 height 488
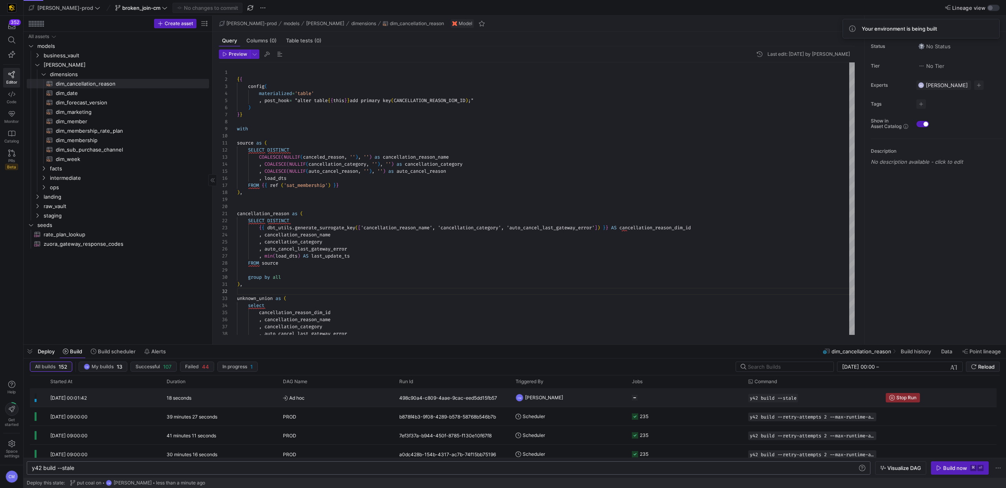
click at [366, 336] on span "Ad hoc" at bounding box center [336, 398] width 107 height 18
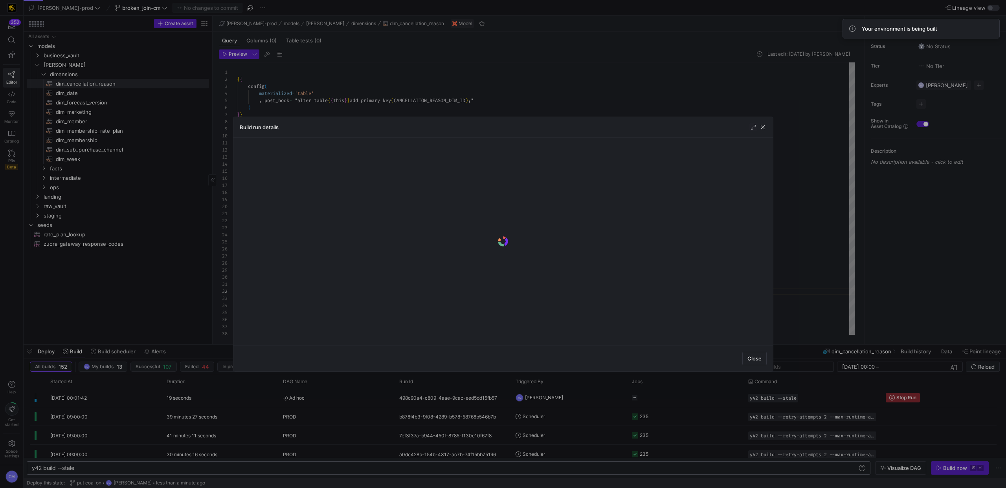
click at [366, 336] on div at bounding box center [503, 244] width 1006 height 488
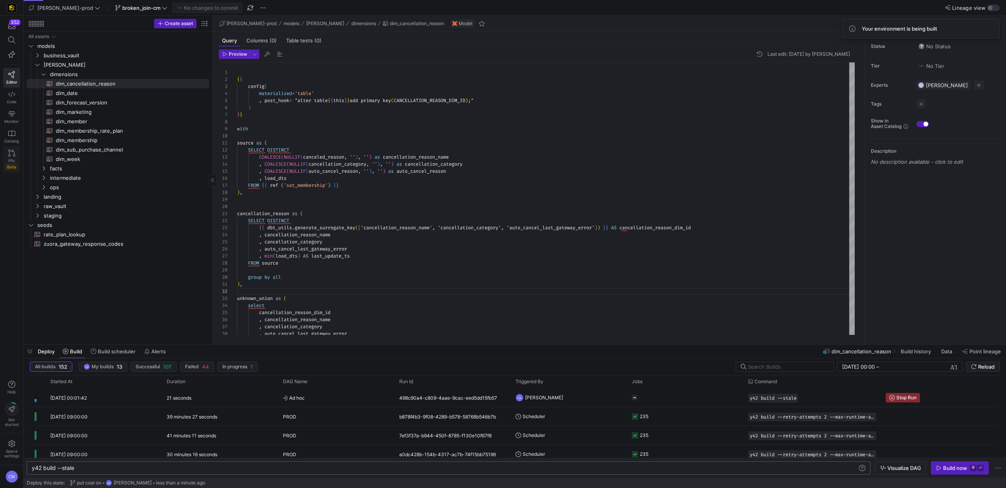
click at [11, 151] on icon at bounding box center [11, 153] width 7 height 7
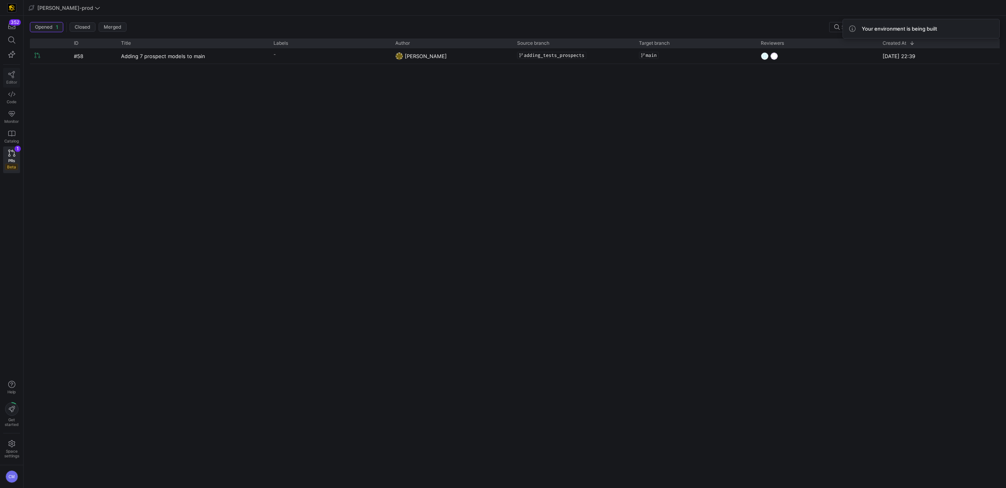
click at [6, 81] on span "Editor" at bounding box center [11, 82] width 11 height 5
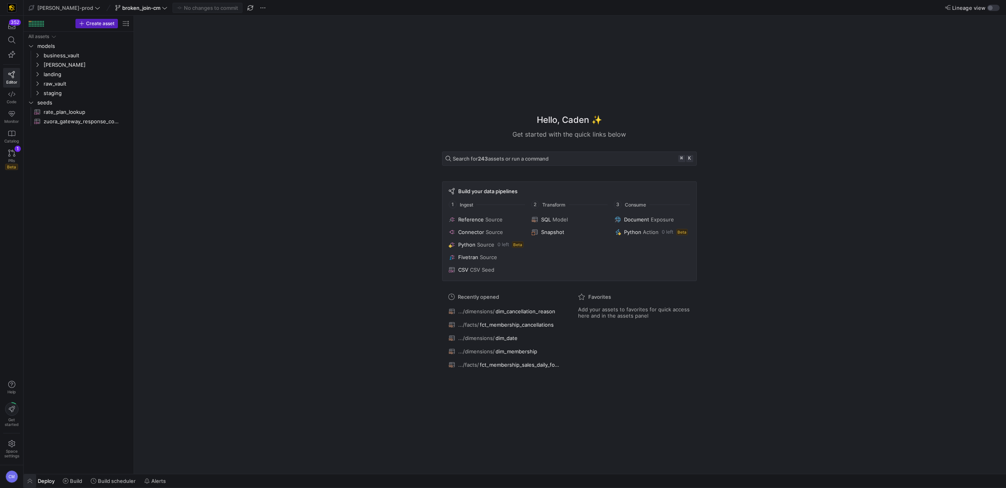
click at [33, 336] on span "button" at bounding box center [30, 481] width 13 height 13
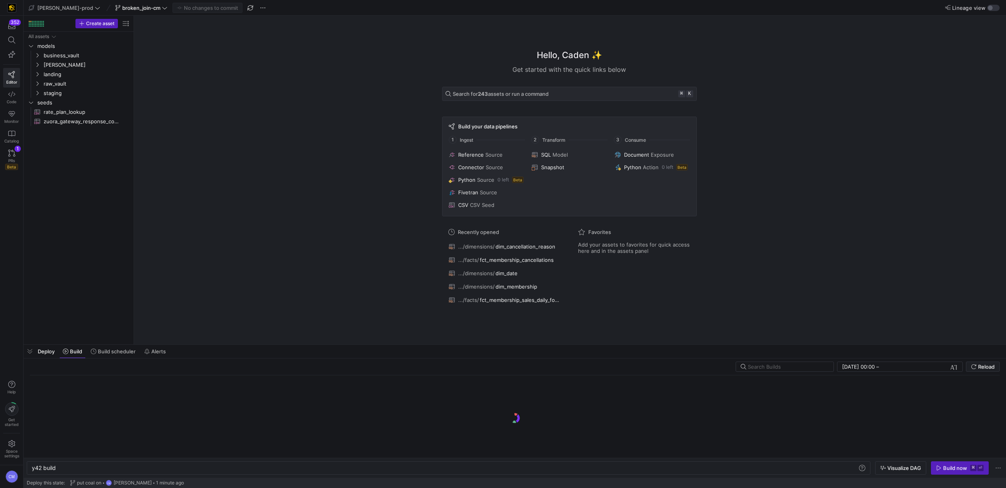
scroll to position [0, 24]
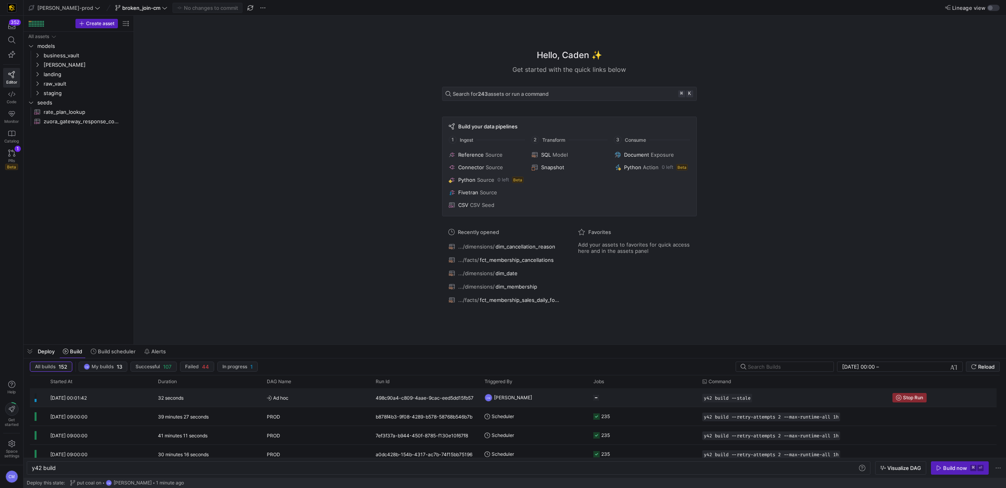
click at [388, 336] on div "498c90a4-c809-4aae-9cac-eed5dd15fb57" at bounding box center [425, 397] width 109 height 18
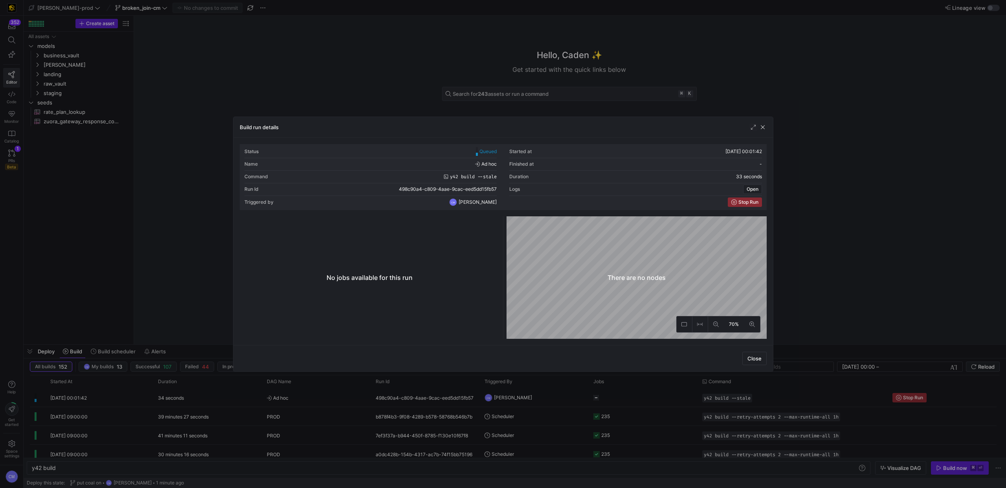
click at [388, 336] on div at bounding box center [503, 244] width 1006 height 488
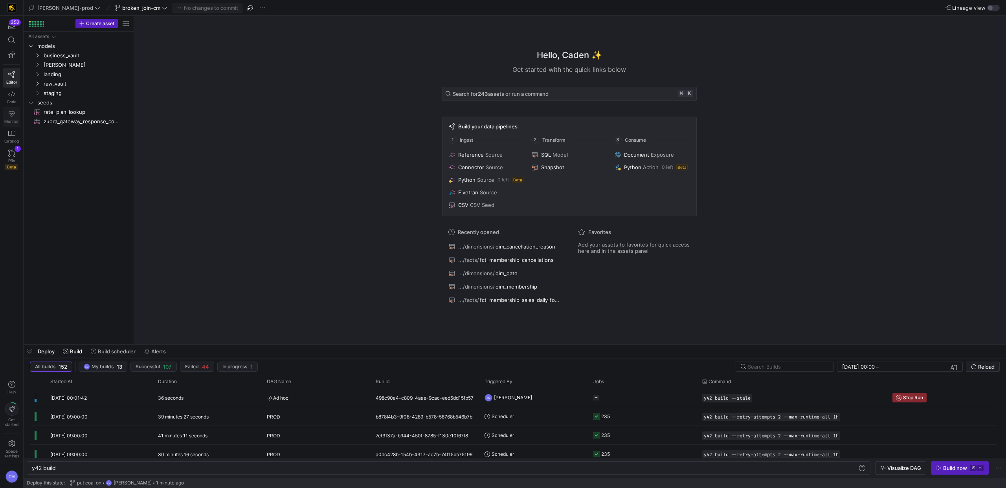
click at [17, 115] on link "Monitor" at bounding box center [11, 117] width 17 height 20
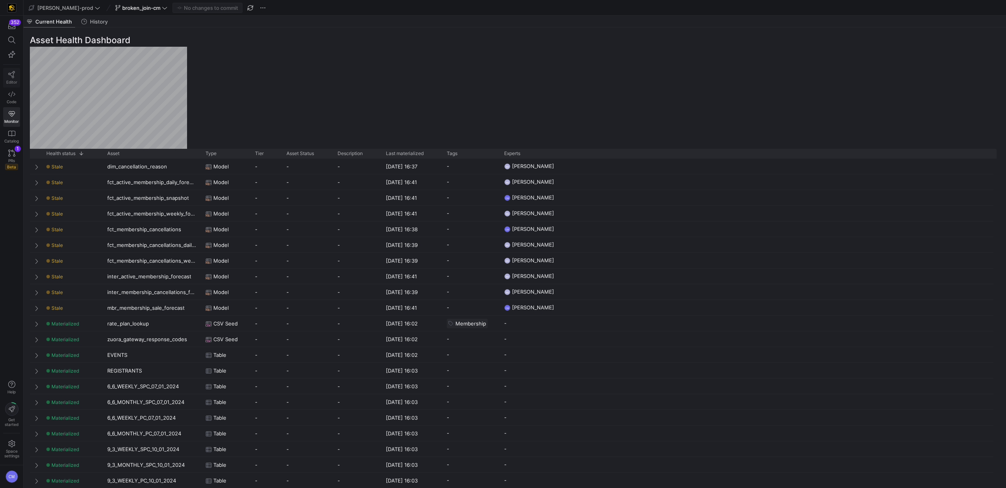
click at [13, 75] on icon at bounding box center [11, 74] width 7 height 7
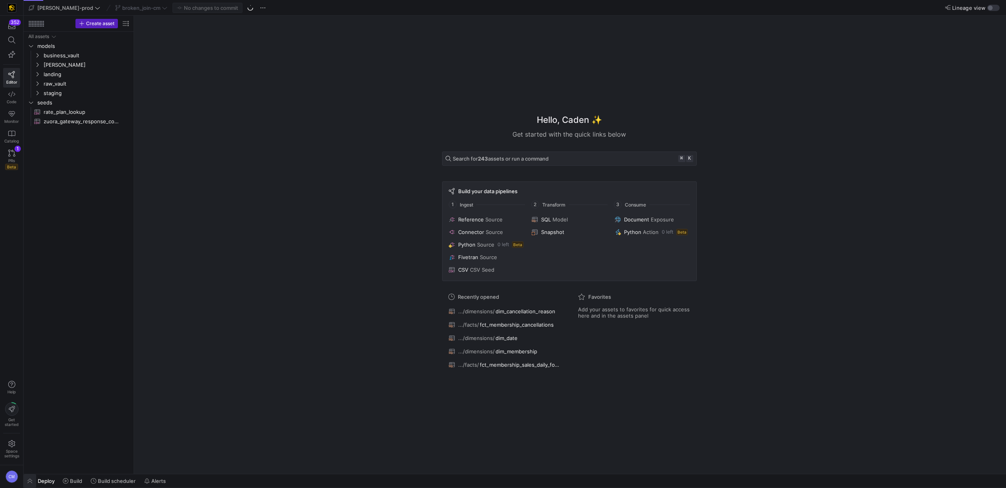
click at [27, 336] on span "button" at bounding box center [30, 481] width 13 height 13
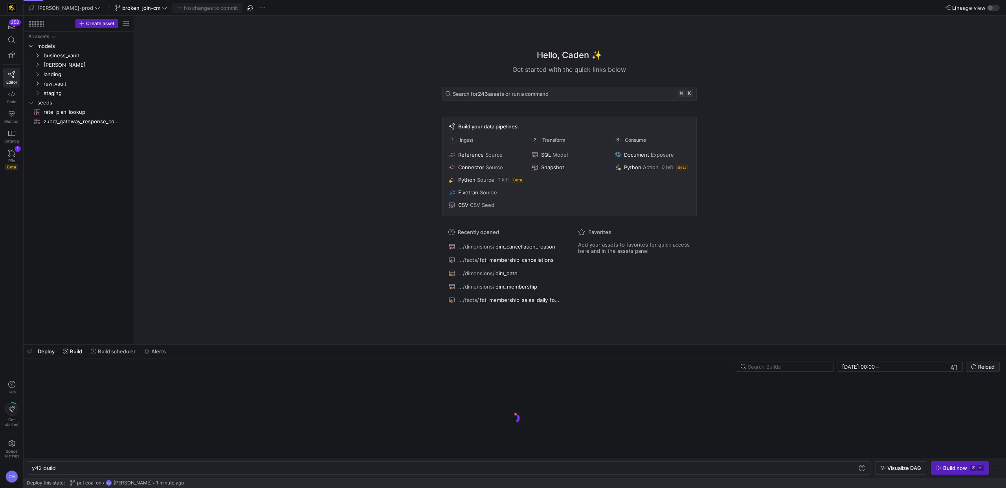
scroll to position [0, 24]
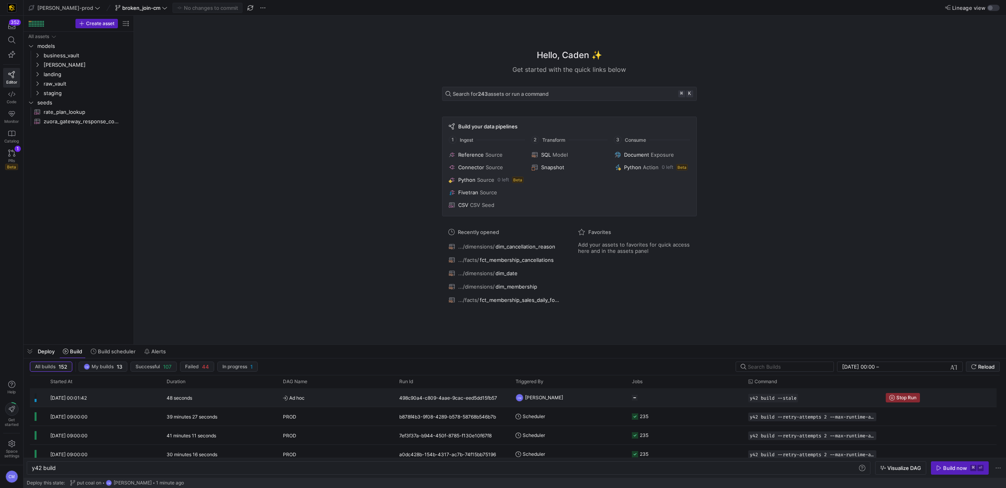
click at [590, 336] on y42-orchestration-triggered-by "CM [PERSON_NAME]" at bounding box center [568, 398] width 107 height 18
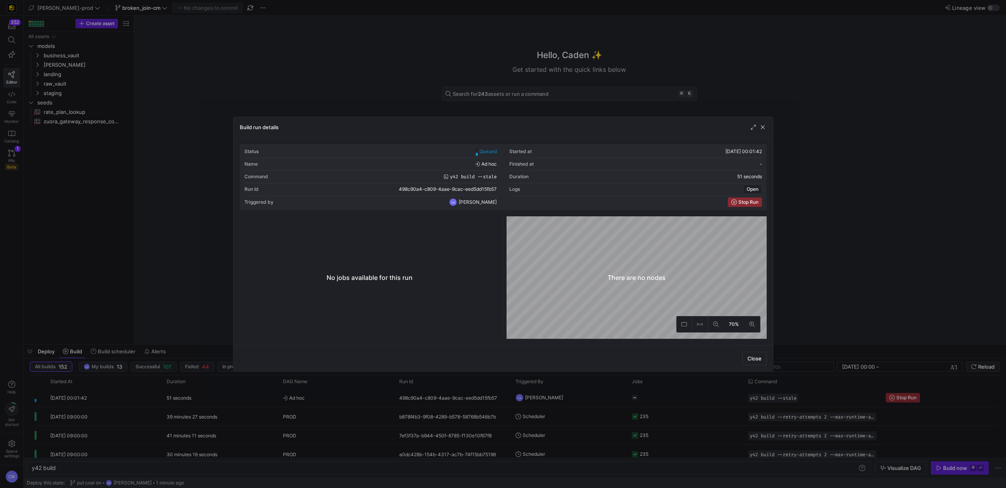
click at [590, 336] on div at bounding box center [503, 244] width 1006 height 488
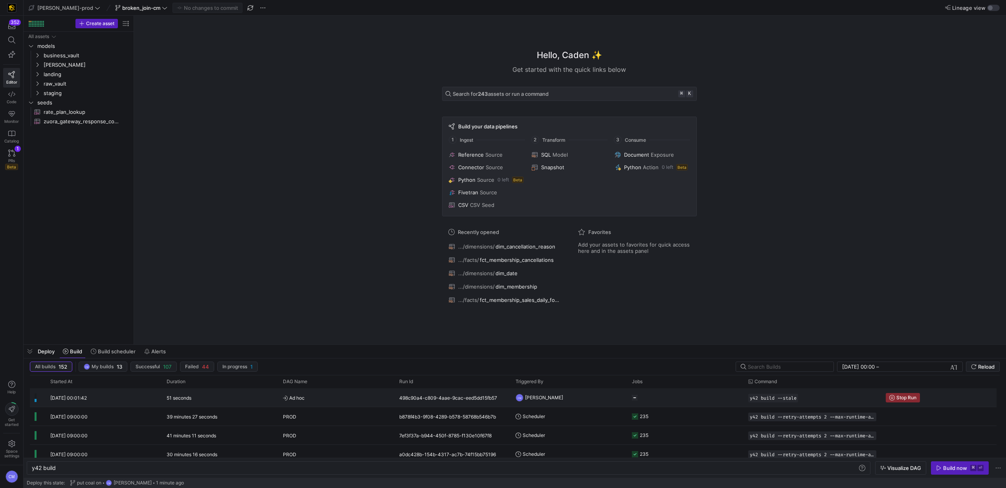
click at [590, 336] on y42-orchestration-triggered-by "CM [PERSON_NAME]" at bounding box center [568, 398] width 107 height 18
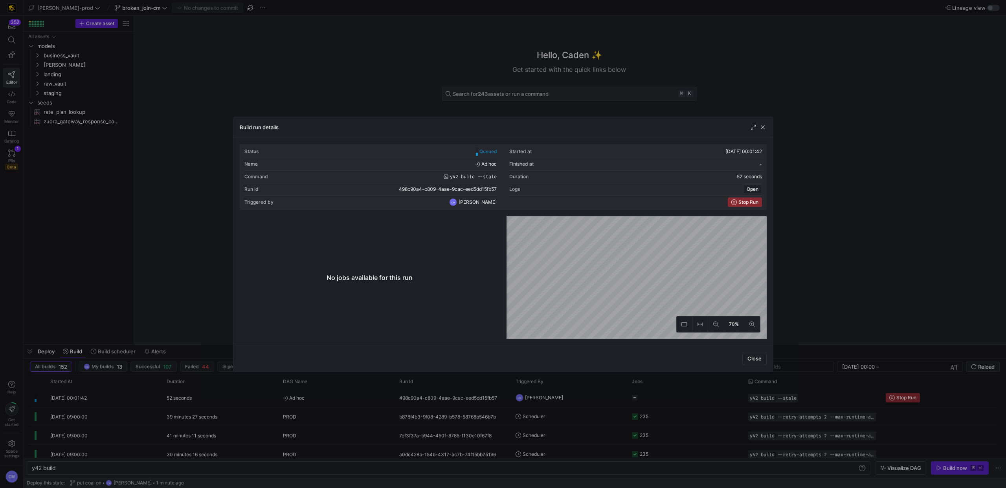
click at [590, 336] on div at bounding box center [503, 244] width 1006 height 488
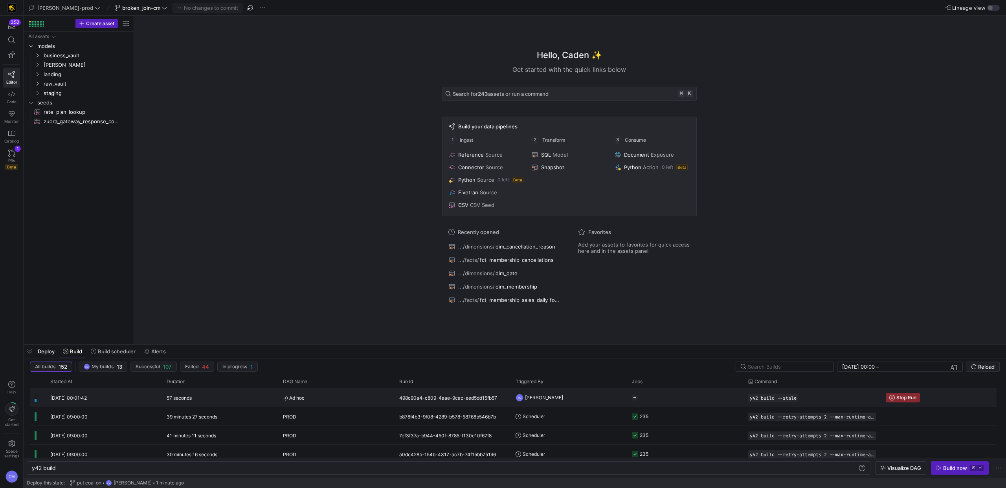
click at [590, 336] on y42-orchestration-triggered-by "CM [PERSON_NAME]" at bounding box center [568, 398] width 107 height 18
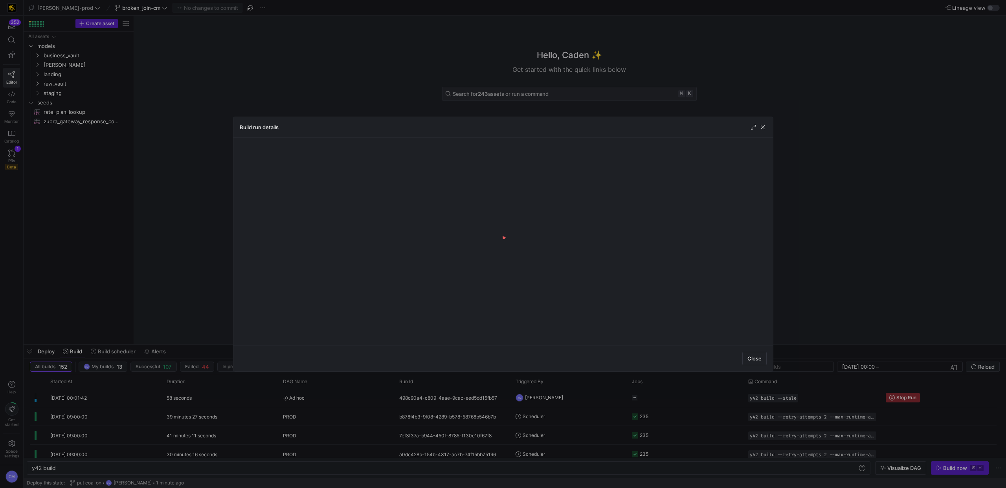
scroll to position [0, 0]
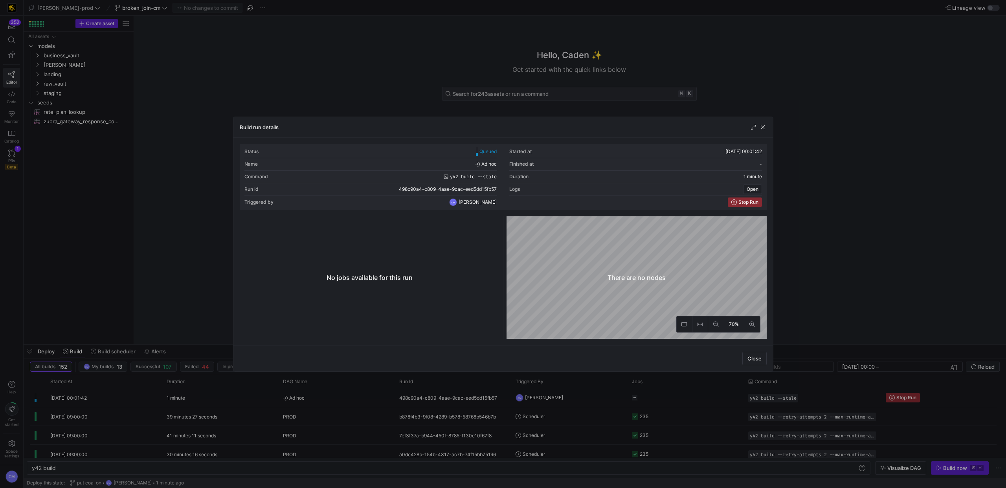
click at [590, 336] on div at bounding box center [503, 244] width 1006 height 488
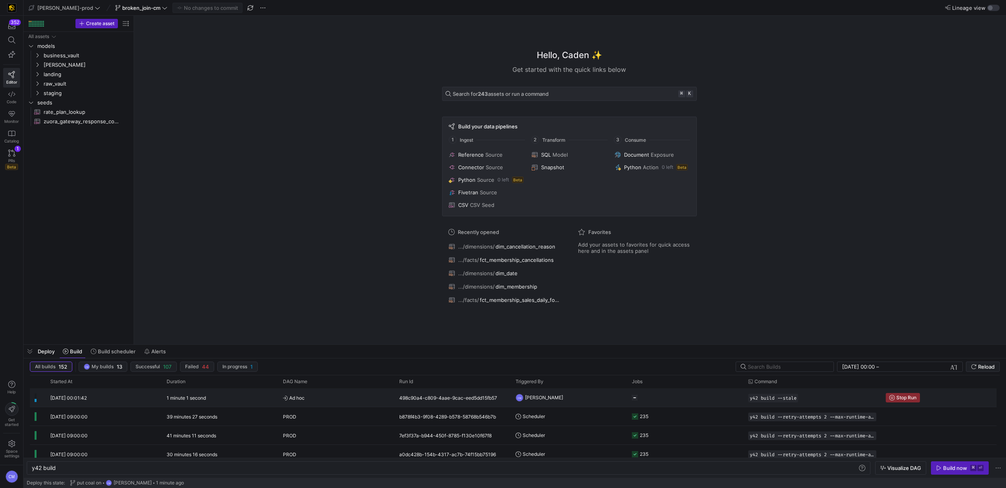
click at [590, 336] on y42-orchestration-triggered-by "CM [PERSON_NAME]" at bounding box center [568, 398] width 107 height 18
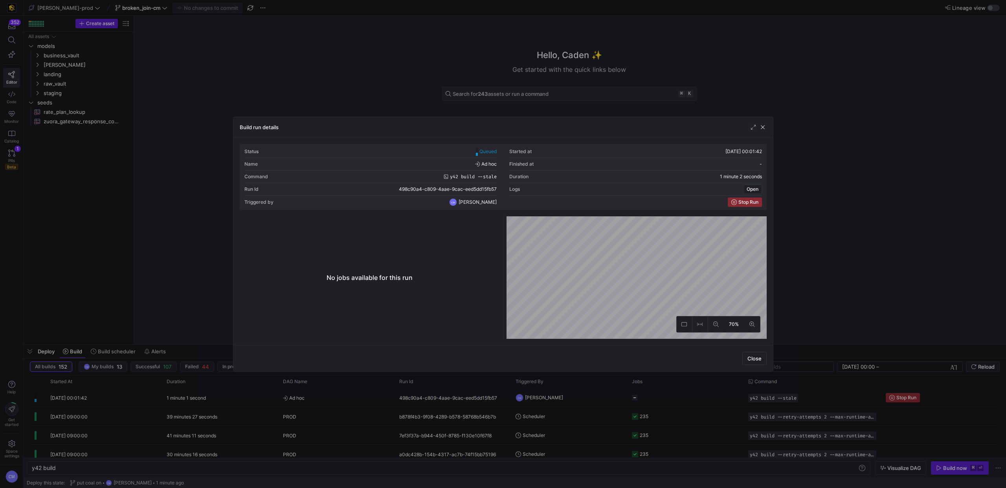
click at [590, 336] on div at bounding box center [503, 244] width 1006 height 488
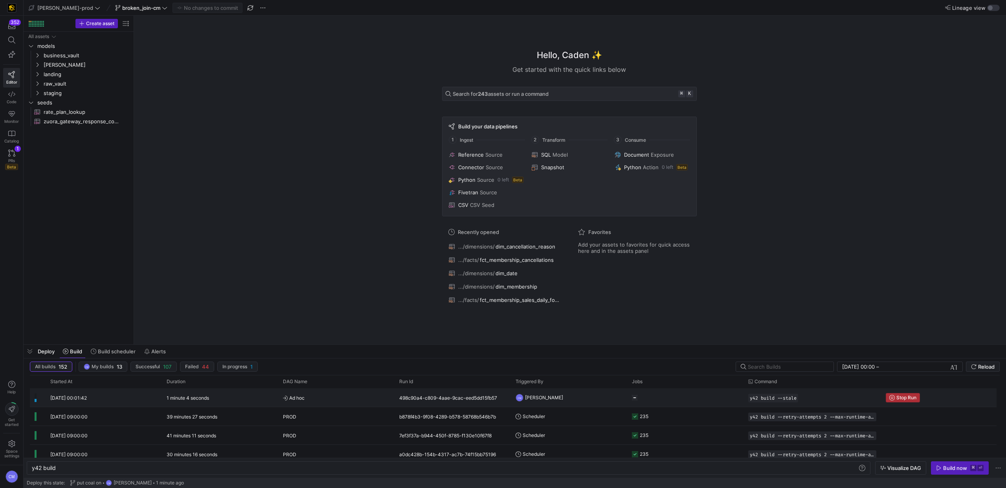
click at [594, 336] on span "Stop Run" at bounding box center [906, 397] width 20 height 5
click at [315, 336] on div "y42 build y42 build" at bounding box center [448, 468] width 843 height 13
click at [315, 336] on div "y42 build" at bounding box center [444, 468] width 825 height 6
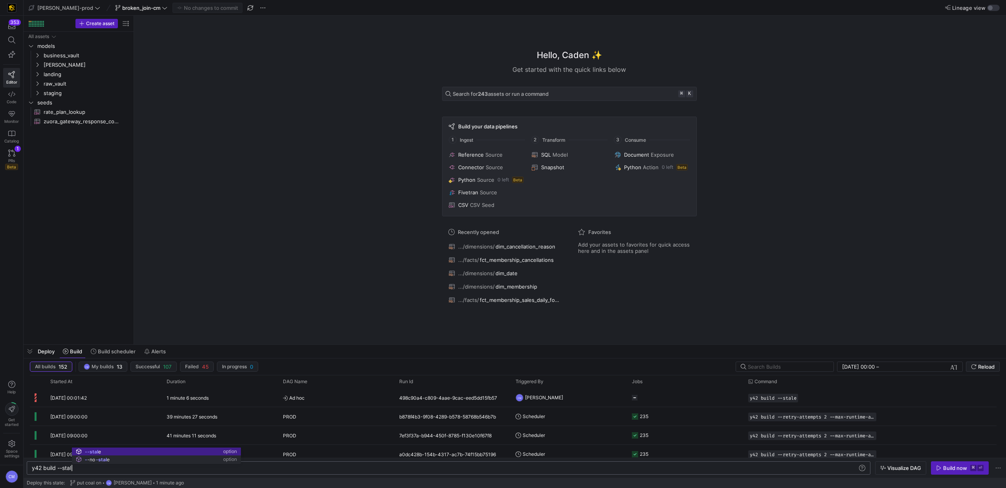
scroll to position [0, 43]
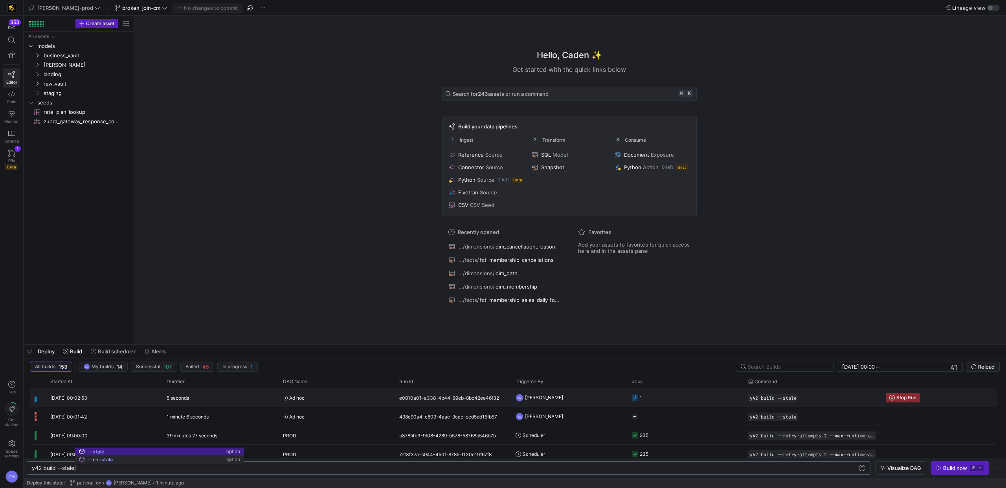
type textarea "y42 build --stale"
click at [313, 336] on span "Ad hoc" at bounding box center [336, 398] width 107 height 18
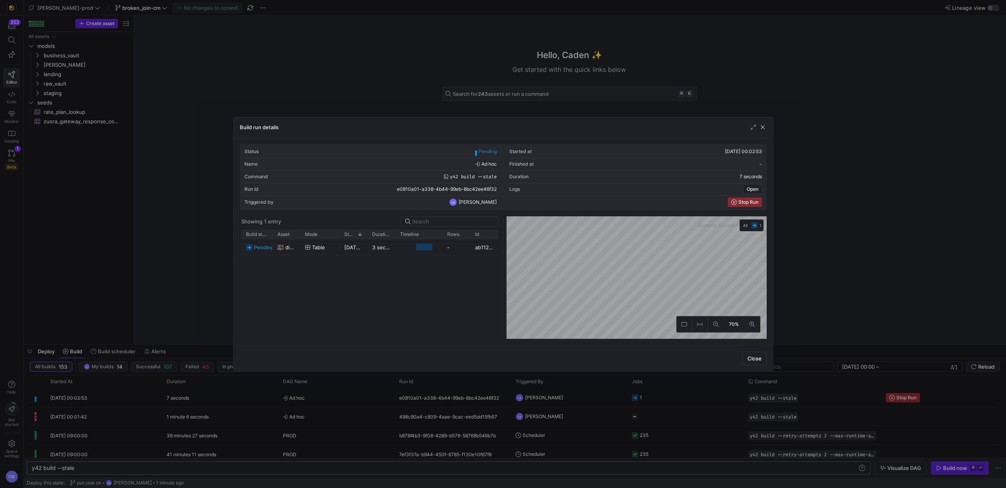
click at [313, 336] on div at bounding box center [503, 244] width 1006 height 488
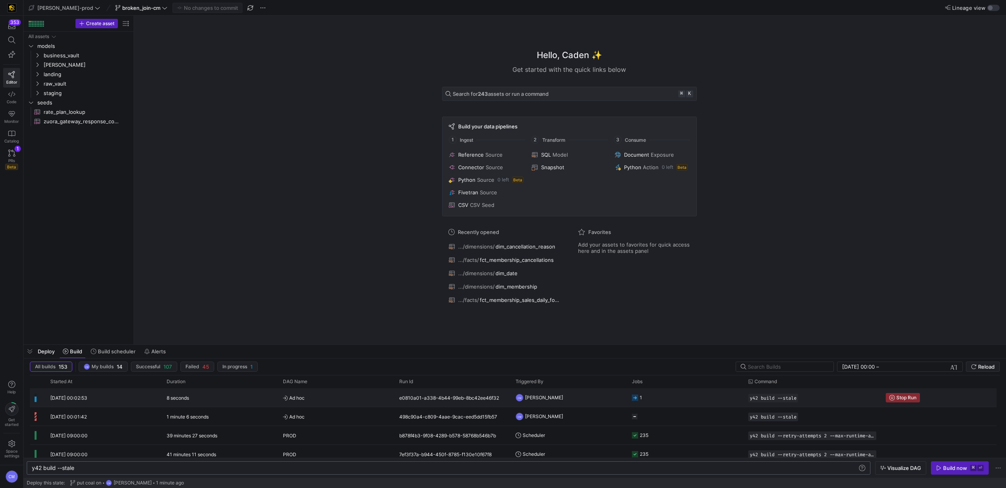
click at [313, 336] on span "Ad hoc" at bounding box center [336, 398] width 107 height 18
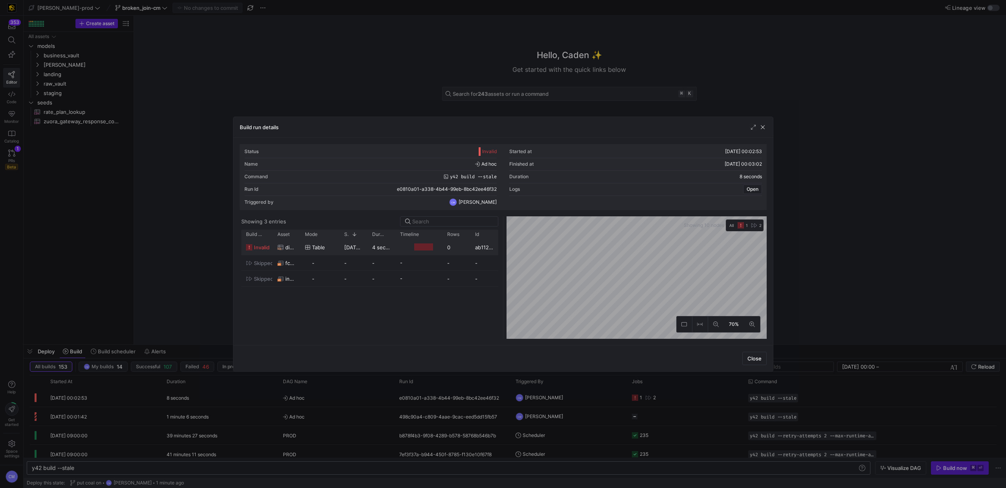
click at [323, 250] on span "table" at bounding box center [318, 247] width 13 height 15
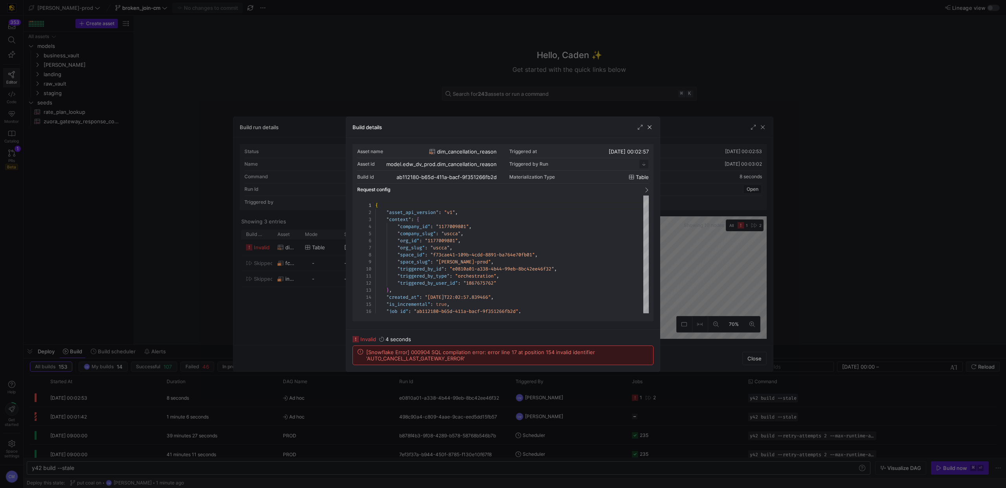
scroll to position [71, 0]
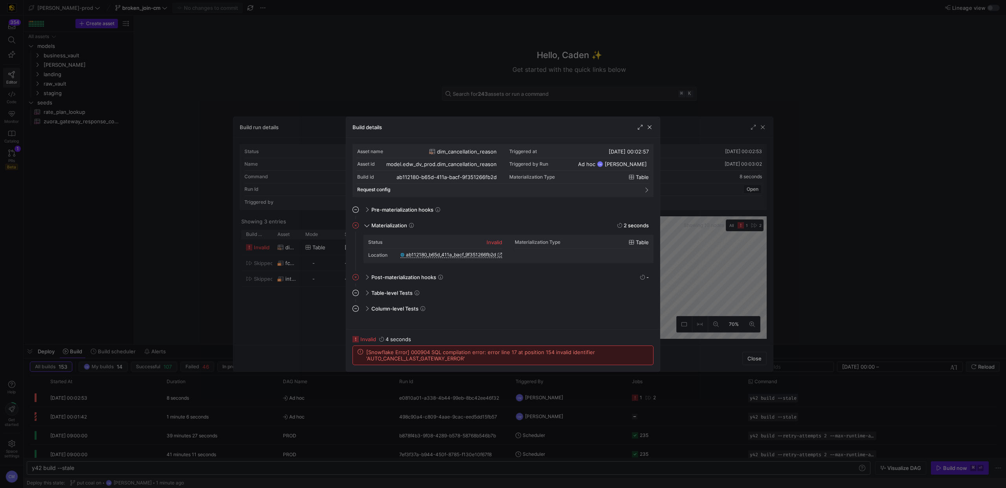
click at [287, 68] on div at bounding box center [503, 244] width 1006 height 488
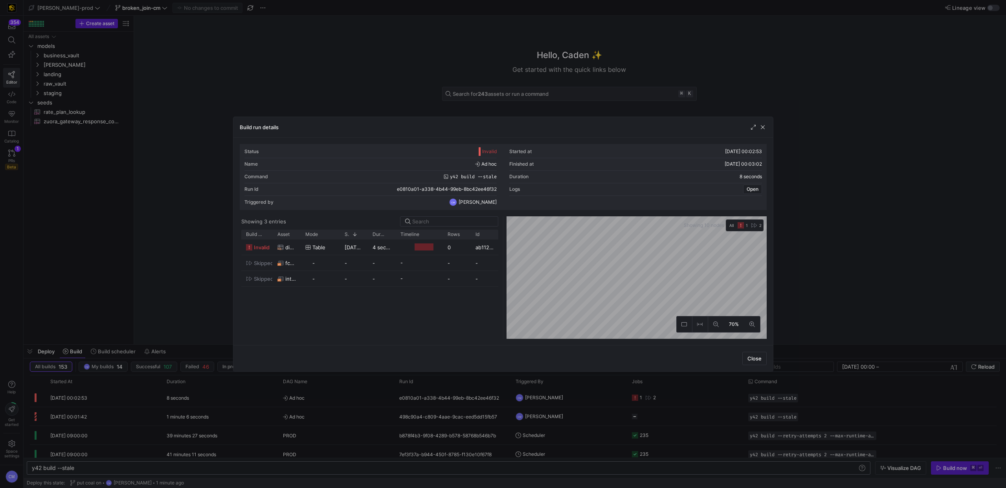
click at [287, 68] on div at bounding box center [503, 244] width 1006 height 488
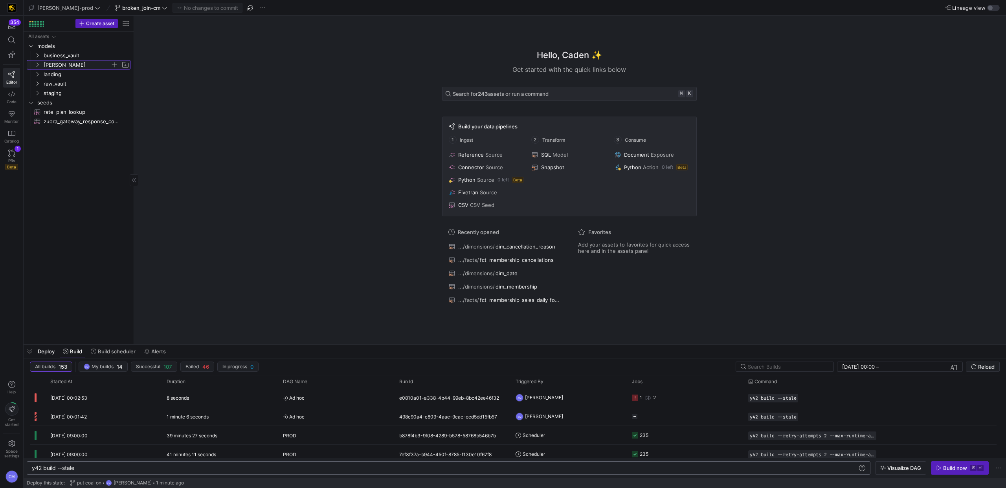
click at [64, 63] on span "[PERSON_NAME]" at bounding box center [77, 64] width 67 height 9
click at [67, 72] on span "dimensions" at bounding box center [80, 74] width 60 height 9
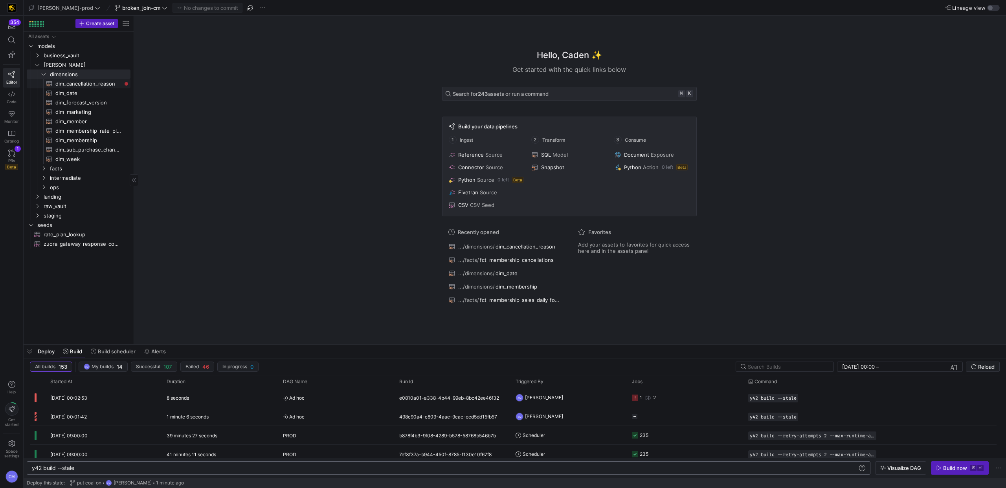
click at [76, 82] on span "dim_cancellation_reason​​​​​​​​​​" at bounding box center [88, 83] width 66 height 9
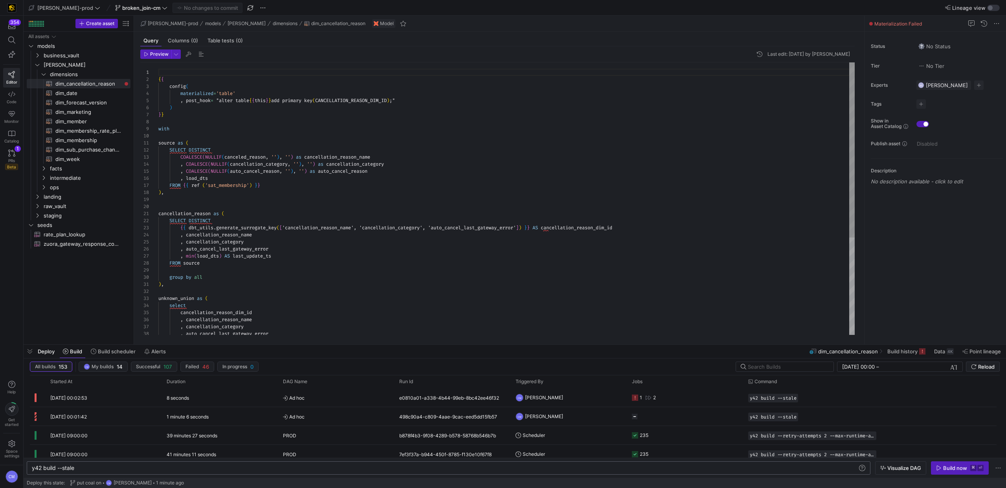
scroll to position [57, 0]
click at [325, 202] on div "cancellation_reason as ( SELECT DISTINCT { { dbt_utils . generate_surrogate_key…" at bounding box center [506, 273] width 696 height 423
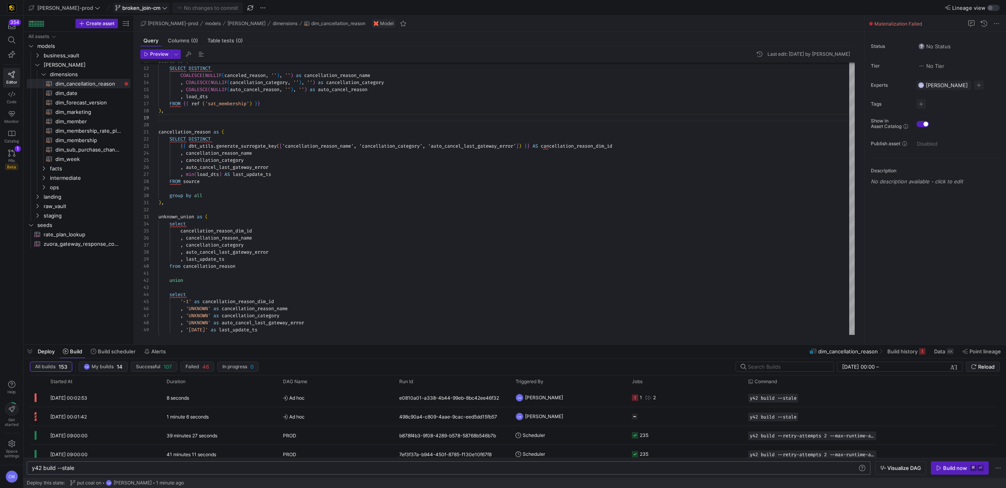
click at [122, 7] on span "broken_join-cm" at bounding box center [141, 8] width 38 height 6
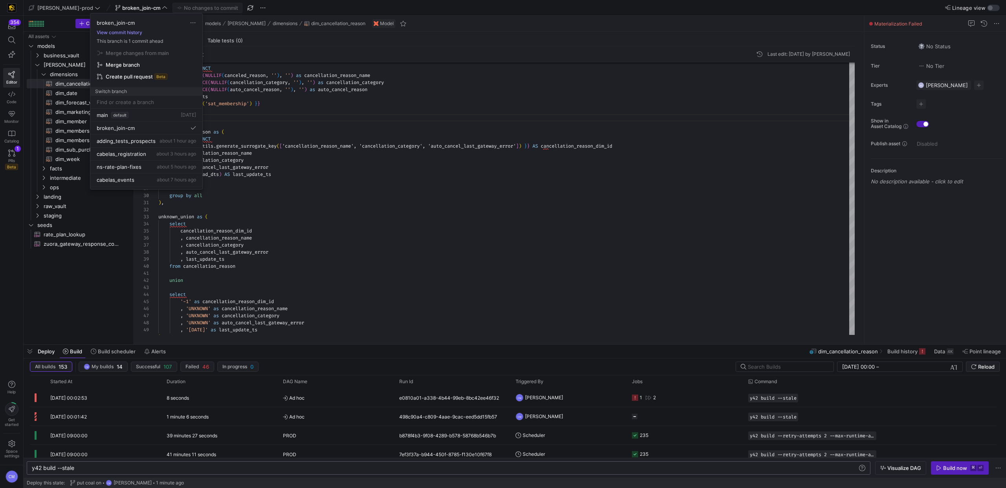
click at [123, 35] on button "View commit history" at bounding box center [119, 32] width 58 height 5
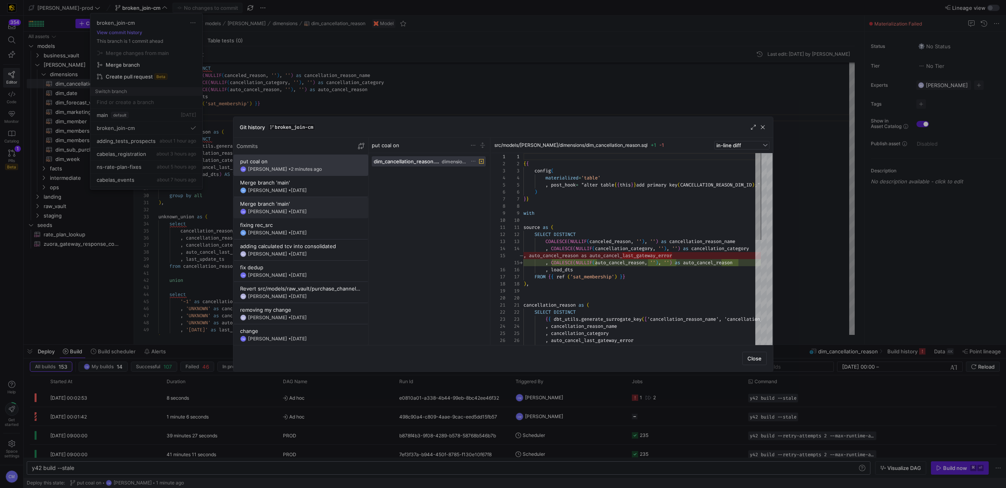
scroll to position [71, 0]
click at [594, 257] on div "{ { config ( materialized = 'table' , post_hook = "alter table { { this } } add…" at bounding box center [764, 367] width 483 height 429
click at [444, 100] on div at bounding box center [503, 244] width 1006 height 488
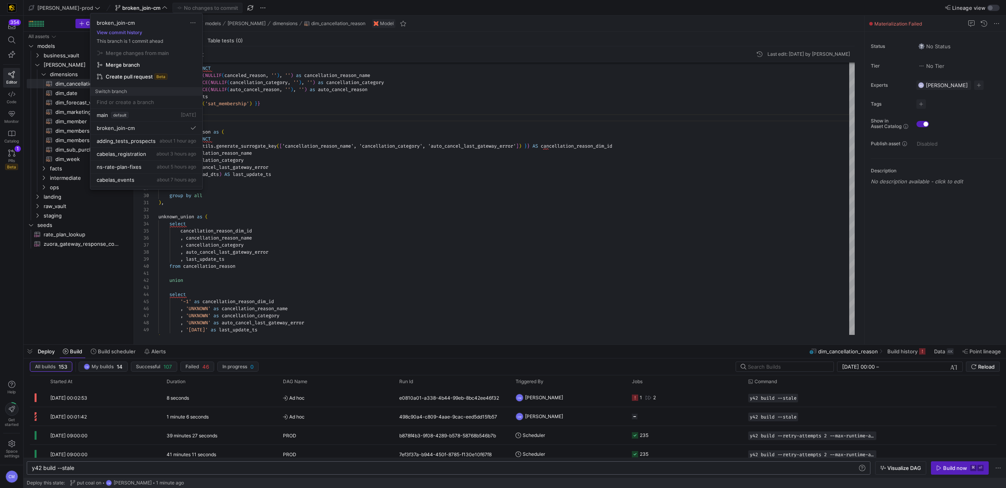
click at [444, 100] on div at bounding box center [503, 244] width 1006 height 488
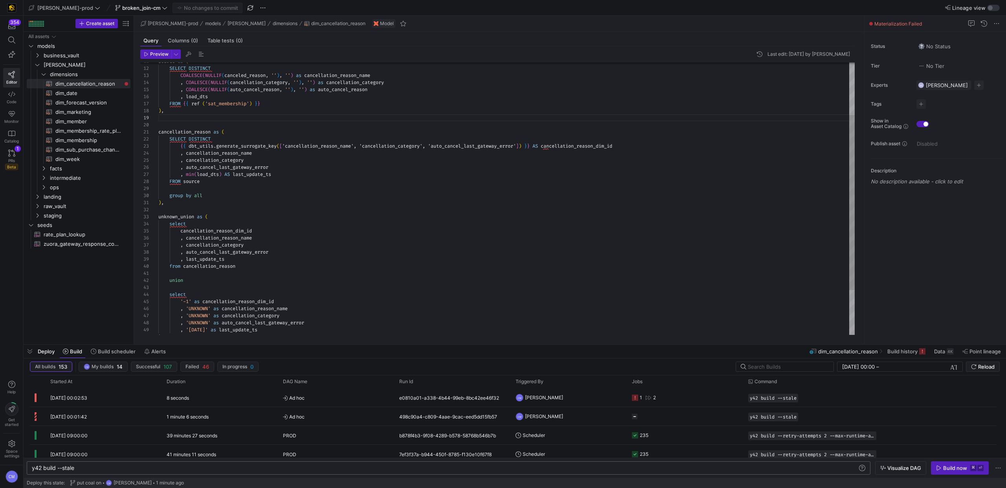
click at [245, 251] on div "cancellation_reason as ( SELECT DISTINCT { { dbt_utils . generate_surrogate_key…" at bounding box center [506, 192] width 696 height 423
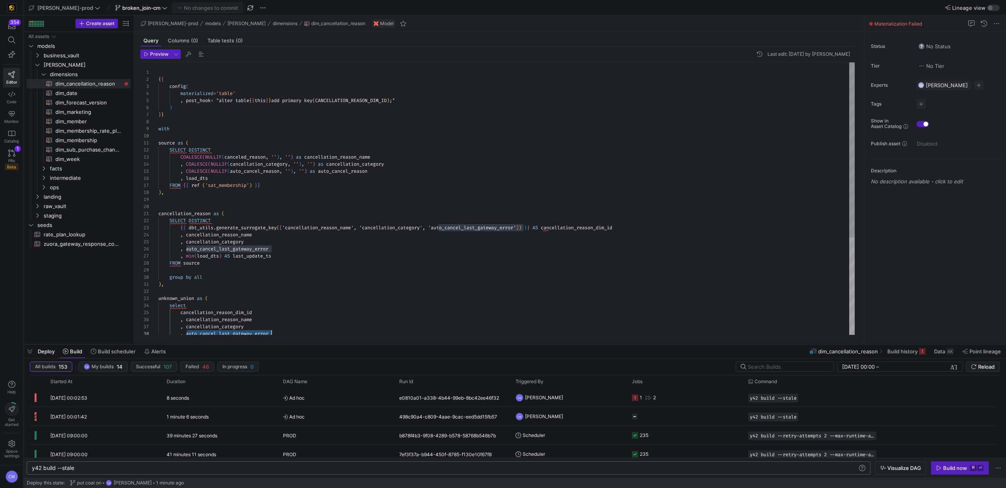
click at [359, 170] on div "cancellation_reason as ( SELECT DISTINCT { { dbt_utils . generate_surrogate_key…" at bounding box center [506, 273] width 696 height 423
type textarea "source as ( SELECT DISTINCT COALESCE(NULLIF(canceled_reason, ''), '') as cancel…"
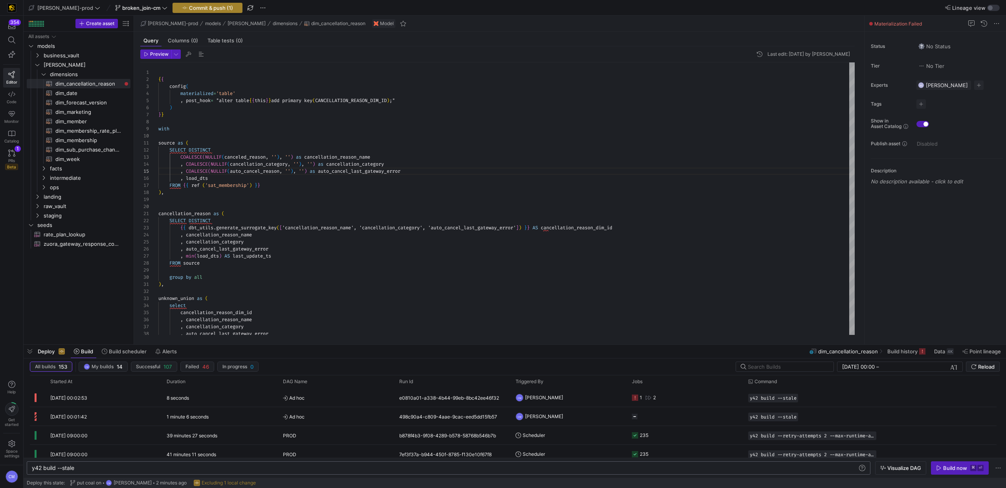
click at [202, 6] on span "Commit & push (1)" at bounding box center [211, 8] width 44 height 6
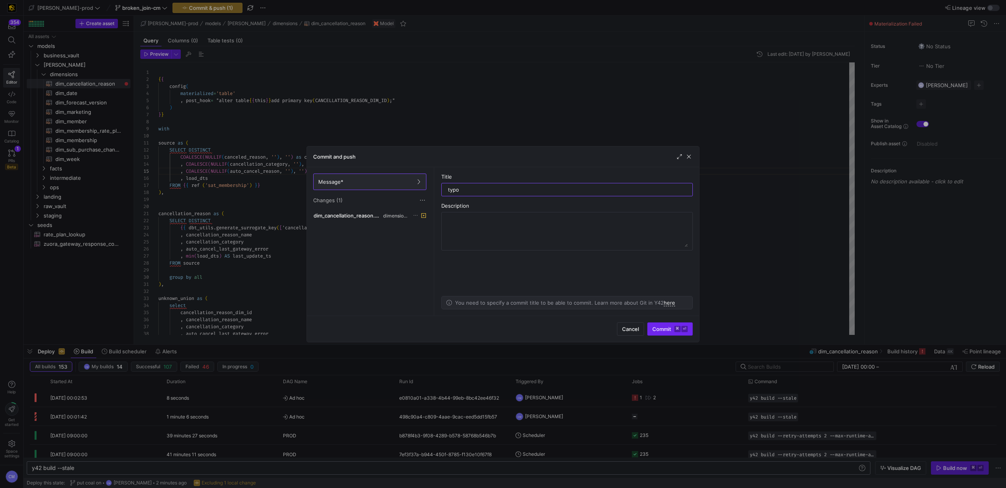
type input "typo"
click at [594, 333] on span "submit" at bounding box center [669, 329] width 45 height 13
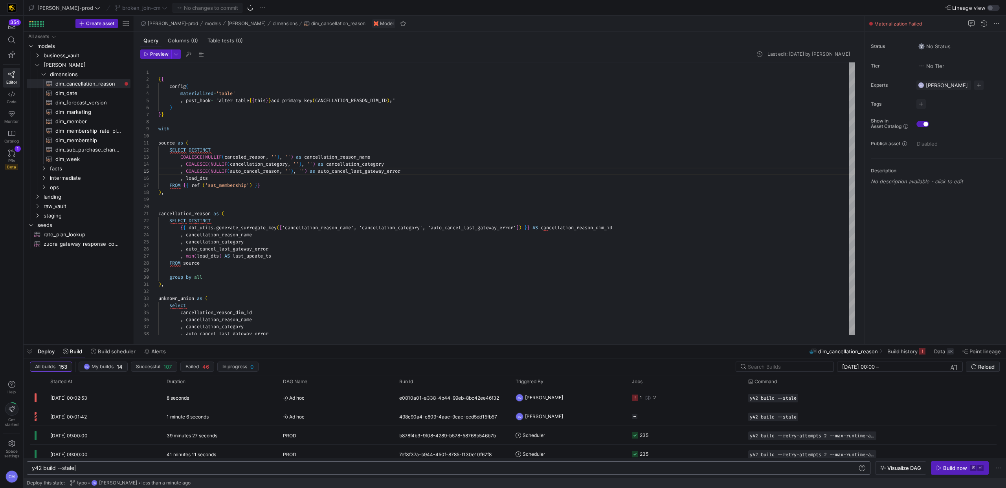
scroll to position [0, 42]
click at [131, 336] on div "y42 build --stale" at bounding box center [444, 468] width 825 height 6
click at [594, 336] on div "Build now" at bounding box center [955, 468] width 24 height 6
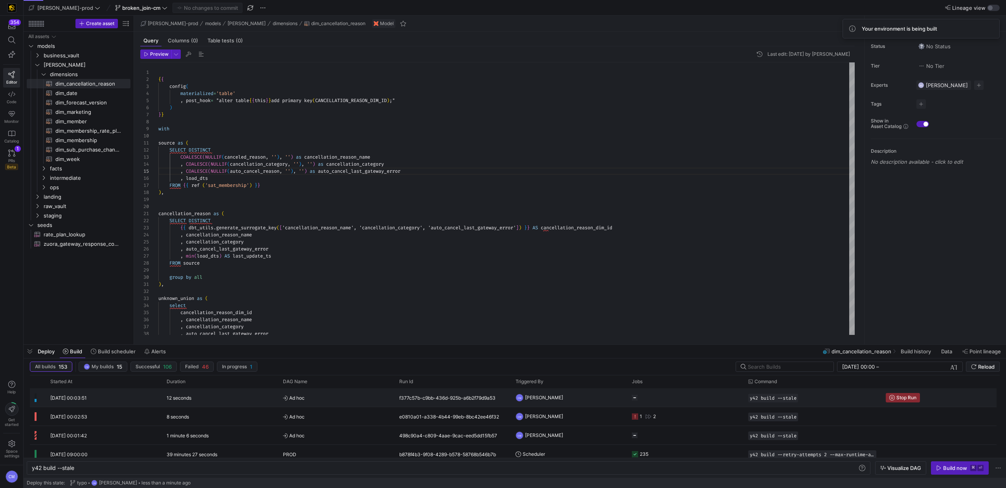
click at [361, 336] on span "Ad hoc" at bounding box center [336, 398] width 107 height 18
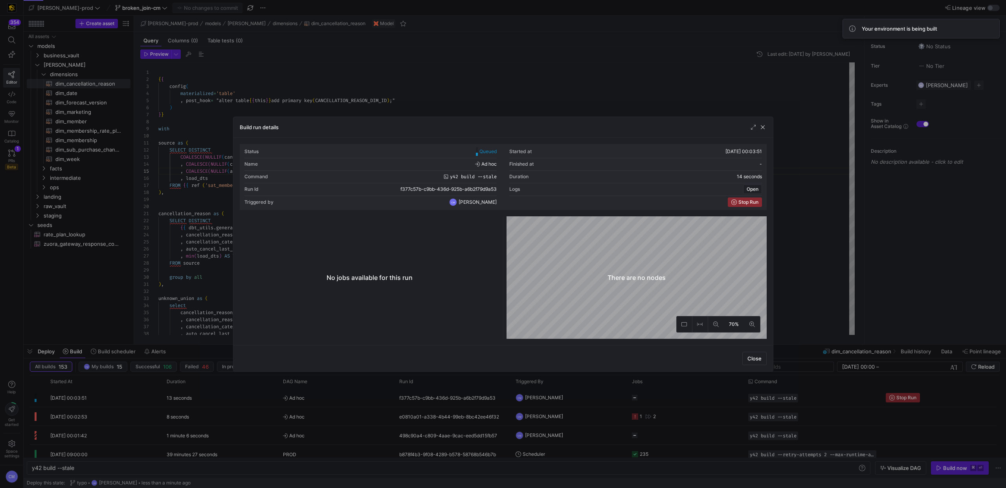
click at [361, 336] on div at bounding box center [503, 244] width 1006 height 488
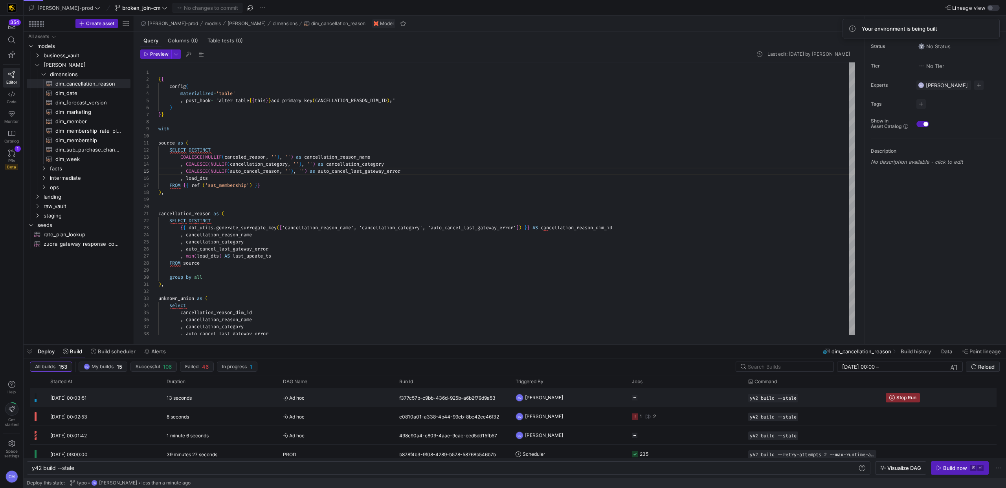
click at [361, 336] on span "Ad hoc" at bounding box center [336, 398] width 107 height 18
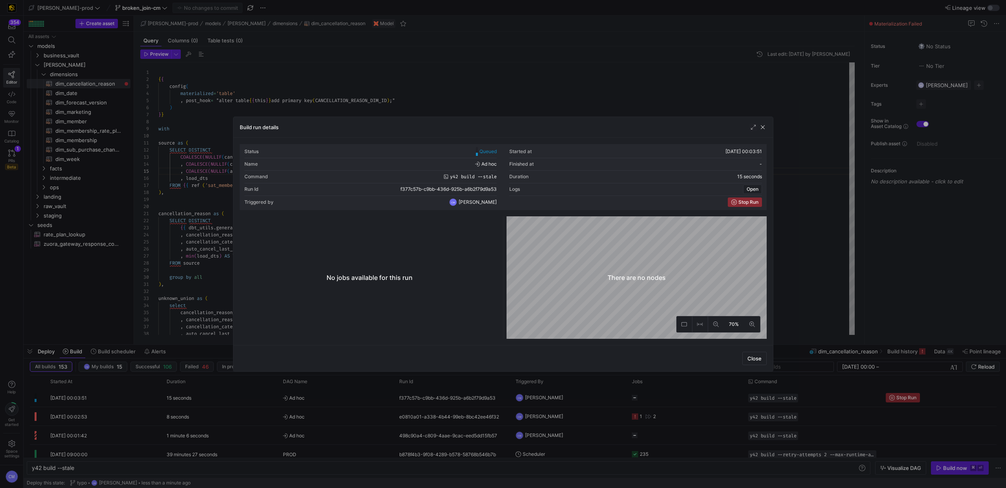
click at [361, 336] on div at bounding box center [503, 244] width 1006 height 488
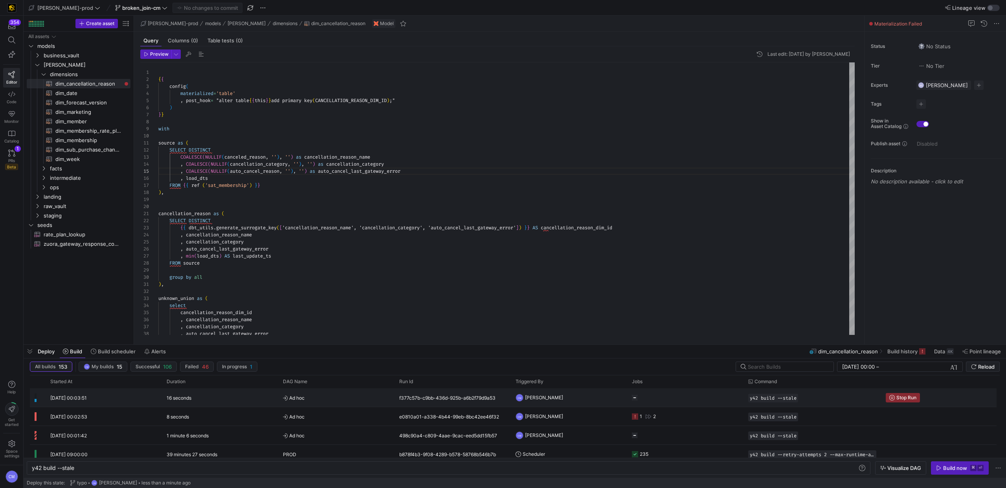
click at [361, 336] on span "Ad hoc" at bounding box center [336, 398] width 107 height 18
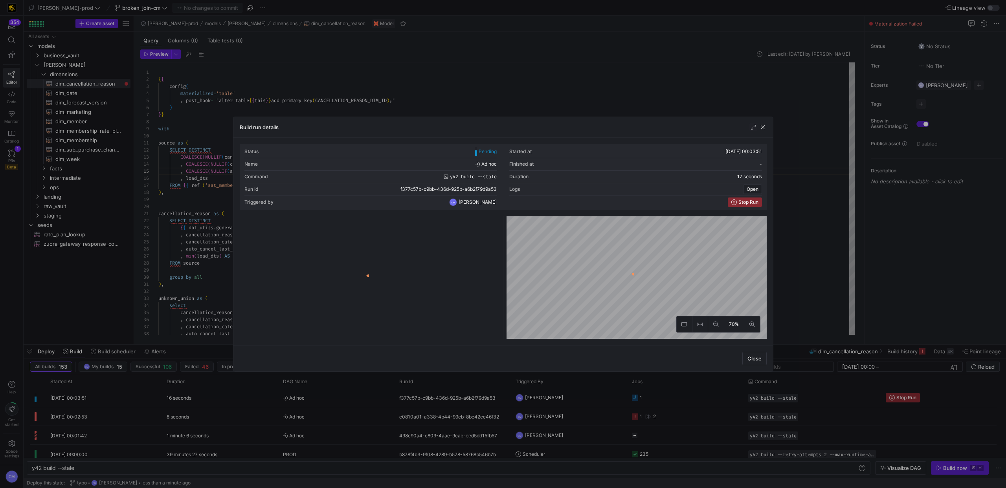
click at [361, 336] on div at bounding box center [503, 244] width 1006 height 488
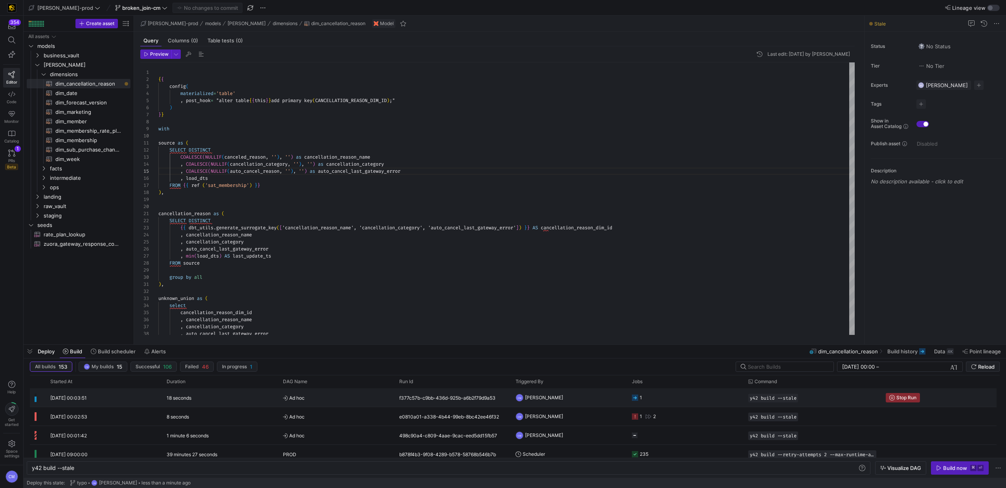
click at [252, 336] on div "18 seconds" at bounding box center [220, 397] width 116 height 18
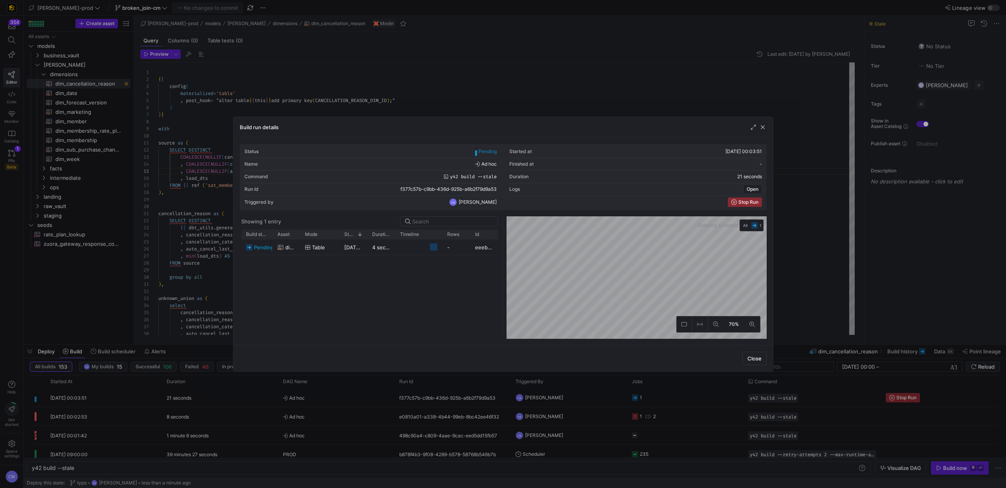
click at [252, 336] on div at bounding box center [503, 244] width 1006 height 488
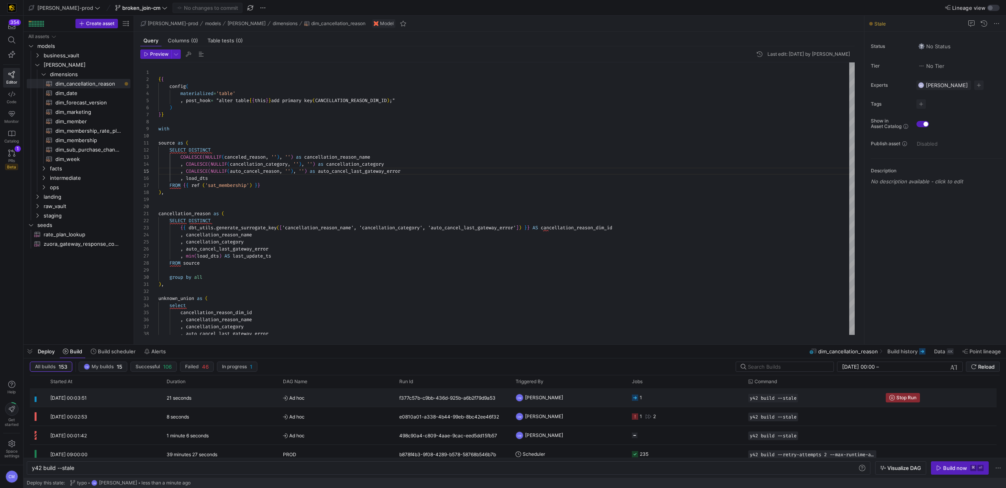
click at [252, 336] on div "21 seconds" at bounding box center [220, 397] width 116 height 18
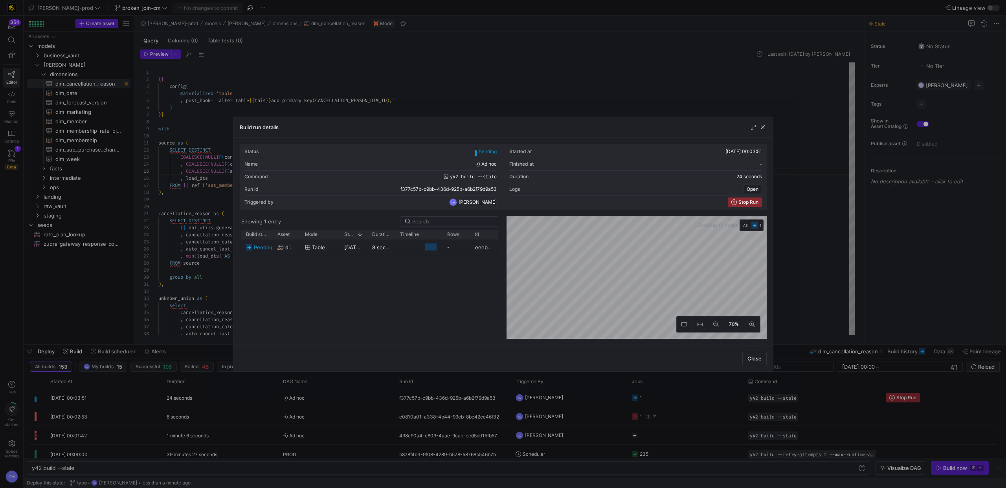
click at [252, 336] on div at bounding box center [503, 244] width 1006 height 488
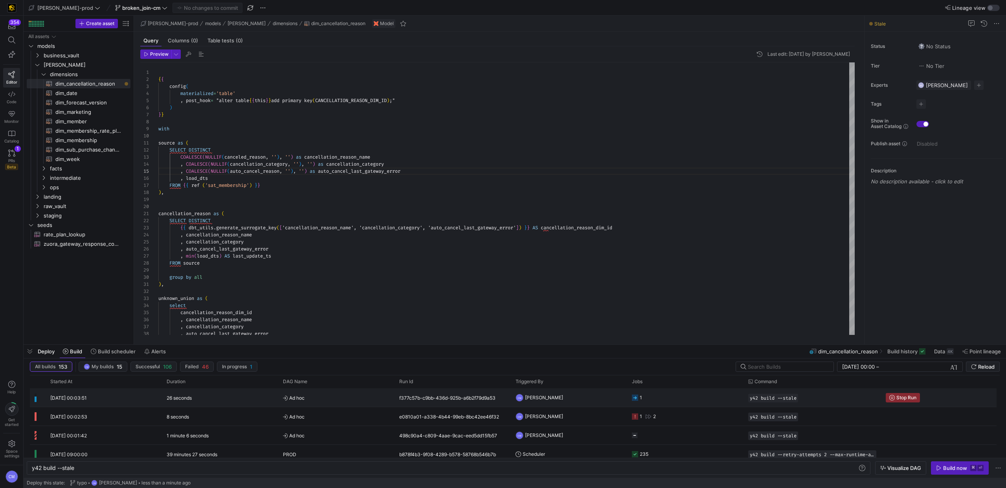
click at [252, 336] on div "26 seconds" at bounding box center [220, 397] width 116 height 18
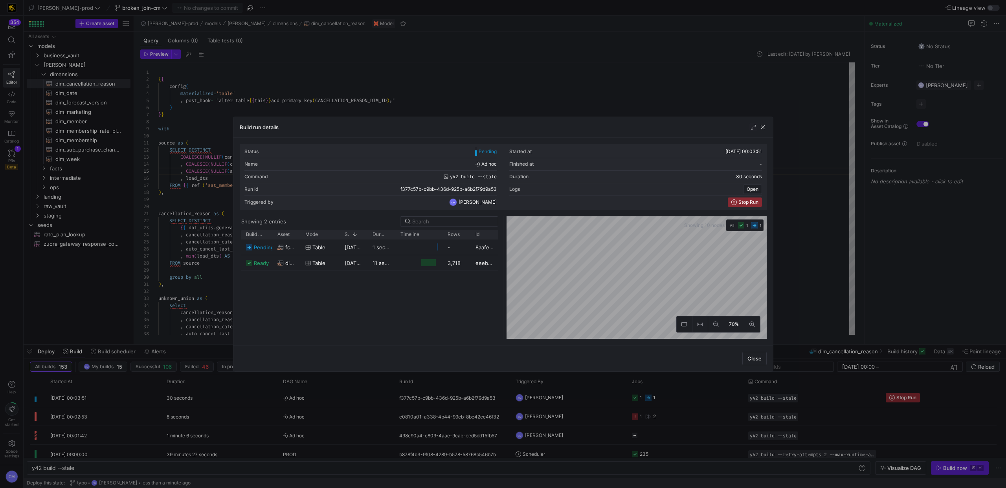
click at [252, 336] on div at bounding box center [503, 244] width 1006 height 488
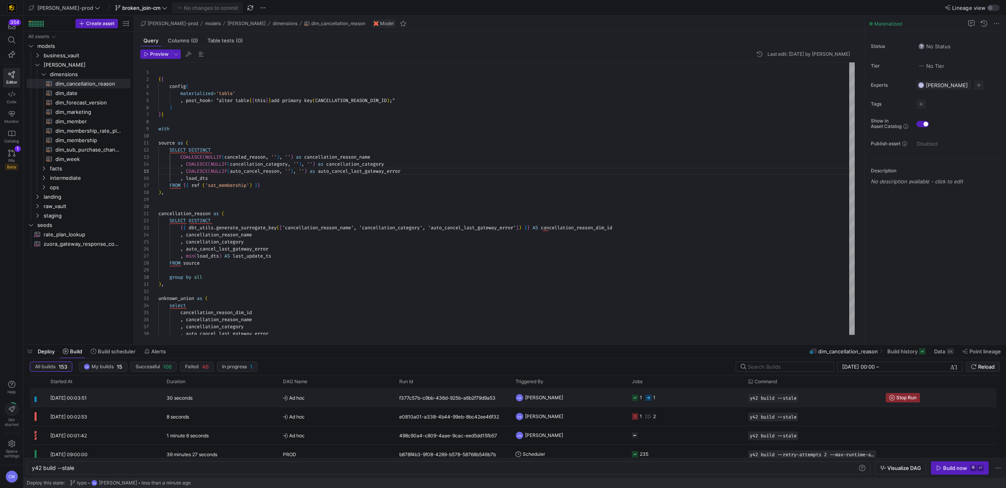
click at [252, 336] on div "30 seconds" at bounding box center [220, 397] width 116 height 18
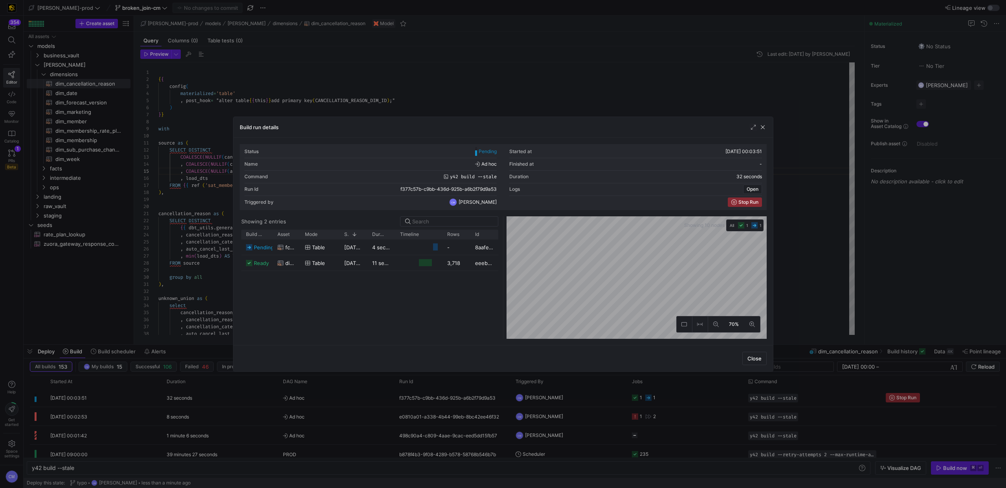
click at [252, 336] on div at bounding box center [503, 244] width 1006 height 488
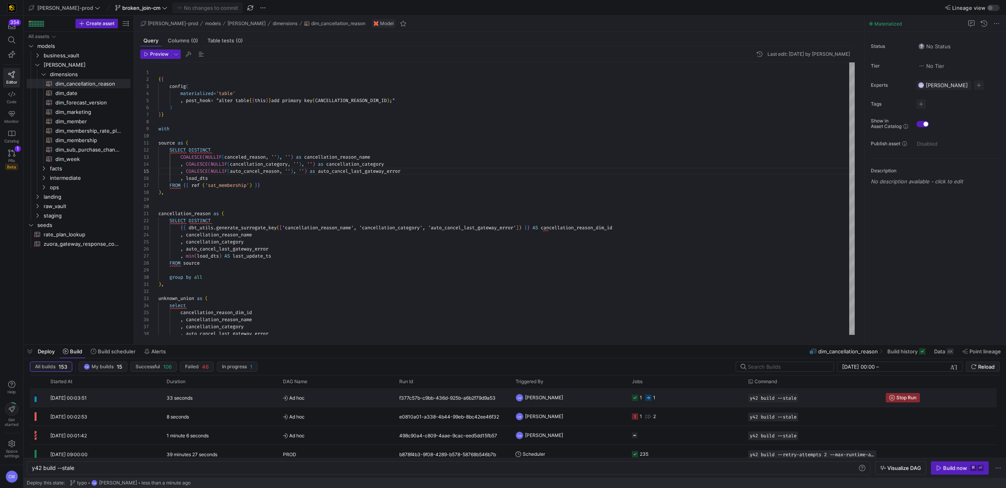
click at [252, 336] on div "33 seconds" at bounding box center [220, 397] width 116 height 18
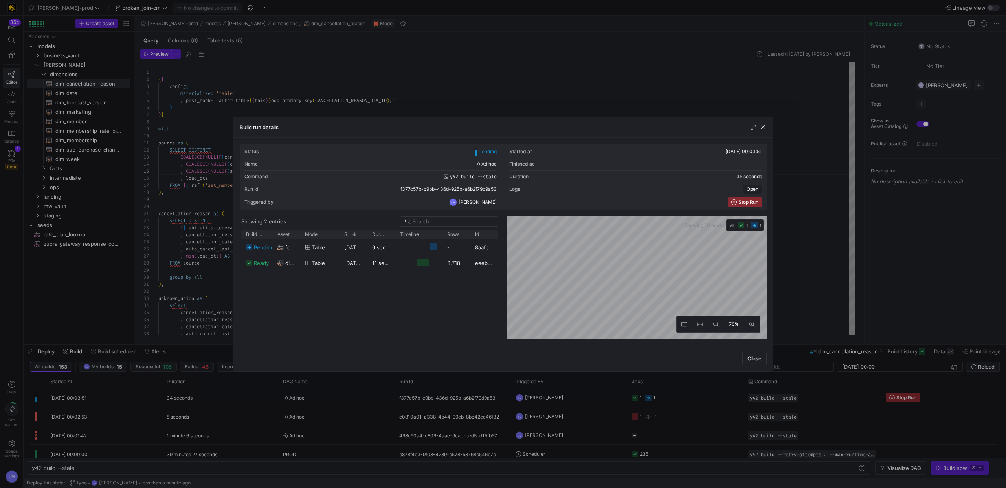
click at [252, 336] on div at bounding box center [503, 244] width 1006 height 488
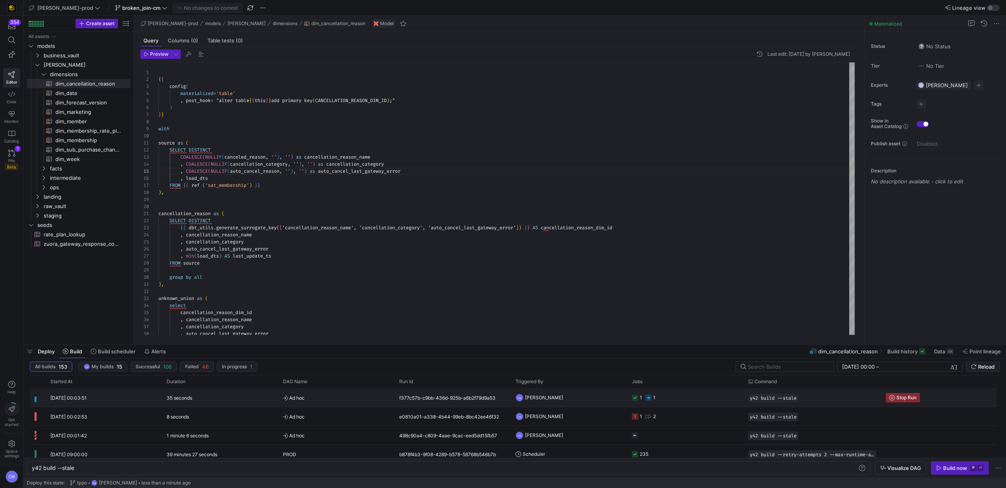
click at [252, 336] on div "35 seconds" at bounding box center [220, 397] width 116 height 18
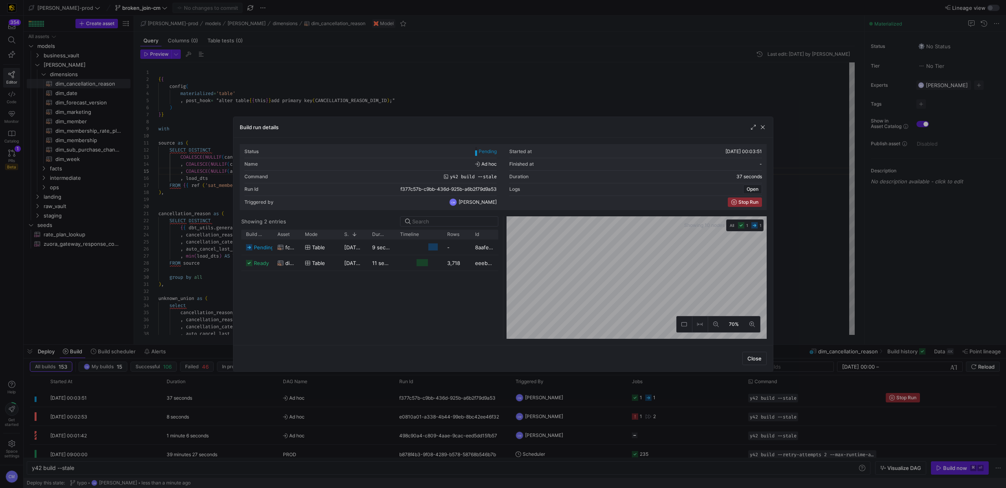
click at [252, 336] on div at bounding box center [503, 244] width 1006 height 488
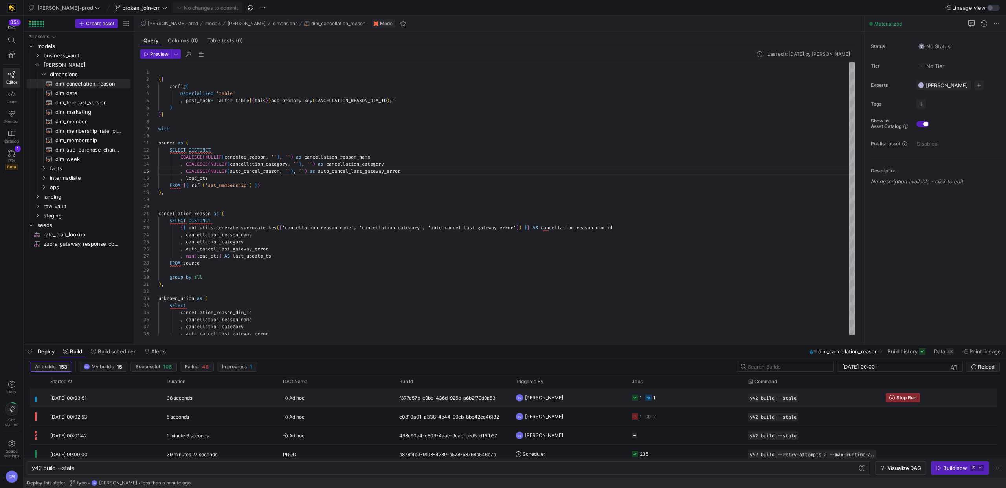
click at [252, 336] on div "38 seconds" at bounding box center [220, 397] width 116 height 18
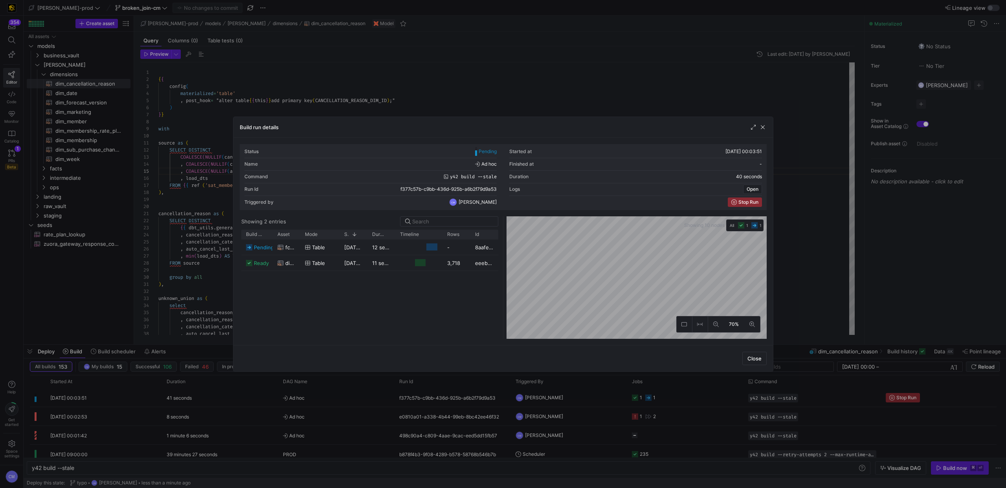
click at [252, 336] on div at bounding box center [503, 244] width 1006 height 488
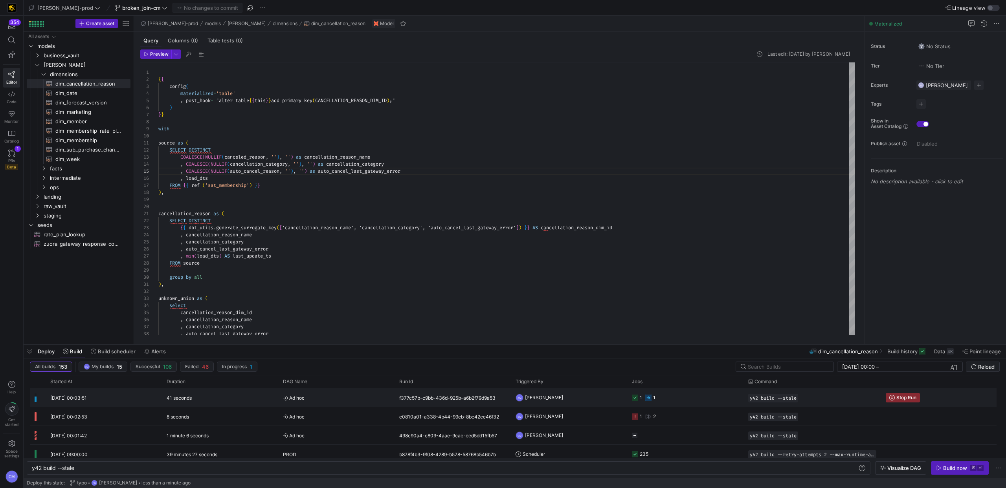
click at [252, 336] on div "41 seconds" at bounding box center [220, 397] width 116 height 18
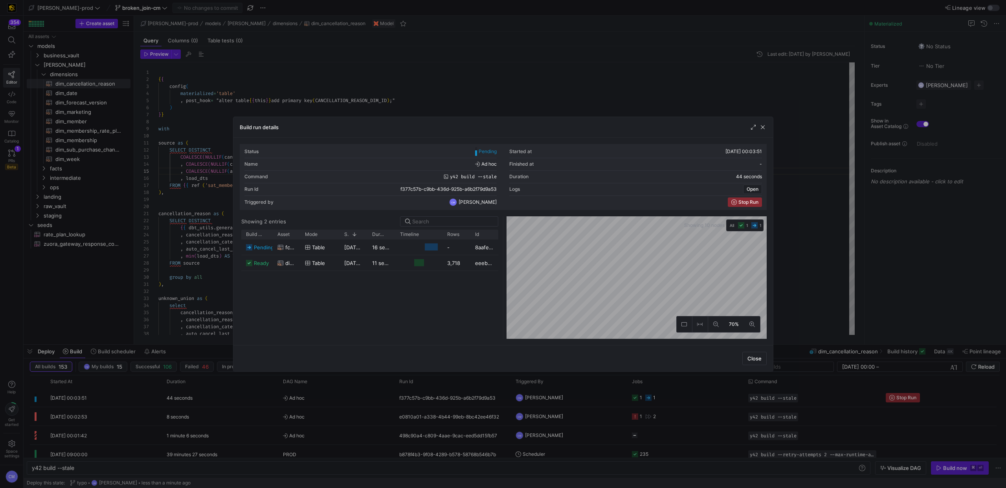
click at [252, 336] on div at bounding box center [503, 244] width 1006 height 488
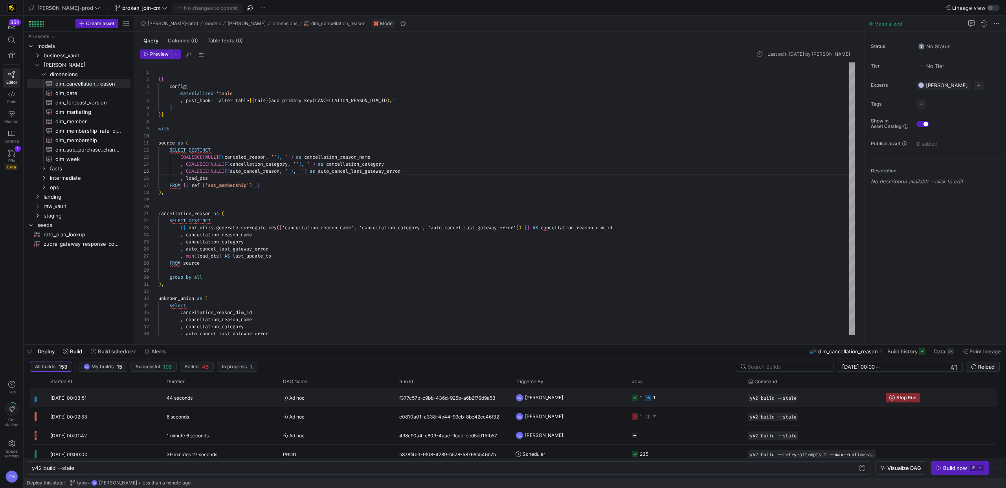
click at [252, 336] on div "44 seconds" at bounding box center [220, 397] width 116 height 18
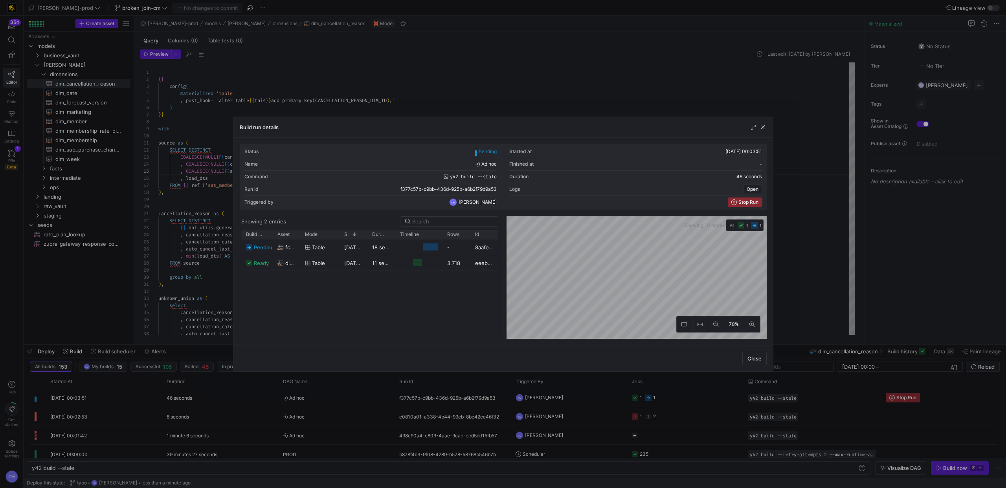
click at [252, 336] on div at bounding box center [503, 244] width 1006 height 488
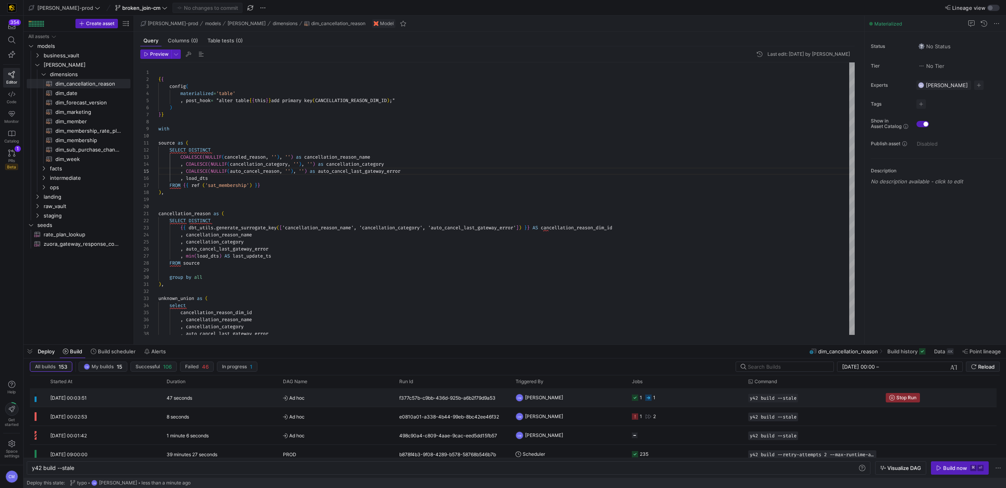
click at [252, 336] on div "47 seconds" at bounding box center [220, 397] width 116 height 18
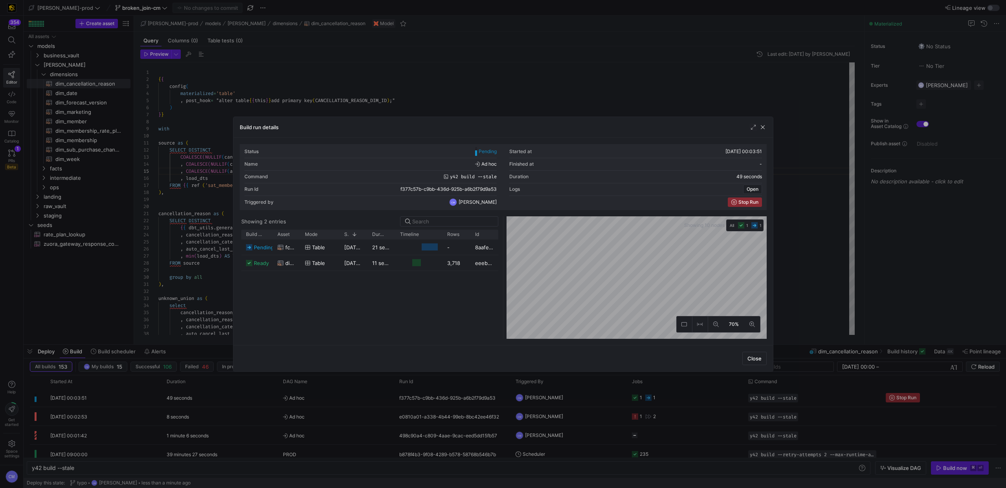
click at [252, 336] on div at bounding box center [503, 244] width 1006 height 488
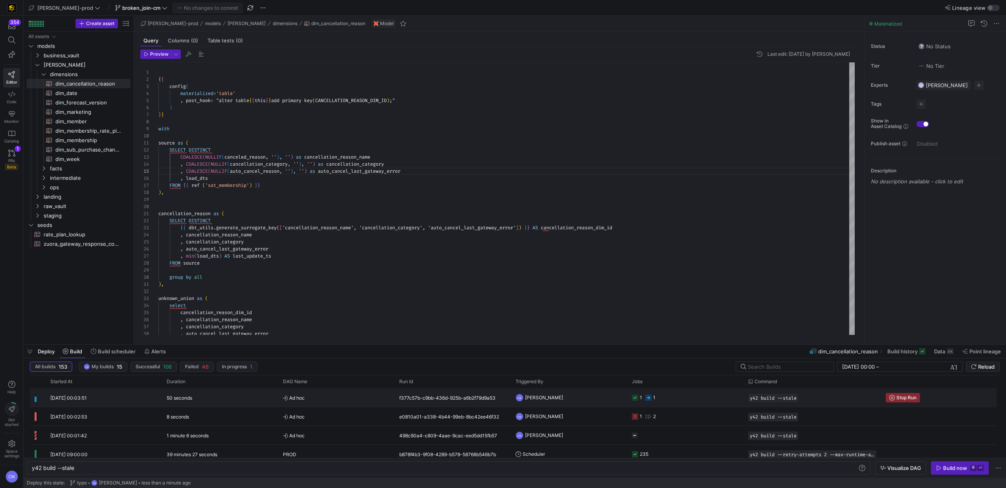
click at [252, 336] on div "50 seconds" at bounding box center [220, 397] width 116 height 18
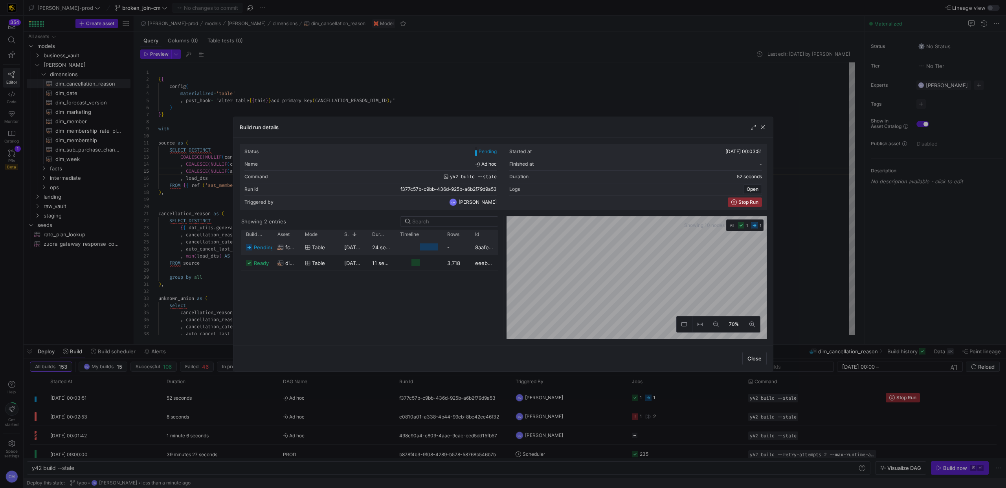
click at [322, 246] on span "table" at bounding box center [318, 247] width 13 height 15
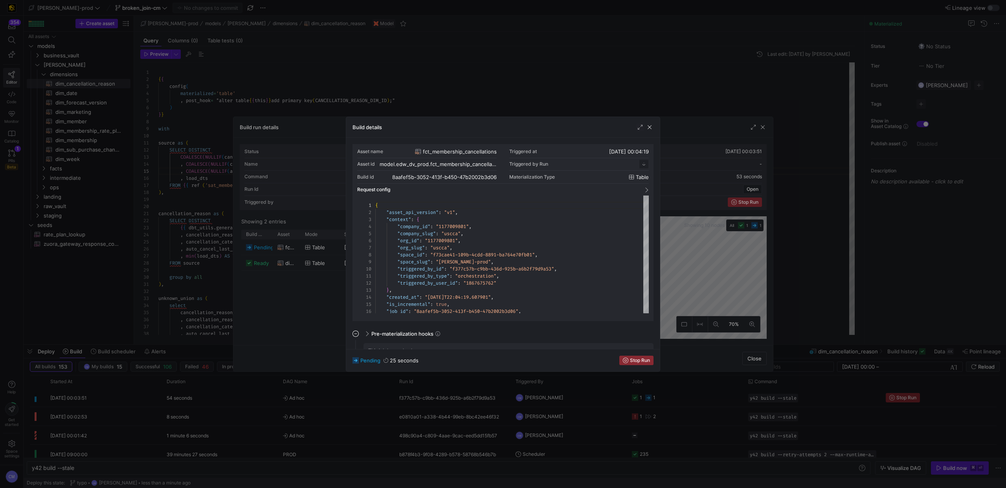
scroll to position [71, 0]
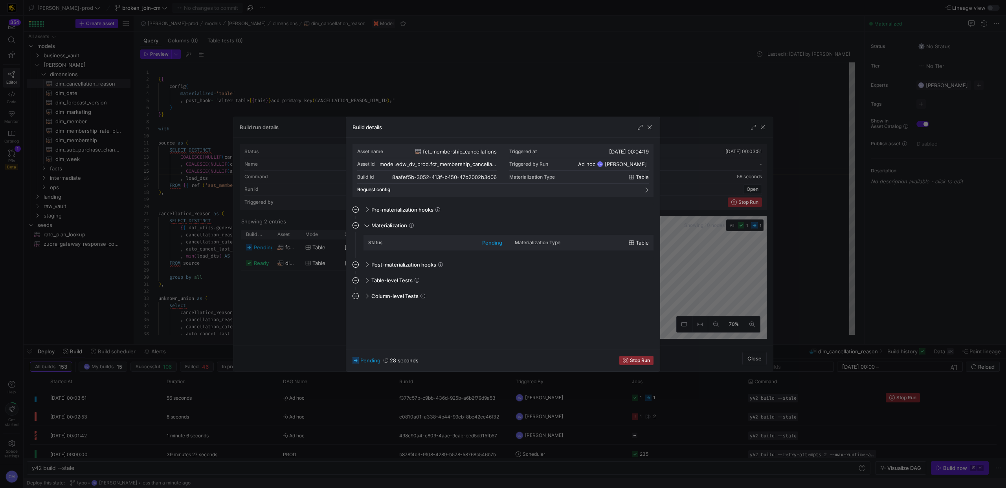
click at [312, 304] on div at bounding box center [503, 244] width 1006 height 488
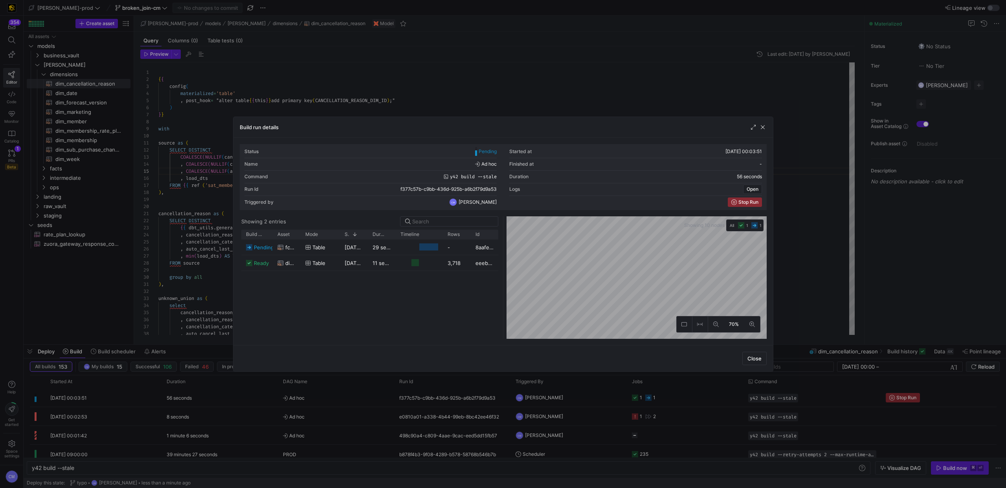
click at [312, 304] on div "pending fct_membership_cancellations table 12/08/25, 00:04:19 29 seconds - 8aaf…" at bounding box center [369, 289] width 257 height 99
click at [370, 336] on div at bounding box center [503, 244] width 1006 height 488
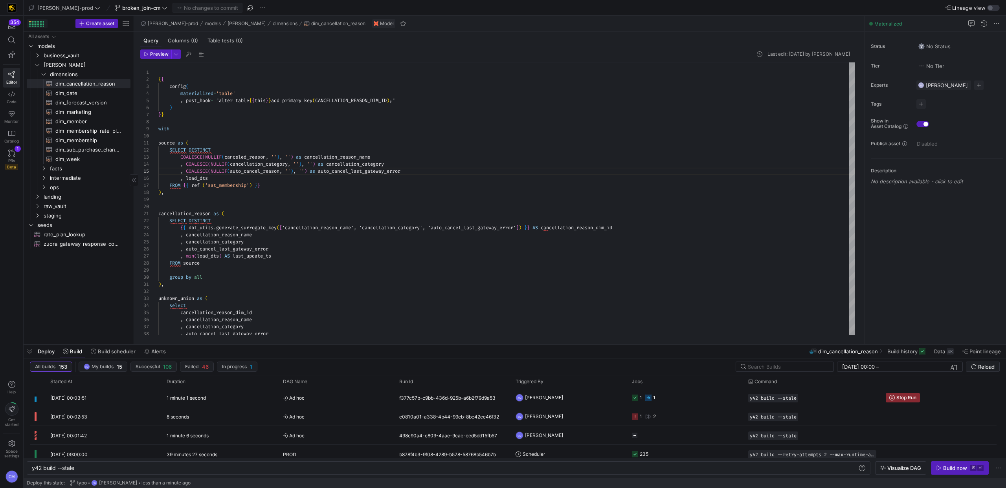
click at [37, 22] on div at bounding box center [37, 22] width 1 height 1
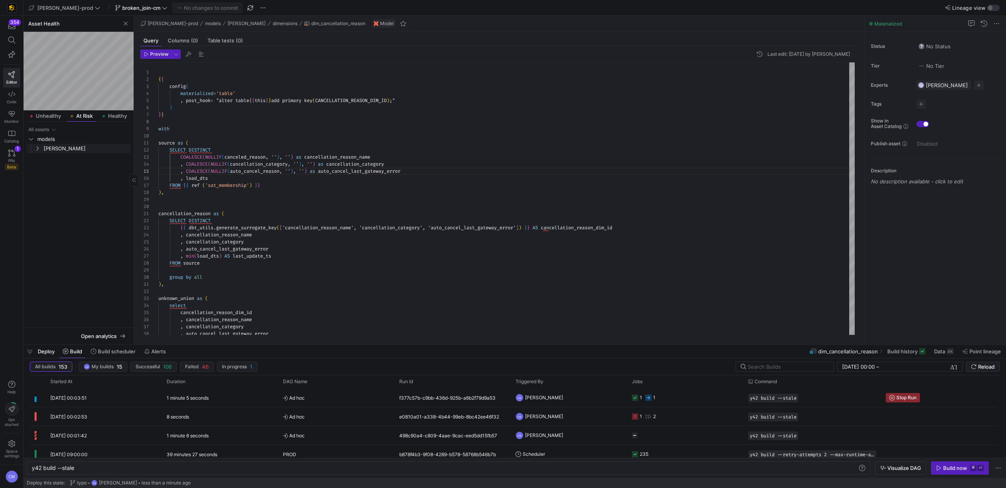
click at [38, 147] on icon "Press SPACE to select this row." at bounding box center [37, 148] width 5 height 5
click at [47, 156] on span "facts" at bounding box center [85, 158] width 90 height 9
click at [81, 224] on span "intermediate" at bounding box center [89, 224] width 79 height 9
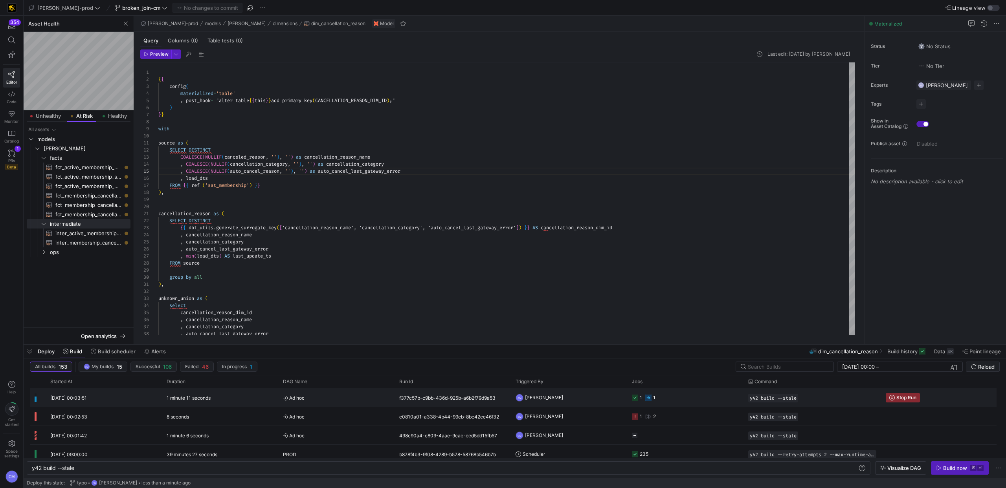
click at [264, 336] on div "1 minute 11 seconds" at bounding box center [220, 397] width 116 height 18
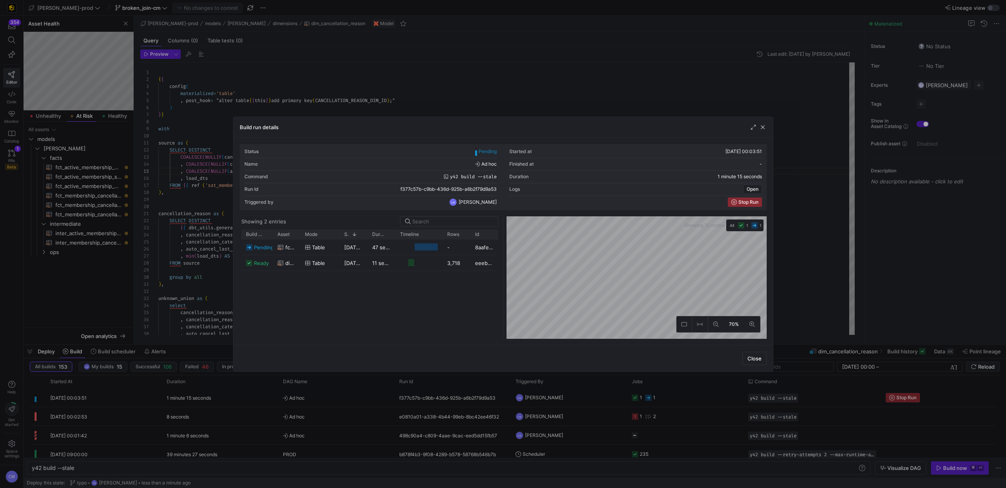
click at [197, 183] on div at bounding box center [503, 244] width 1006 height 488
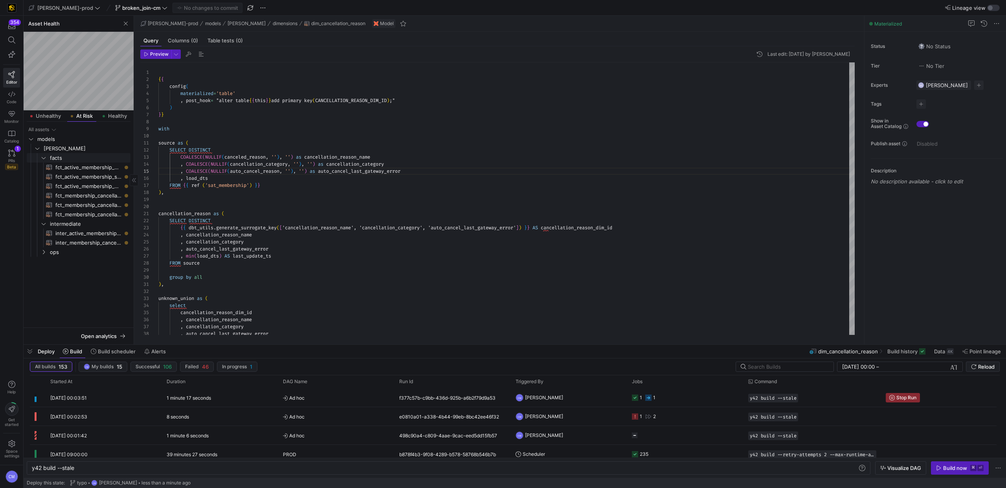
click at [103, 159] on span "facts" at bounding box center [89, 158] width 79 height 9
click at [90, 150] on span "[PERSON_NAME]" at bounding box center [87, 148] width 86 height 9
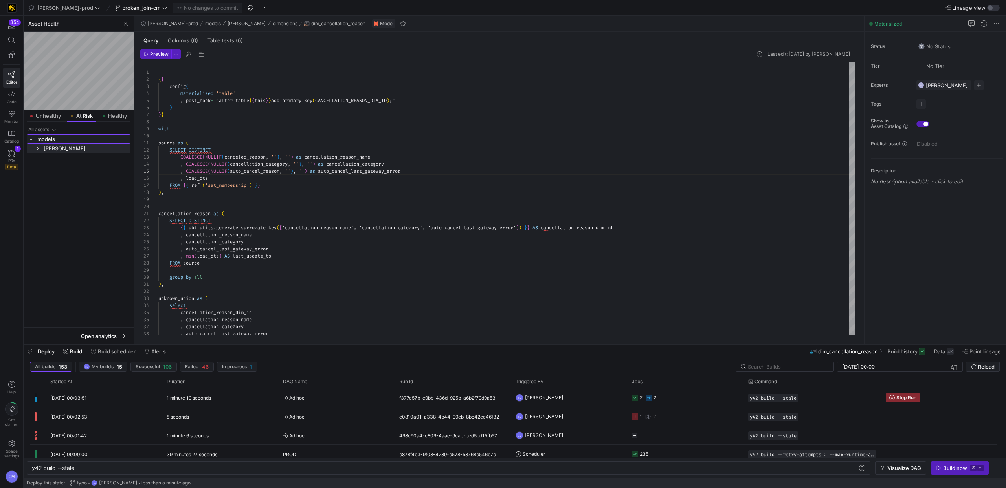
click at [75, 140] on span "models" at bounding box center [83, 139] width 92 height 9
click at [376, 336] on span "Ad hoc" at bounding box center [336, 398] width 107 height 18
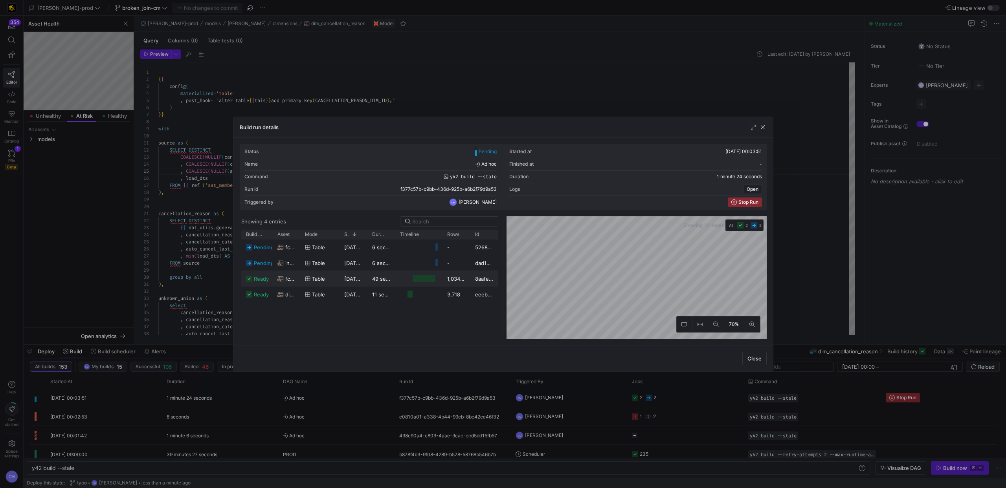
click at [300, 279] on div "table" at bounding box center [319, 278] width 39 height 15
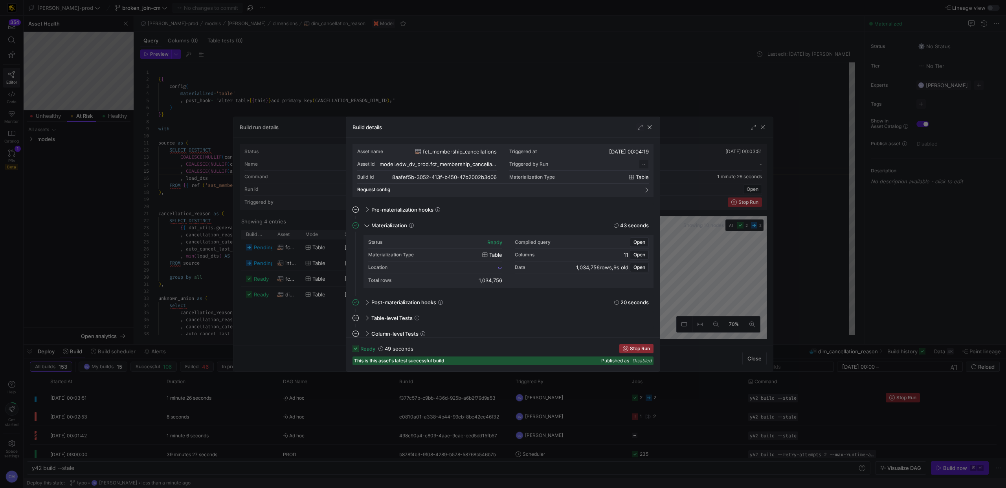
scroll to position [71, 0]
click at [299, 279] on div at bounding box center [503, 244] width 1006 height 488
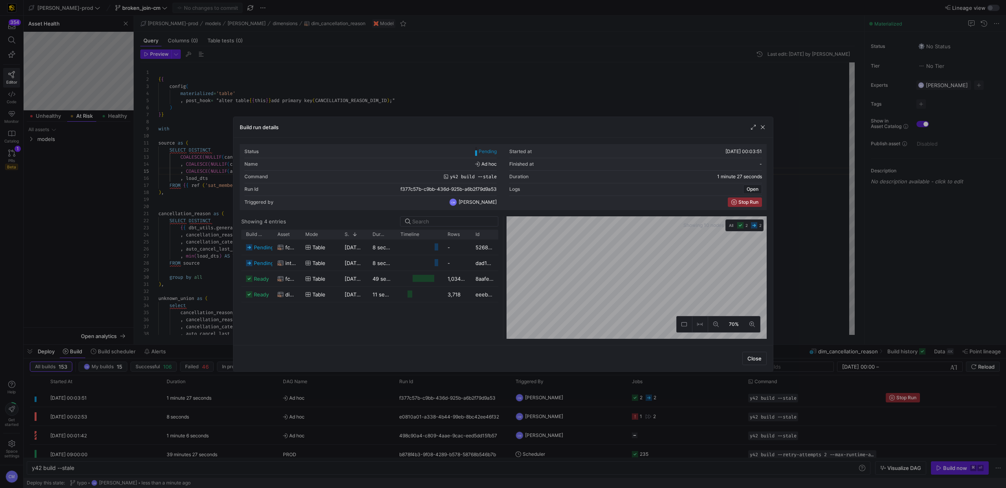
click at [191, 199] on div at bounding box center [503, 244] width 1006 height 488
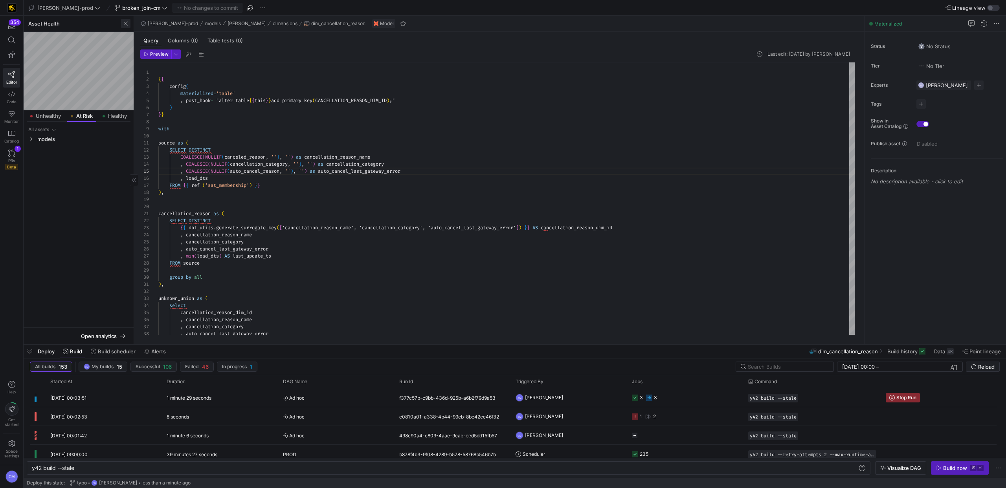
click at [126, 25] on span "button" at bounding box center [125, 23] width 9 height 9
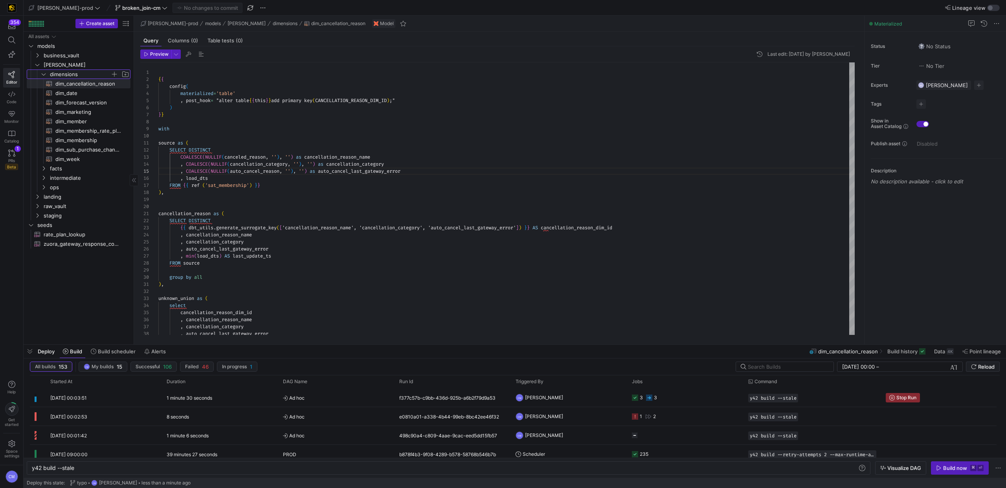
click at [66, 74] on span "dimensions" at bounding box center [80, 74] width 60 height 9
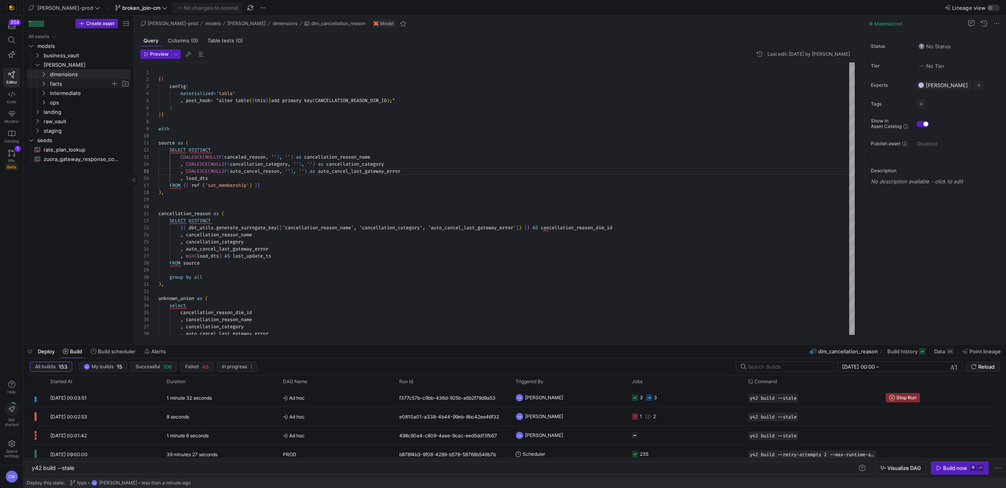
click at [61, 84] on span "facts" at bounding box center [80, 83] width 60 height 9
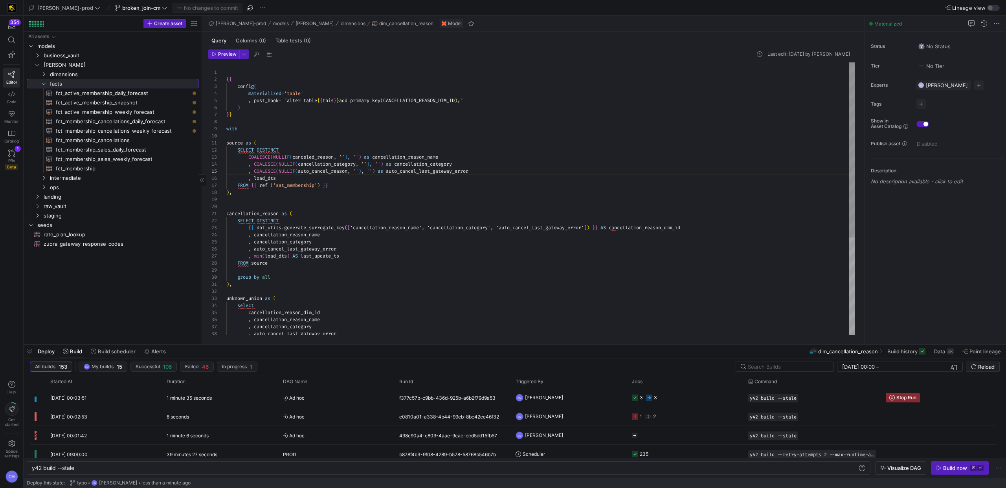
drag, startPoint x: 134, startPoint y: 146, endPoint x: 154, endPoint y: 142, distance: 20.0
click at [202, 156] on as-split "Create asset Drag here to set row groups Drag here to set column labels Group 1…" at bounding box center [515, 180] width 982 height 329
click at [151, 141] on span "fct_membership_cancellations​​​​​​​​​​" at bounding box center [122, 140] width 133 height 9
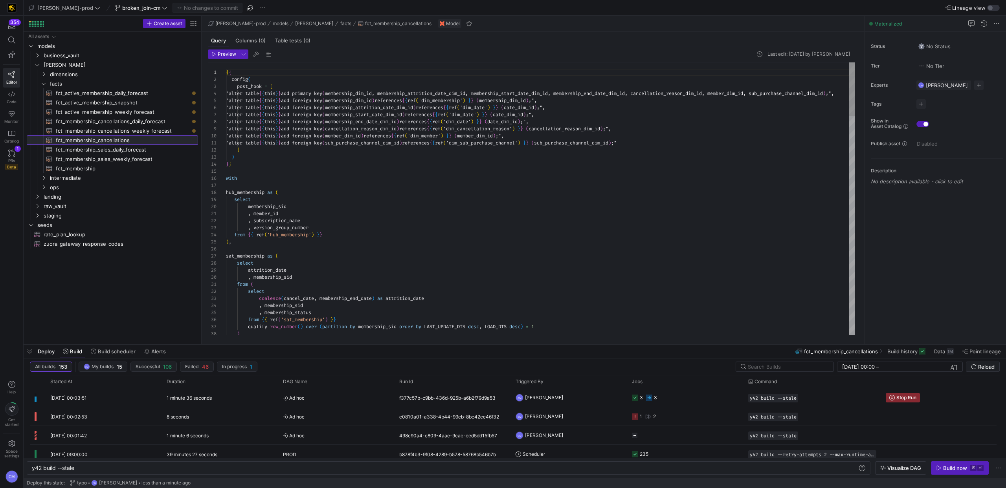
scroll to position [35, 0]
type textarea "{{ config( post_hook = [ "alter table {{ this }} add primary key (membership_di…"
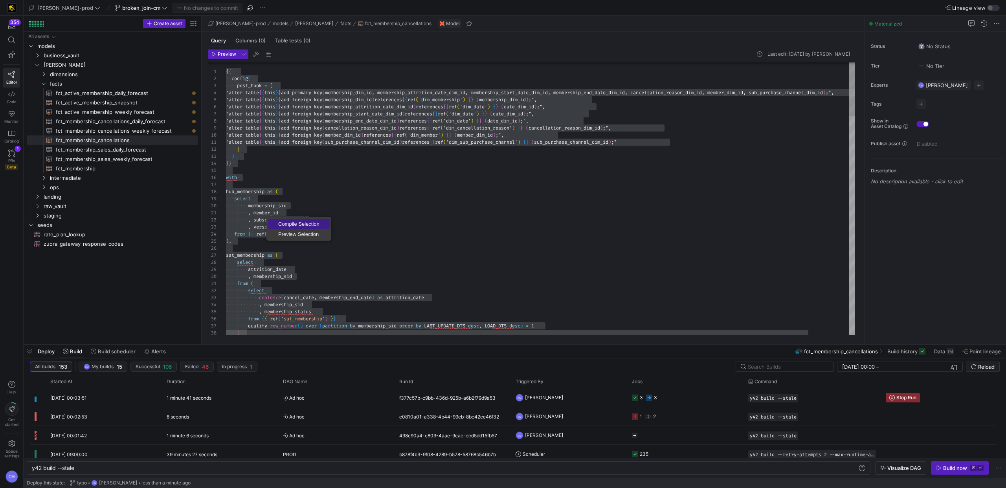
click at [288, 222] on span "Compile Selection" at bounding box center [299, 224] width 62 height 5
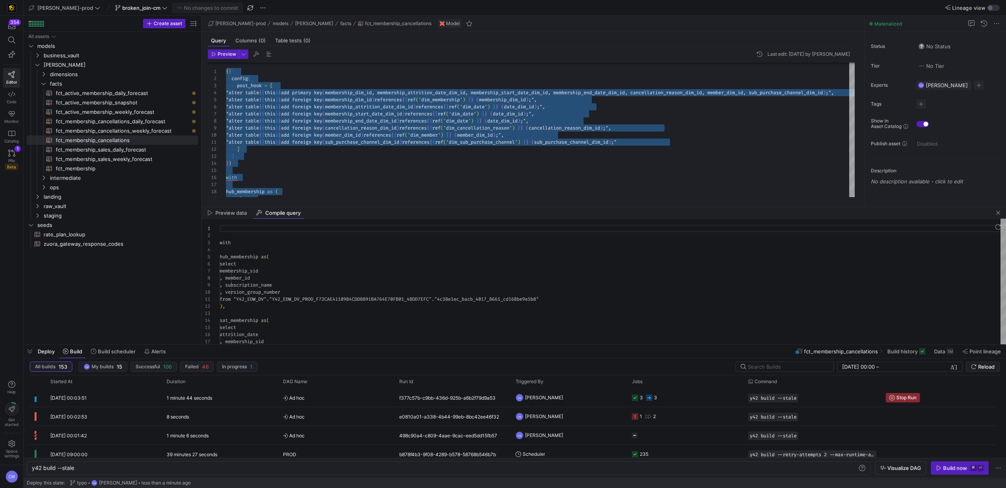
scroll to position [71, 0]
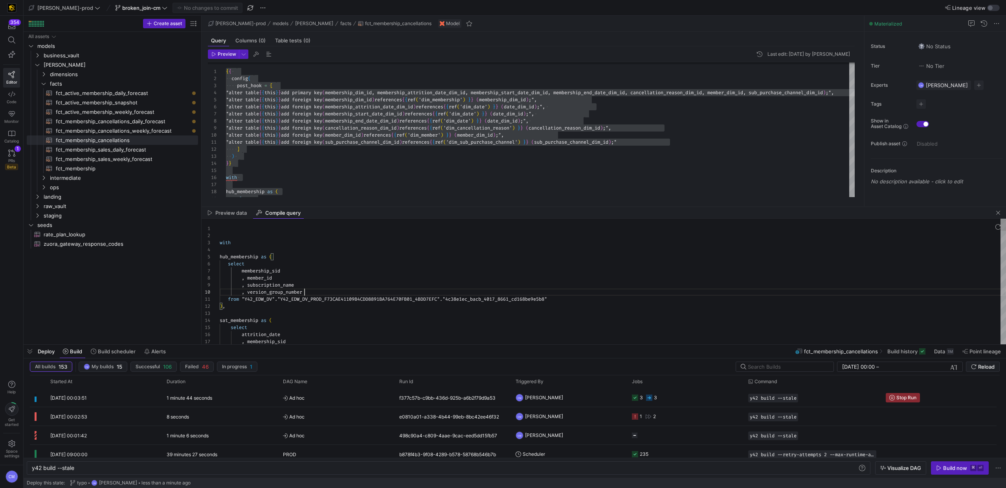
type textarea "with hub_membership as ( select membership_sid , member_id , subscription_name …"
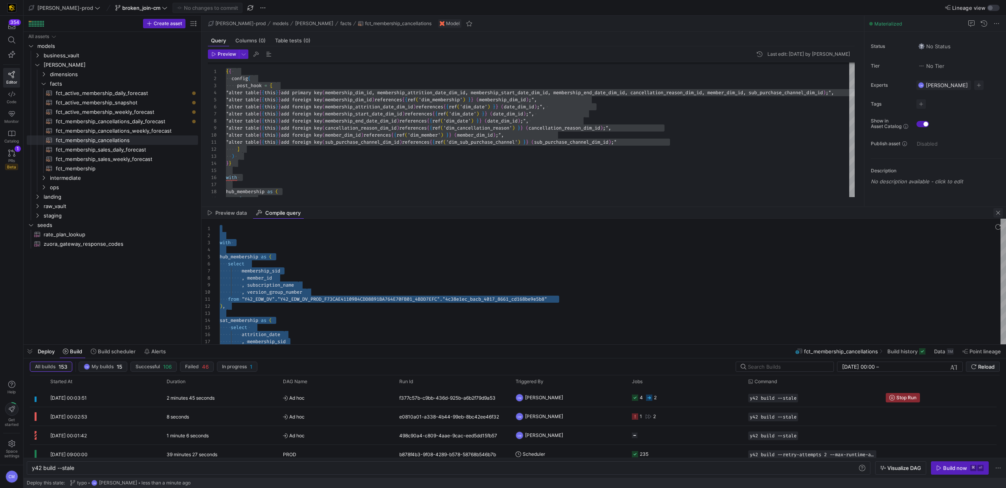
click at [996, 214] on span "button" at bounding box center [997, 212] width 9 height 9
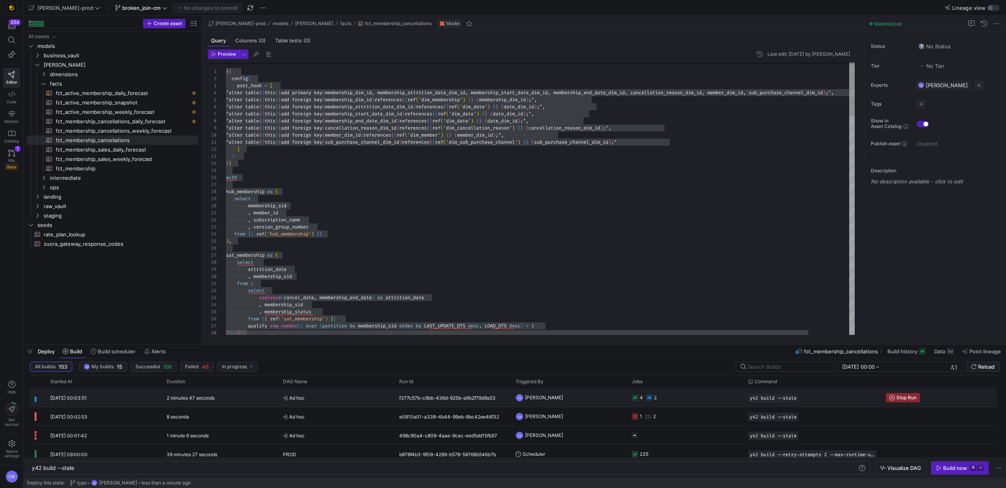
click at [589, 399] on y42-orchestration-triggered-by "CM [PERSON_NAME]" at bounding box center [568, 398] width 107 height 18
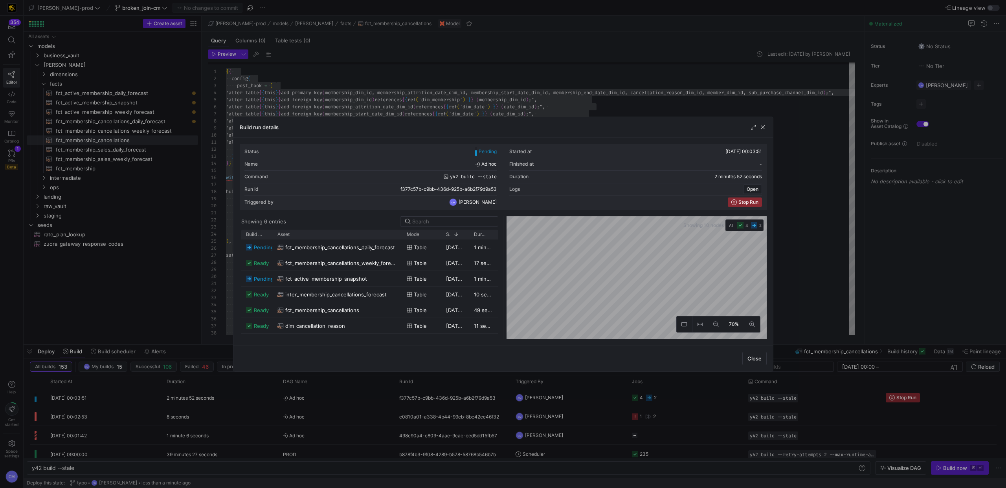
drag, startPoint x: 300, startPoint y: 234, endPoint x: 401, endPoint y: 249, distance: 102.9
click at [401, 249] on div "Build status Asset Mode 1" at bounding box center [369, 284] width 257 height 109
click at [369, 316] on div "fct_membership_cancellations" at bounding box center [337, 310] width 120 height 15
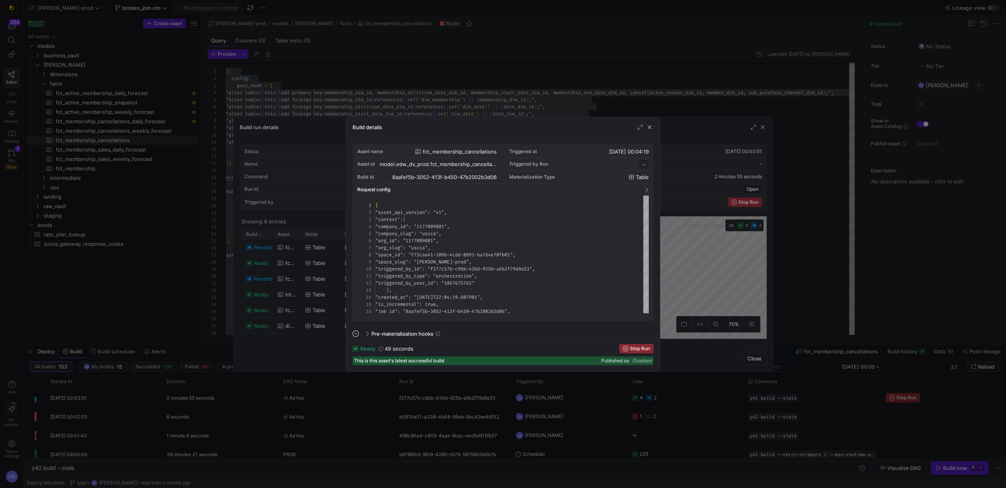
scroll to position [71, 0]
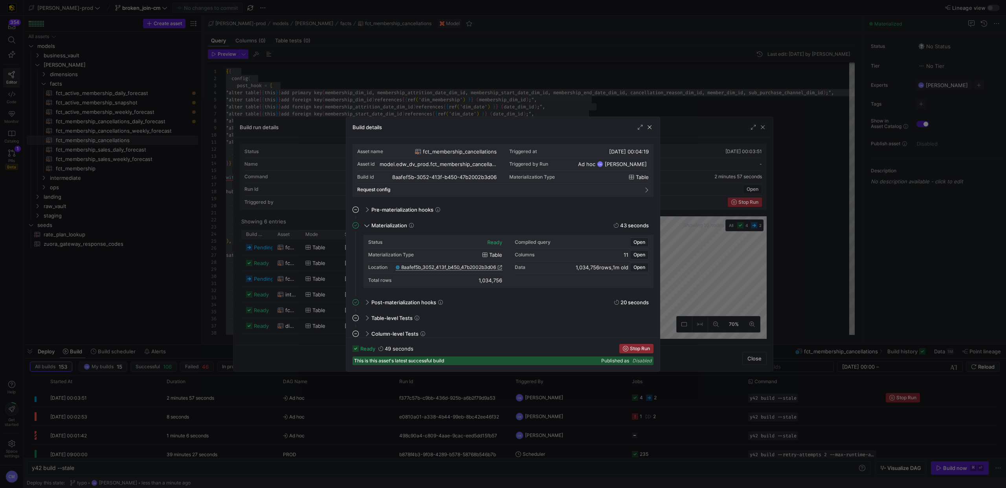
click at [429, 268] on span "8aafef5b_3052_413f_b450_47b2002b3d06" at bounding box center [448, 267] width 95 height 5
click at [549, 86] on div at bounding box center [503, 244] width 1006 height 488
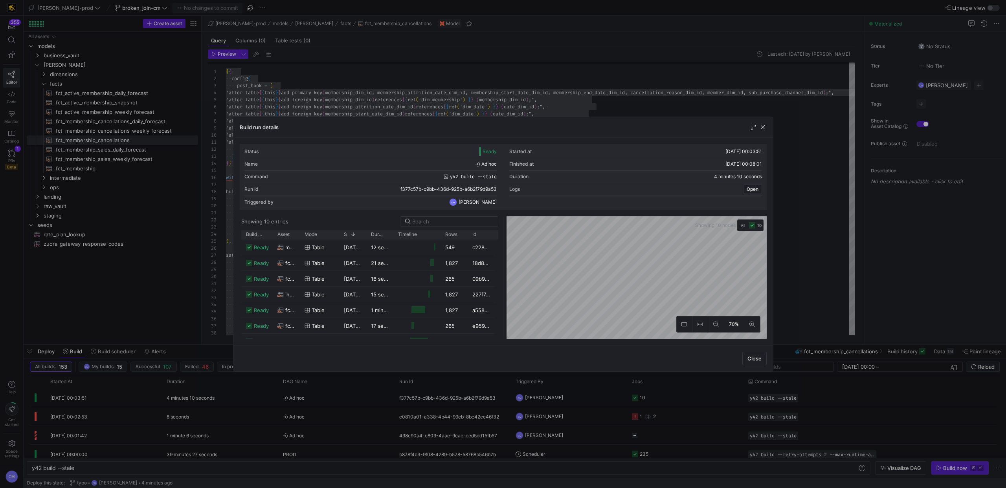
click at [500, 81] on div at bounding box center [503, 244] width 1006 height 488
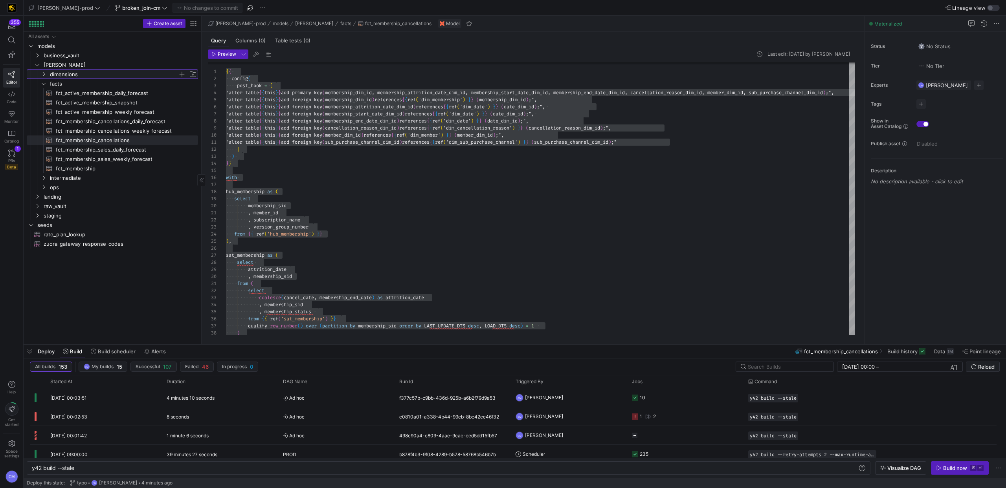
click at [93, 73] on span "dimensions" at bounding box center [114, 74] width 128 height 9
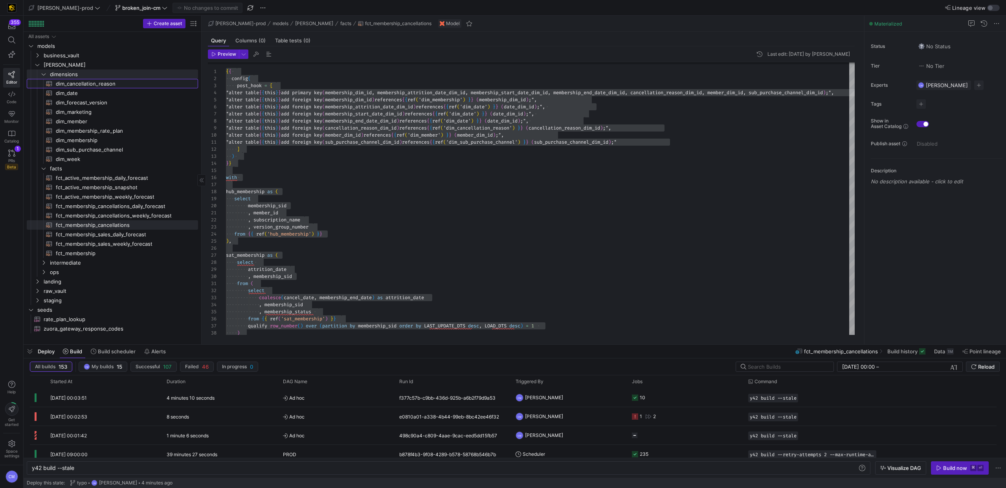
click at [92, 84] on span "dim_cancellation_reason​​​​​​​​​​" at bounding box center [122, 83] width 133 height 9
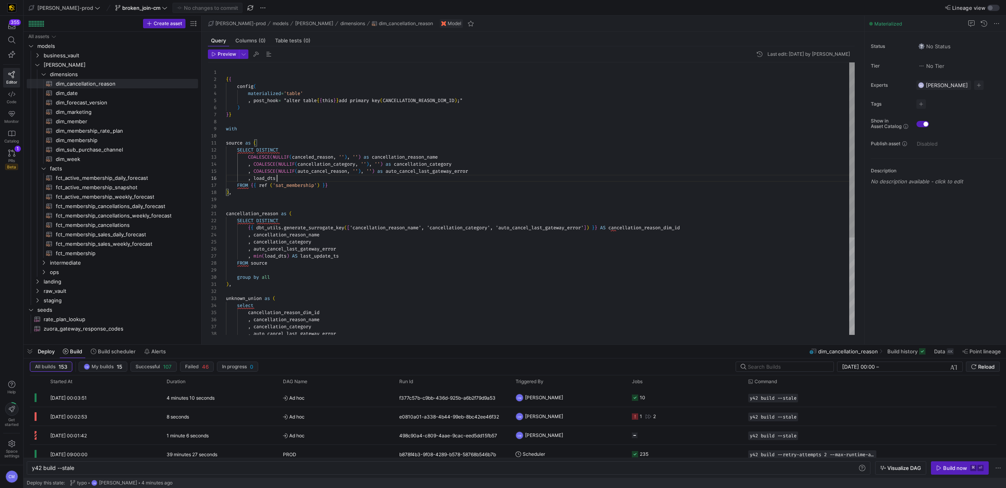
scroll to position [35, 51]
click at [352, 178] on div "cancellation_reason as ( SELECT DISTINCT { { dbt_utils . generate_surrogate_key…" at bounding box center [540, 273] width 629 height 423
drag, startPoint x: 484, startPoint y: 173, endPoint x: 247, endPoint y: 174, distance: 236.9
click at [247, 174] on div "cancellation_reason as ( SELECT DISTINCT { { dbt_utils . generate_surrogate_key…" at bounding box center [540, 273] width 629 height 423
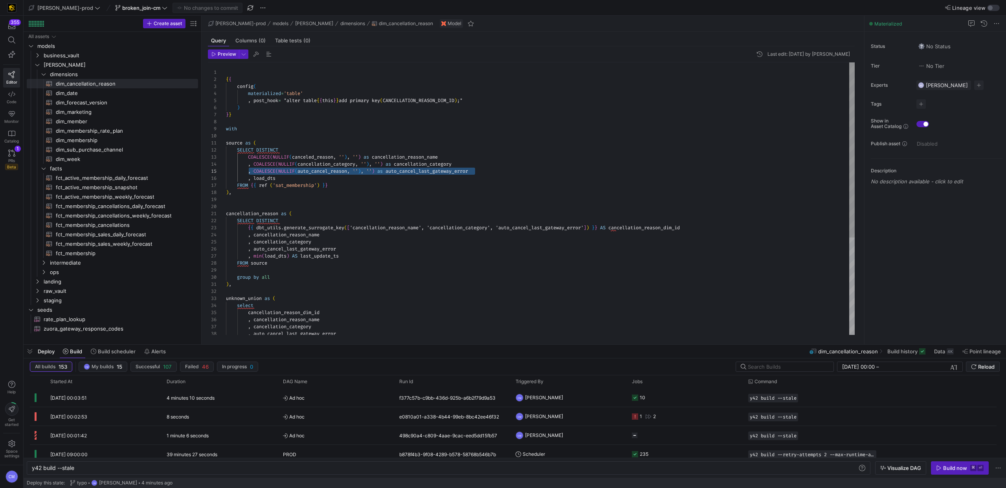
drag, startPoint x: 347, startPoint y: 226, endPoint x: 401, endPoint y: 194, distance: 63.4
click at [348, 226] on span "{ { dbt_utils . generate_surrogate_key ( [ 'cancellation_reason_name', 'cancell…" at bounding box center [453, 228] width 454 height 6
click at [423, 176] on div "cancellation_reason as ( SELECT DISTINCT { { dbt_utils . generate_surrogate_key…" at bounding box center [540, 273] width 629 height 423
click at [424, 173] on div "cancellation_reason as ( SELECT DISTINCT { { dbt_utils . generate_surrogate_key…" at bounding box center [540, 273] width 629 height 423
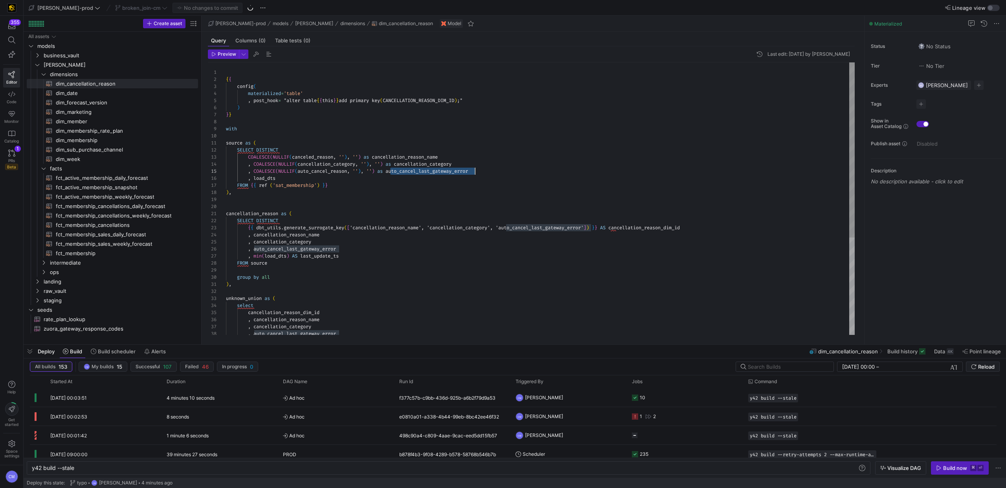
scroll to position [28, 249]
click at [424, 173] on div "cancellation_reason as ( SELECT DISTINCT { { dbt_utils . generate_surrogate_key…" at bounding box center [540, 273] width 629 height 423
click at [409, 224] on div "cancellation_reason as ( SELECT DISTINCT { { dbt_utils . generate_surrogate_key…" at bounding box center [540, 273] width 629 height 423
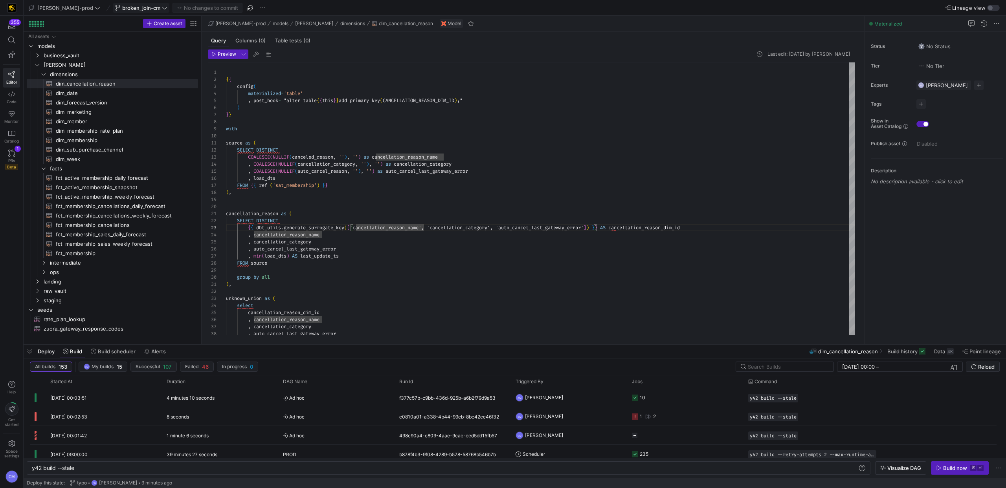
click at [134, 5] on span "broken_join-cm" at bounding box center [141, 8] width 38 height 6
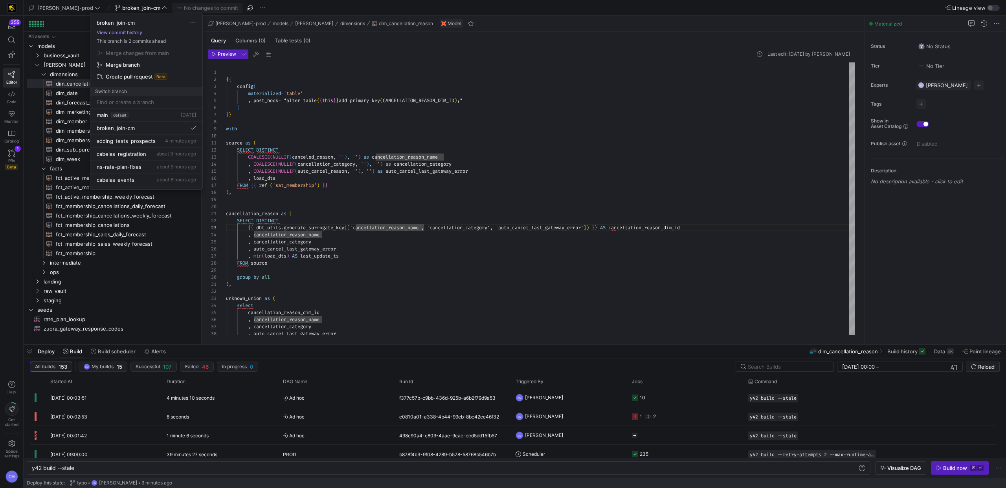
click at [129, 30] on button "View commit history" at bounding box center [119, 32] width 58 height 5
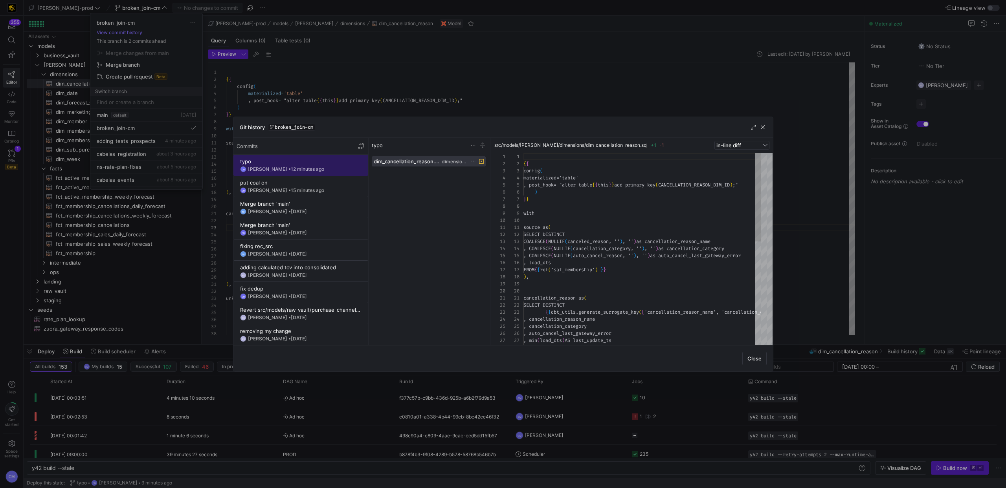
scroll to position [71, 0]
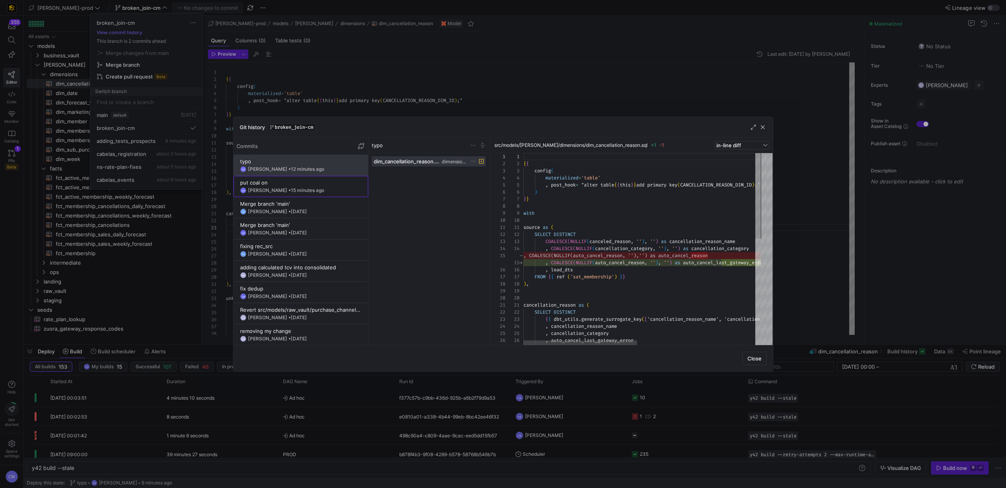
click at [304, 193] on span "15 minutes ago" at bounding box center [307, 190] width 33 height 6
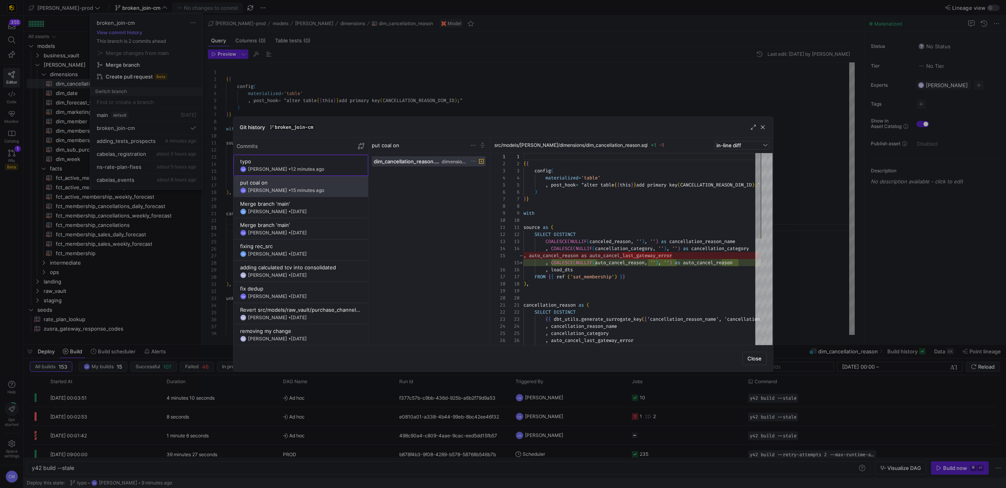
click at [305, 173] on span at bounding box center [301, 165] width 134 height 20
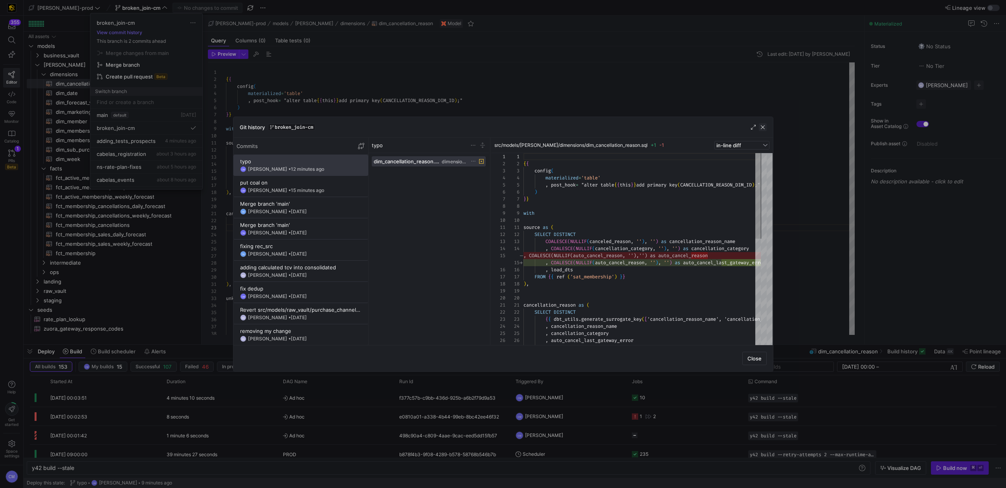
click at [760, 126] on span "button" at bounding box center [763, 127] width 8 height 8
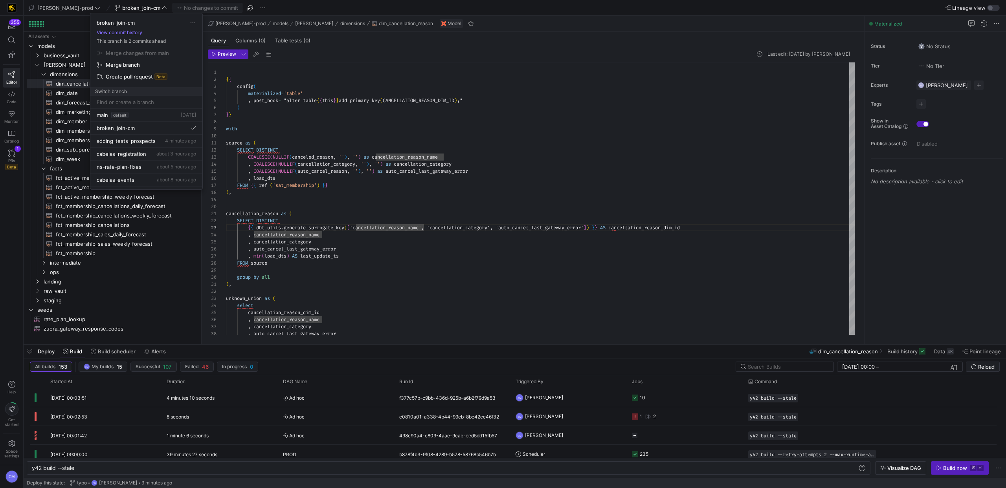
click at [344, 198] on div at bounding box center [503, 244] width 1006 height 488
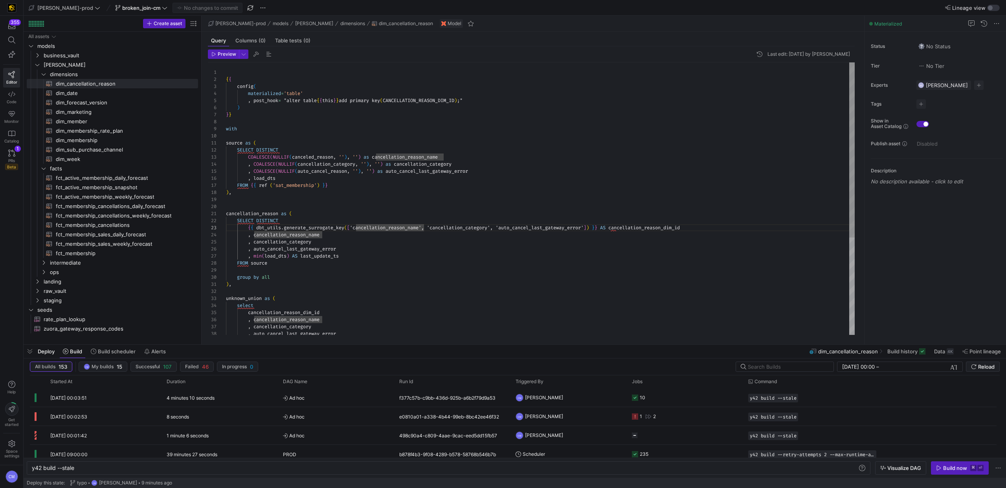
scroll to position [49, 5]
click at [360, 190] on div "cancellation_reason as ( SELECT DISTINCT { { dbt_utils . generate_surrogate_key…" at bounding box center [540, 273] width 629 height 423
type textarea "cancellation_reason as ( SELECT DISTINCT {{ dbt_utils.generate_surrogate_key(['…"
click at [276, 219] on div "cancellation_reason as ( SELECT DISTINCT { { dbt_utils . generate_surrogate_key…" at bounding box center [540, 273] width 629 height 423
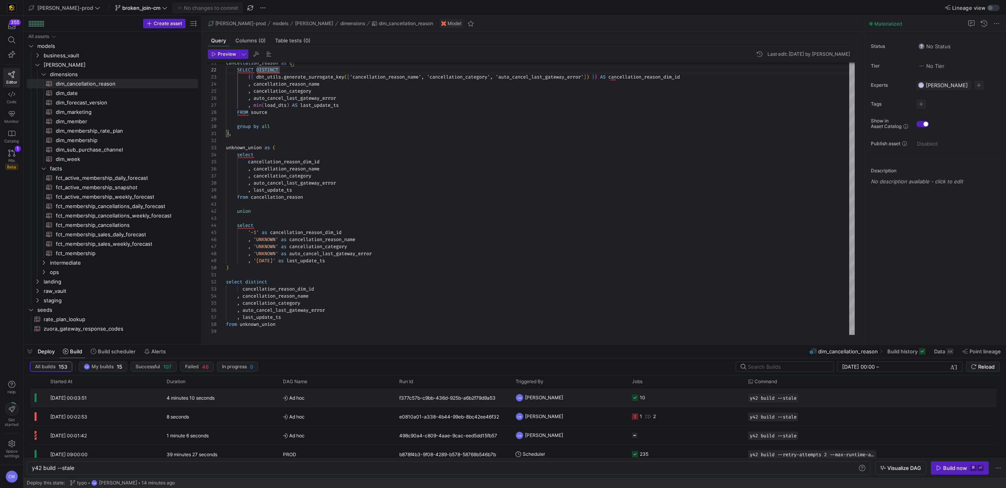
click at [388, 402] on span "Ad hoc" at bounding box center [336, 398] width 107 height 18
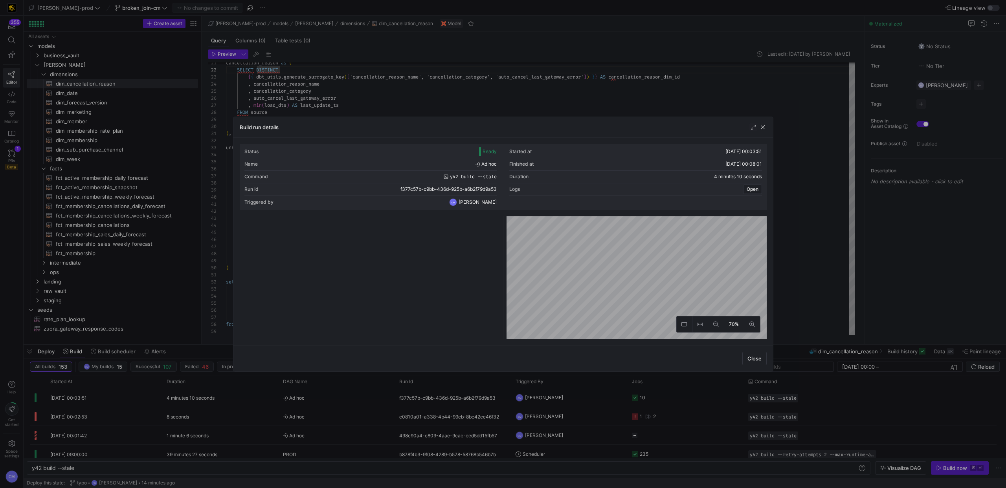
click at [356, 401] on div at bounding box center [503, 244] width 1006 height 488
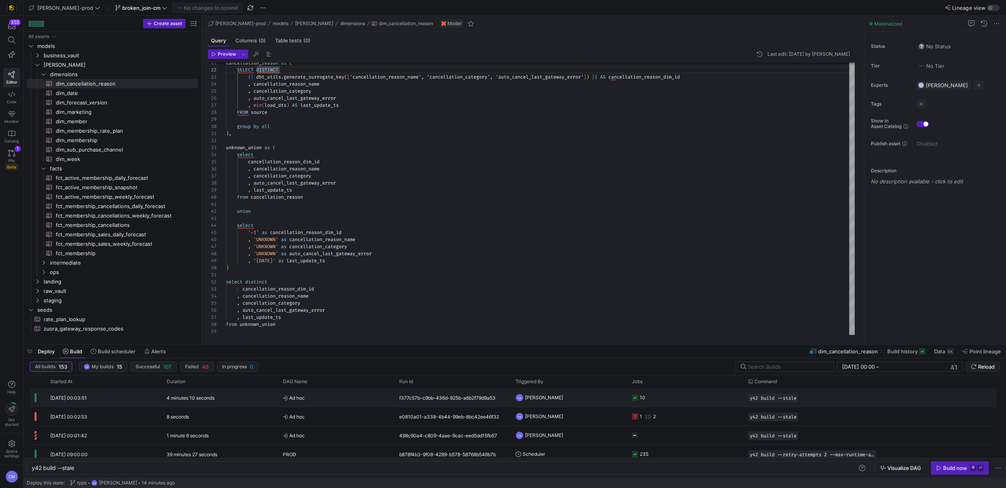
click at [356, 401] on span "Ad hoc" at bounding box center [336, 398] width 107 height 18
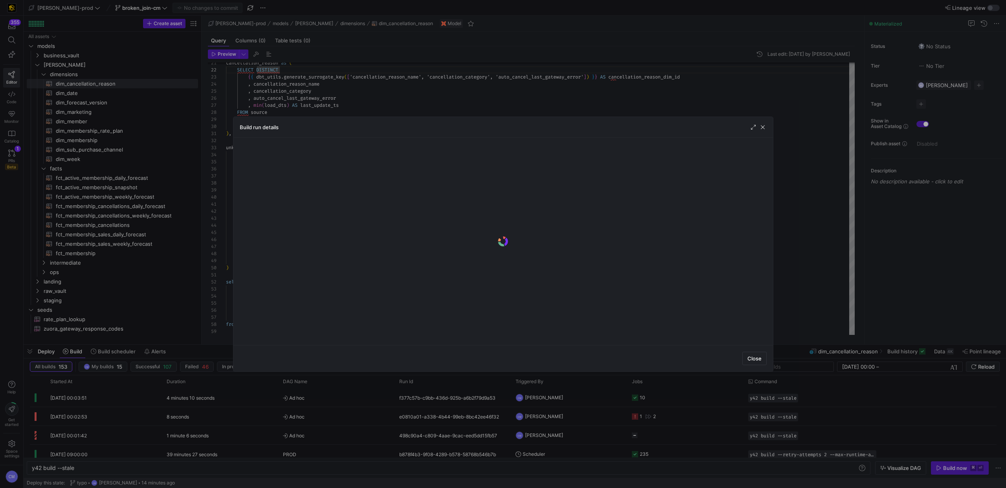
click at [356, 401] on div at bounding box center [503, 244] width 1006 height 488
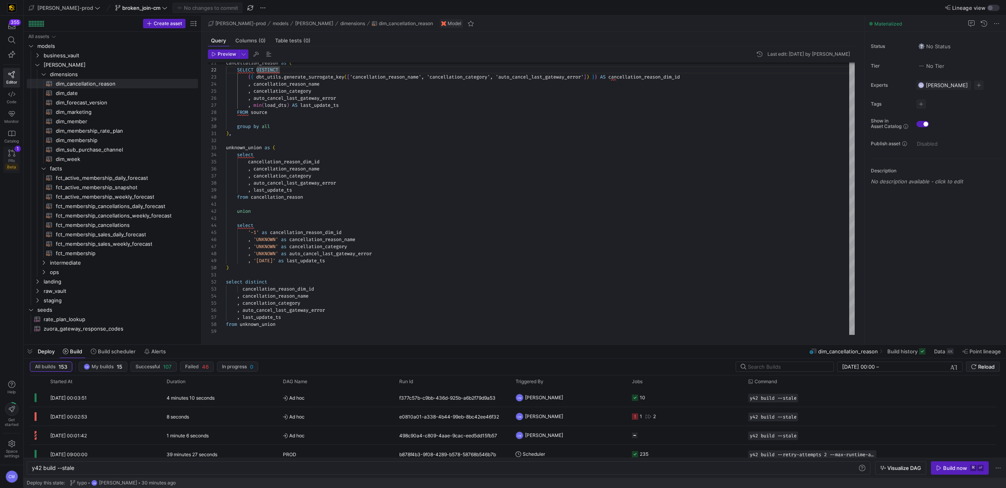
click at [13, 152] on icon at bounding box center [11, 153] width 7 height 7
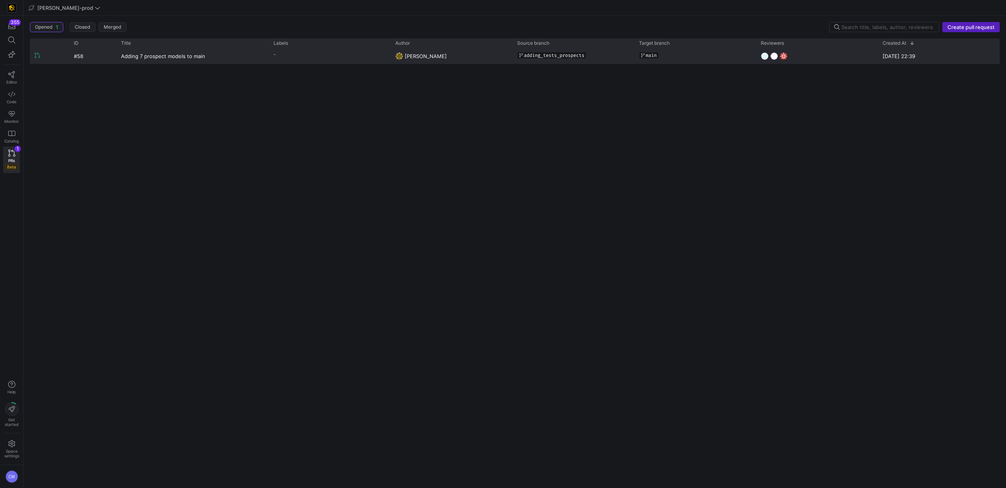
click at [534, 55] on span "adding_tests_prospects" at bounding box center [554, 55] width 60 height 5
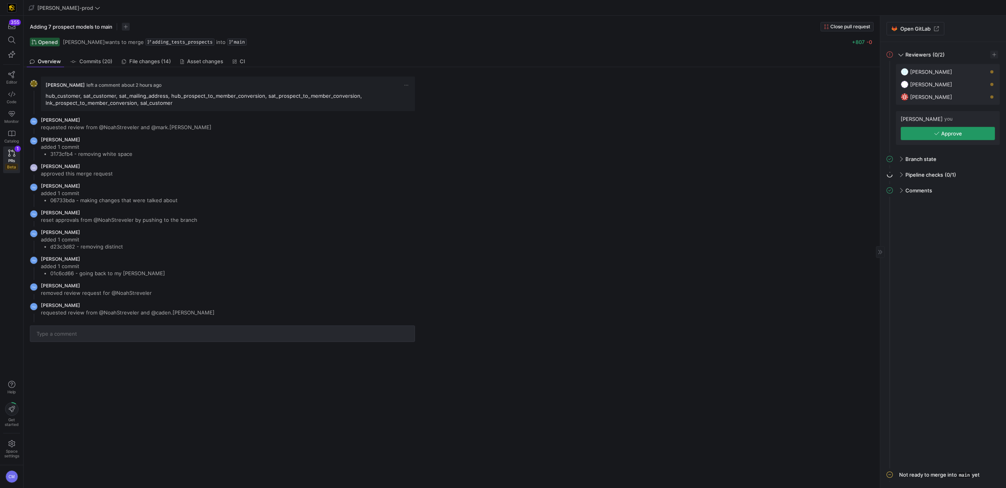
click at [939, 134] on span "Approve" at bounding box center [948, 133] width 28 height 6
click at [900, 135] on span at bounding box center [900, 135] width 6 height 4
click at [990, 150] on span "button" at bounding box center [989, 151] width 8 height 8
click at [953, 165] on span "Open" at bounding box center [947, 162] width 13 height 6
click at [982, 151] on span "button" at bounding box center [984, 151] width 8 height 8
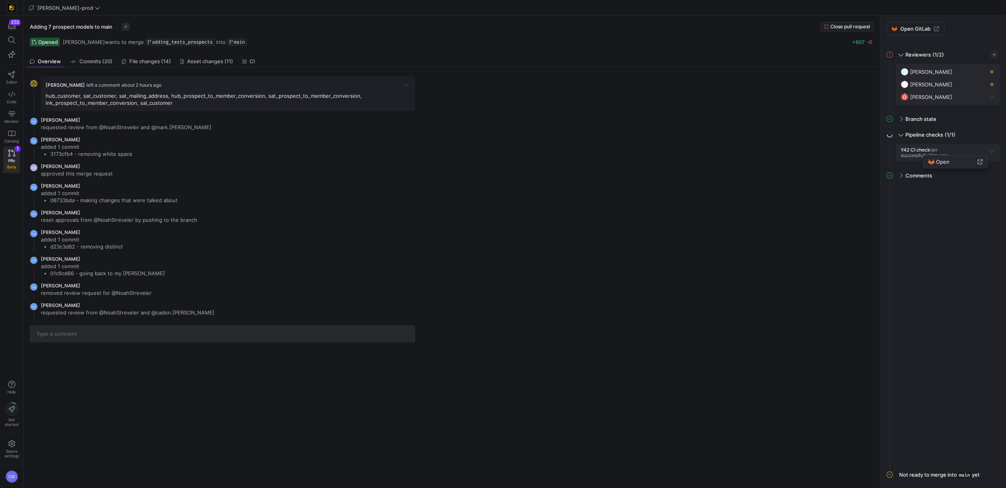
click at [949, 161] on span "Open" at bounding box center [955, 162] width 55 height 6
click at [15, 75] on link "Editor" at bounding box center [11, 78] width 17 height 20
